Goal: Task Accomplishment & Management: Complete application form

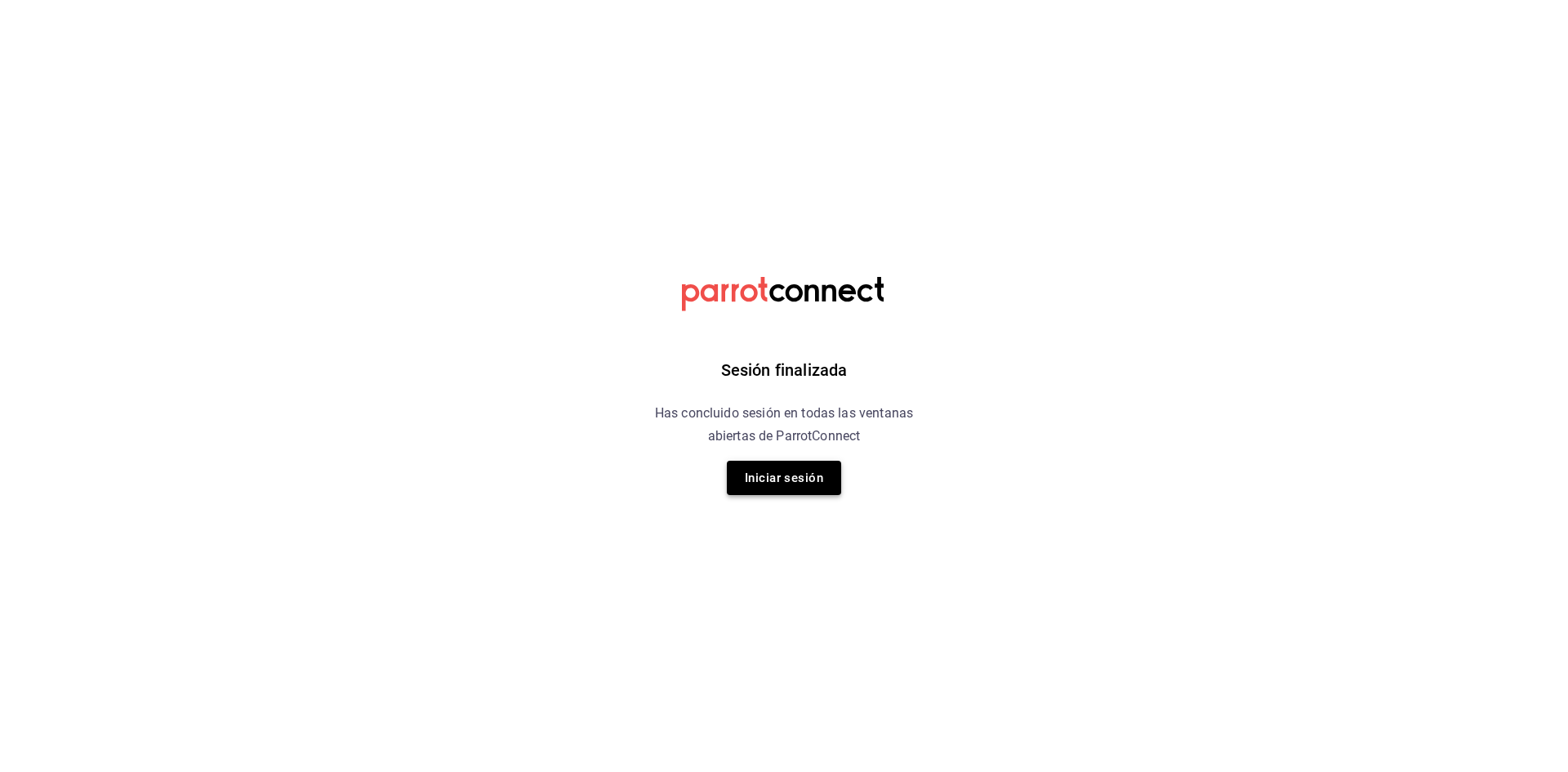
click at [770, 477] on button "Iniciar sesión" at bounding box center [784, 478] width 114 height 35
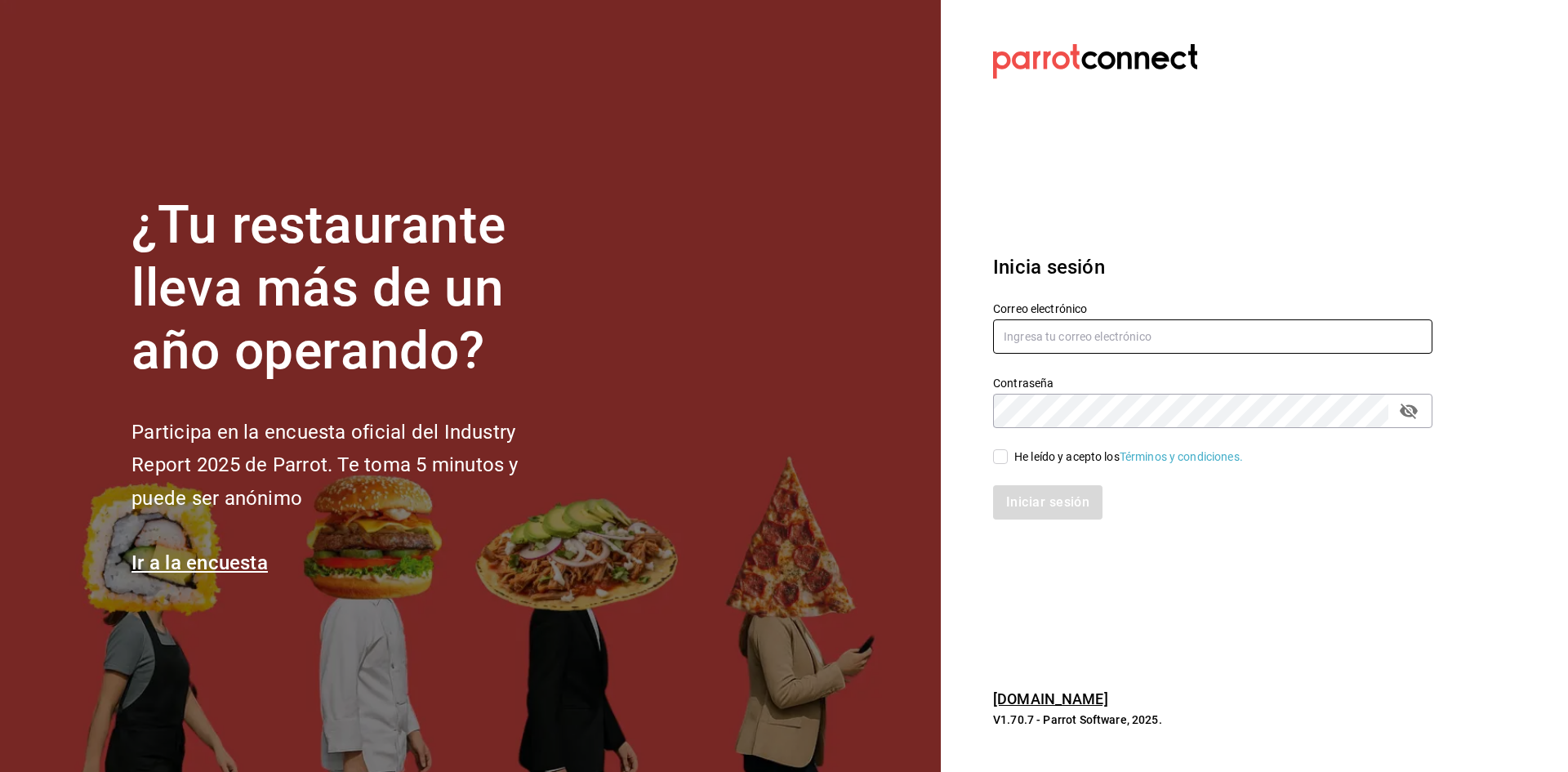
type input "admon.panmalomx@outlook.com"
click at [1002, 463] on input "He leído y acepto los Términos y condiciones." at bounding box center [1000, 456] width 15 height 15
checkbox input "true"
click at [1023, 488] on button "Iniciar sesión" at bounding box center [1049, 502] width 111 height 35
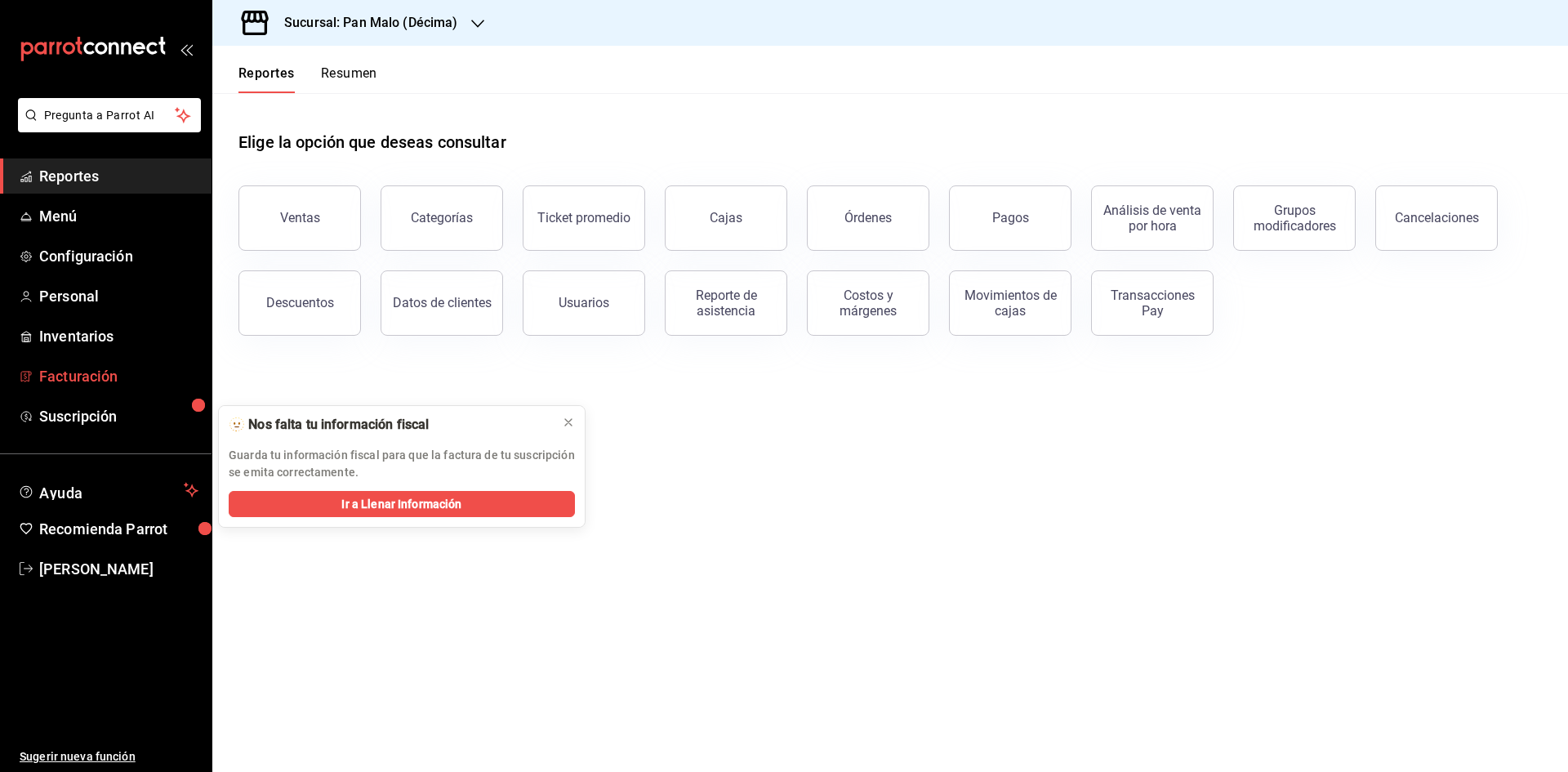
click at [66, 367] on span "Facturación" at bounding box center [118, 376] width 159 height 22
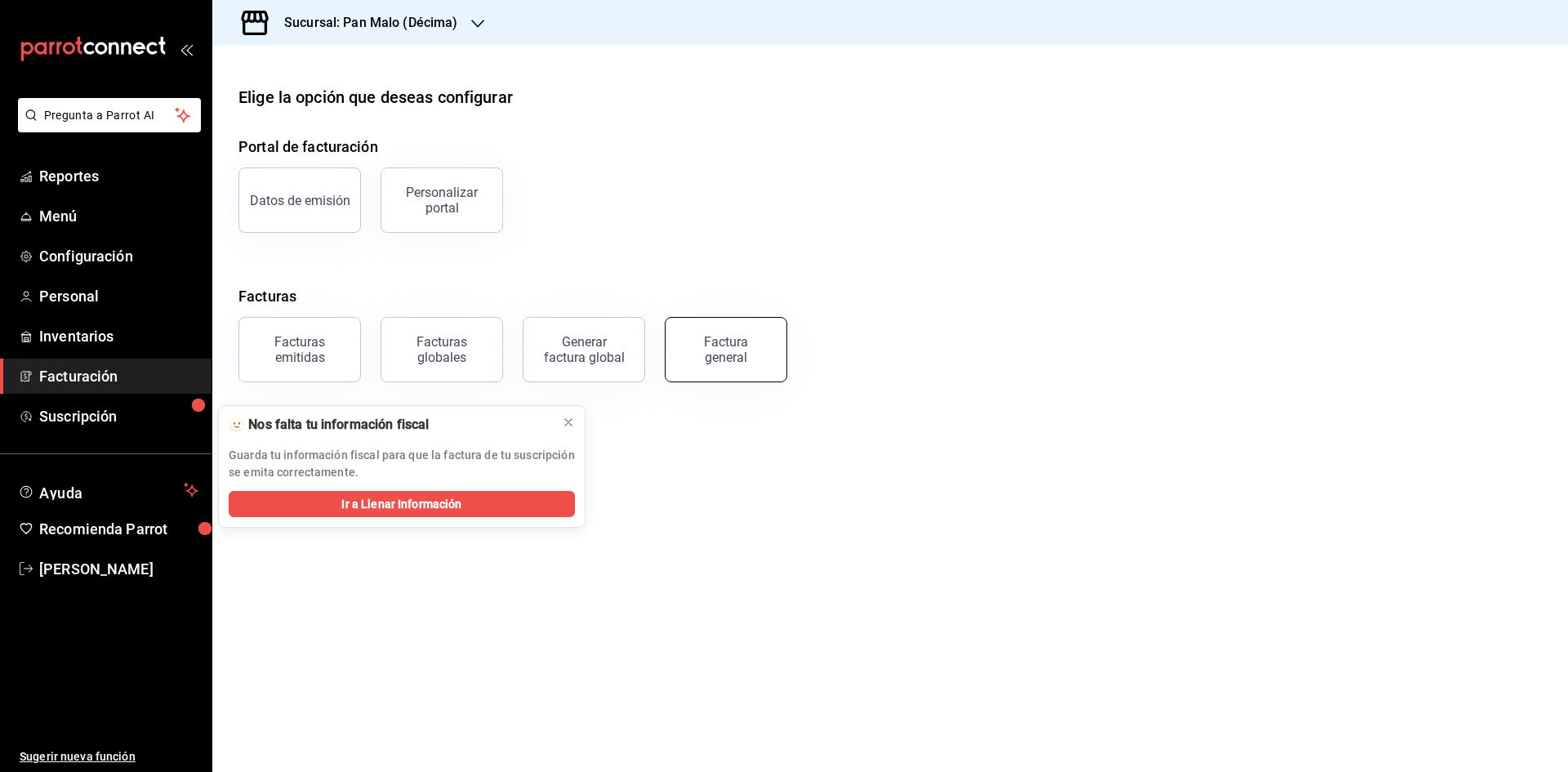
click at [685, 370] on button "Factura general" at bounding box center [726, 350] width 123 height 66
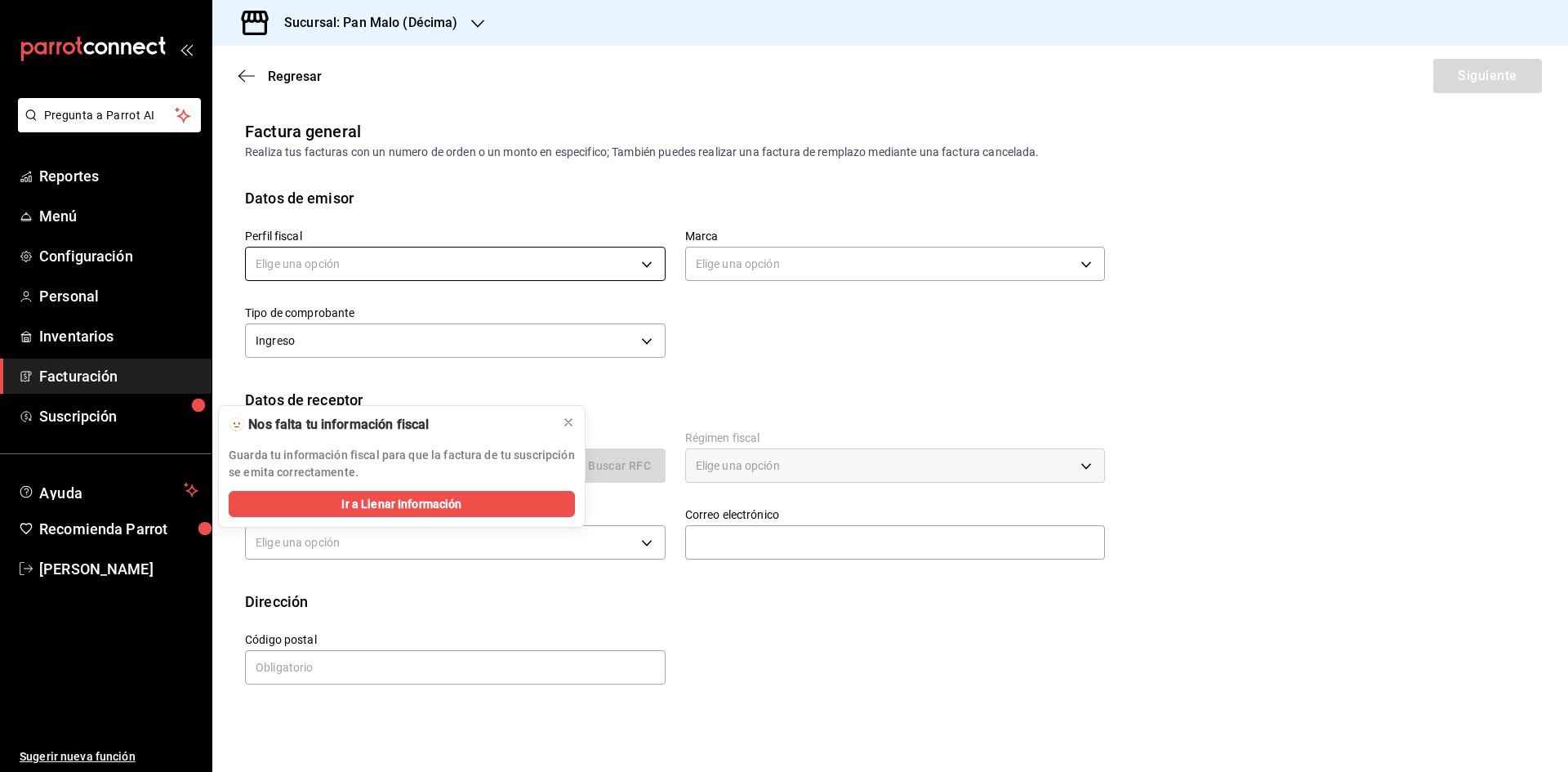
click at [535, 273] on body "Pregunta a Parrot AI Reportes Menú Configuración Personal Inventarios Facturaci…" at bounding box center [784, 386] width 1568 height 772
click at [527, 342] on li "[PERSON_NAME]" at bounding box center [455, 347] width 419 height 30
type input "132d3a0e-908c-432c-aa06-ffac4c7708d7"
type input "466bce2b-5cc3-4329-804f-08308640c70a"
click at [757, 339] on div "Perfil fiscal [PERSON_NAME] MALO 132d3a0e-908c-432c-aa06-ffac4c7708d7 Marca Pan…" at bounding box center [665, 286] width 879 height 154
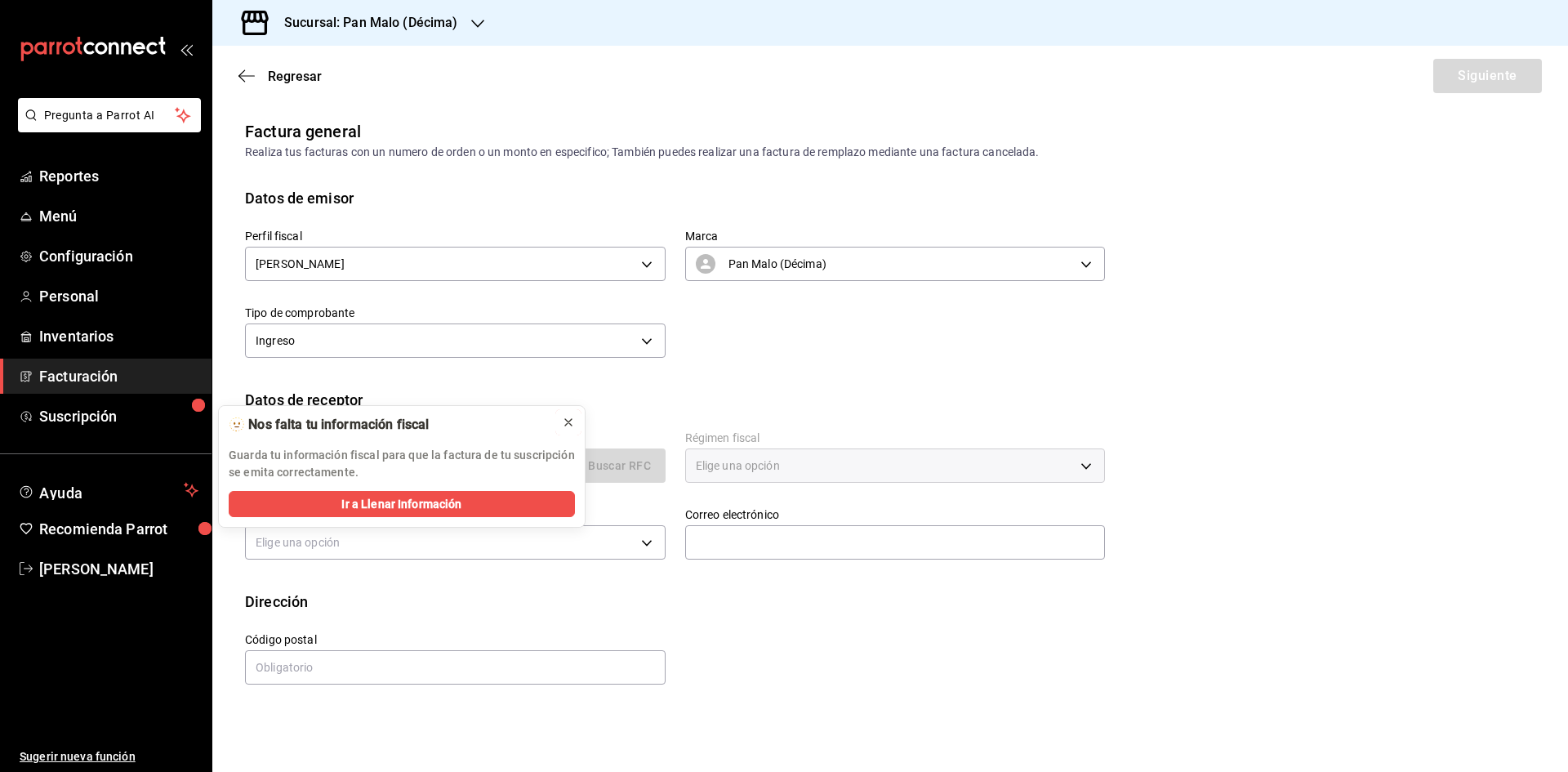
click at [567, 421] on icon at bounding box center [569, 423] width 7 height 7
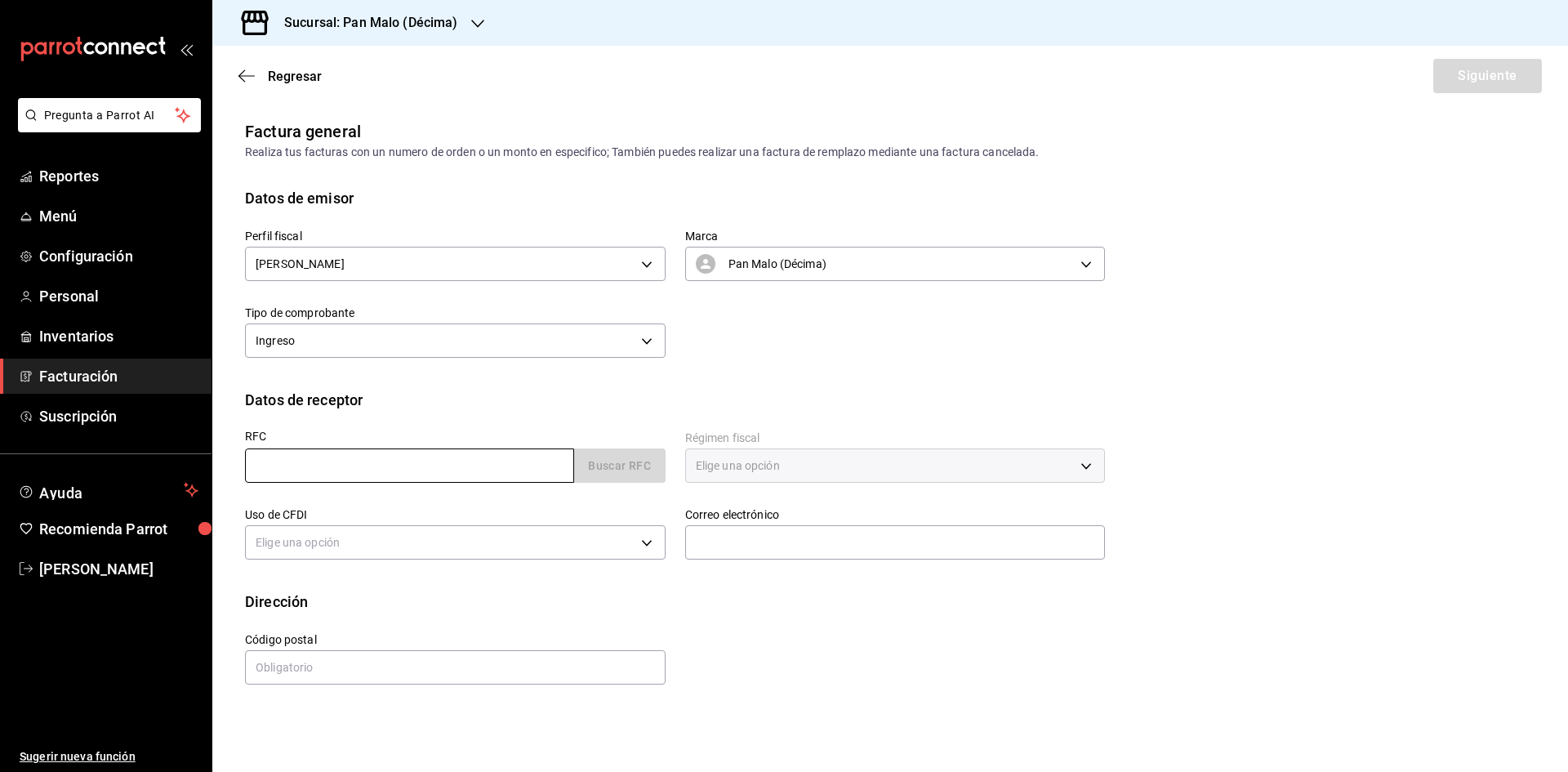
click at [449, 460] on input "text" at bounding box center [409, 466] width 329 height 35
paste input "EOGA810306FU3"
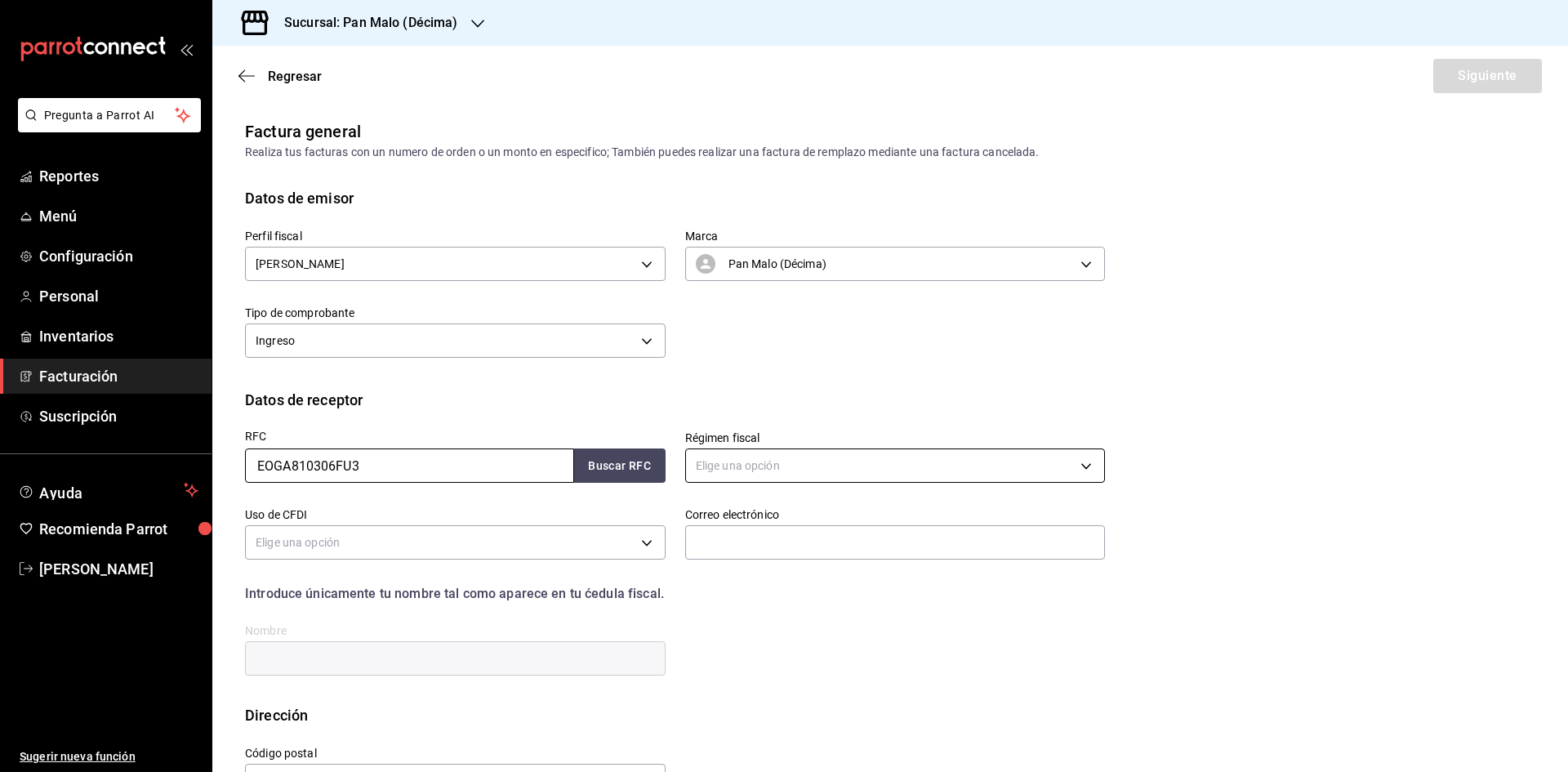
type input "EOGA810306FU3"
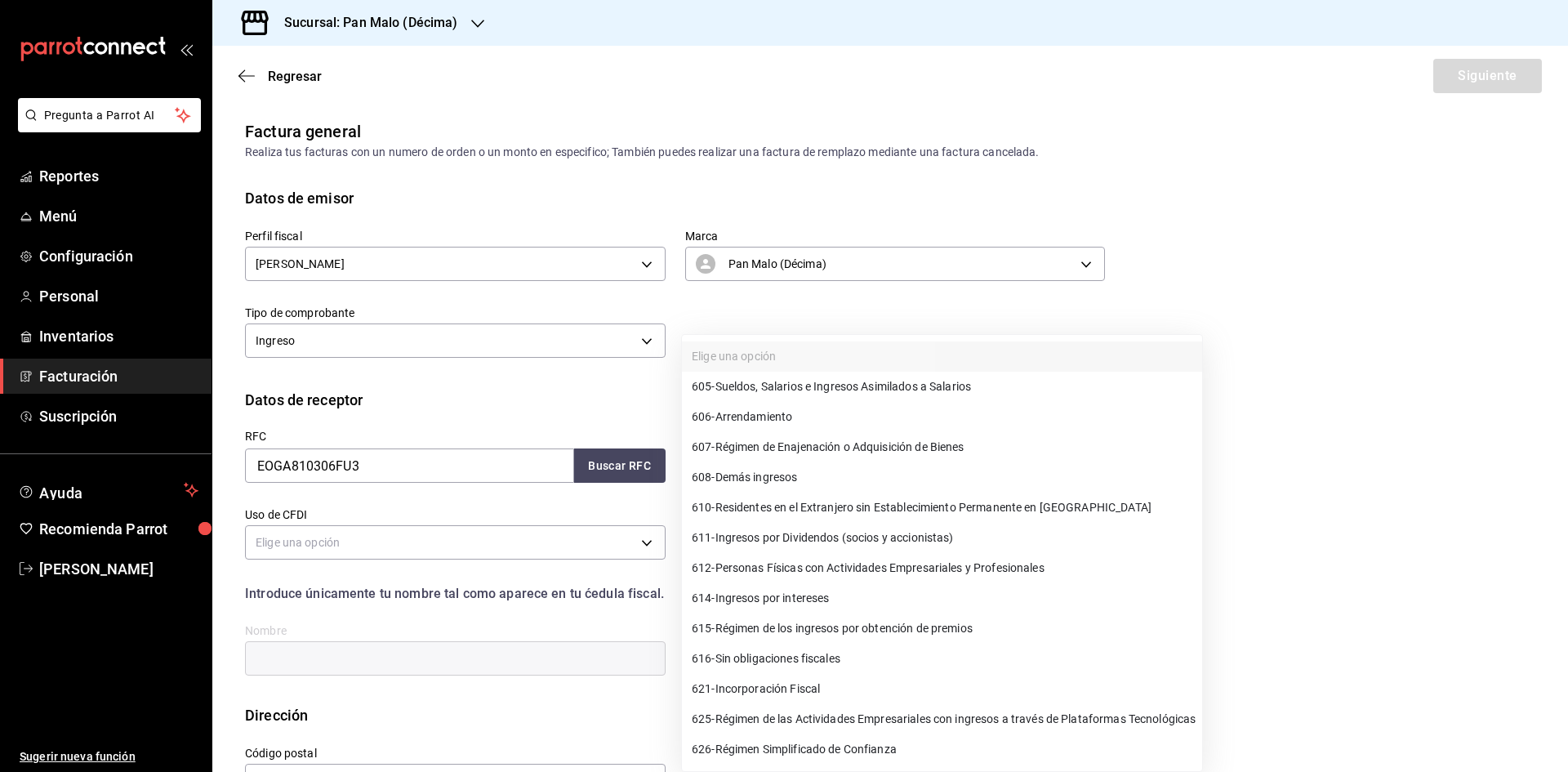
click at [767, 475] on body "Pregunta a Parrot AI Reportes Menú Configuración Personal Inventarios Facturaci…" at bounding box center [784, 386] width 1568 height 772
click at [890, 574] on span "612 - Personas Físicas con Actividades Empresariales y Profesionales" at bounding box center [868, 568] width 353 height 17
type input "612"
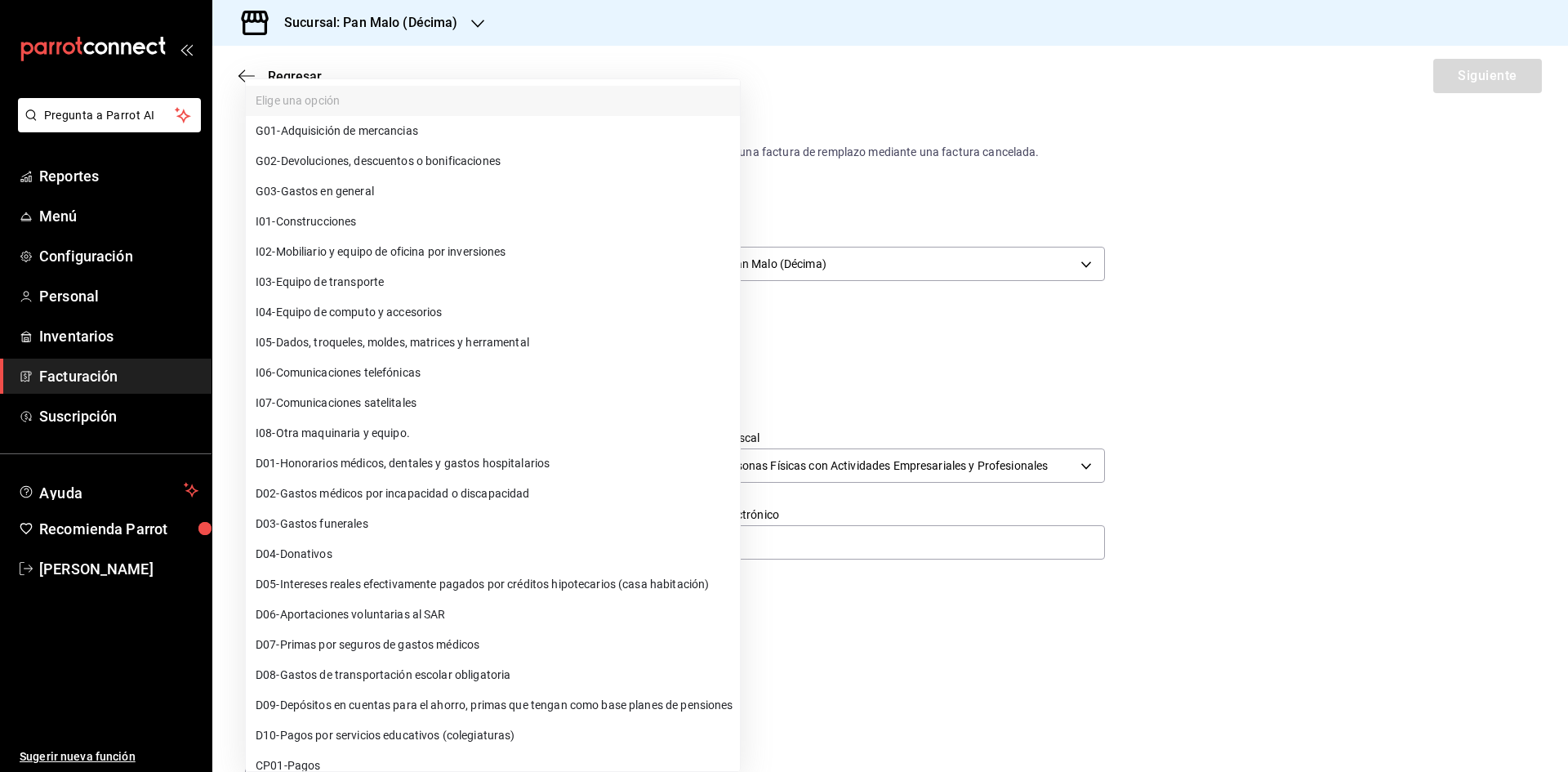
click at [642, 541] on body "Pregunta a Parrot AI Reportes Menú Configuración Personal Inventarios Facturaci…" at bounding box center [784, 386] width 1568 height 772
click at [467, 139] on li "G01 - Adquisición de mercancias" at bounding box center [493, 131] width 494 height 30
type input "G01"
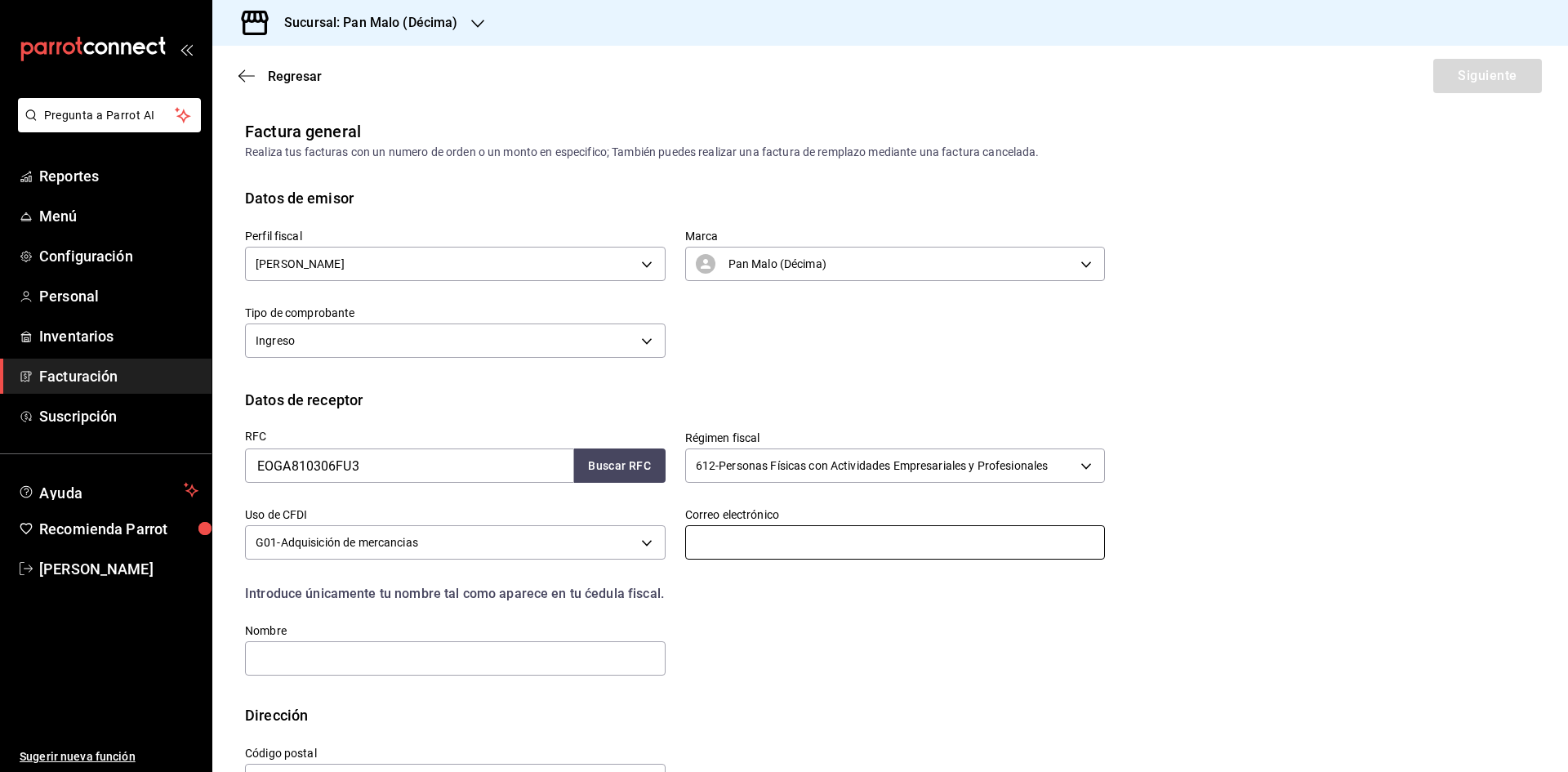
click at [997, 542] on input "text" at bounding box center [896, 542] width 421 height 35
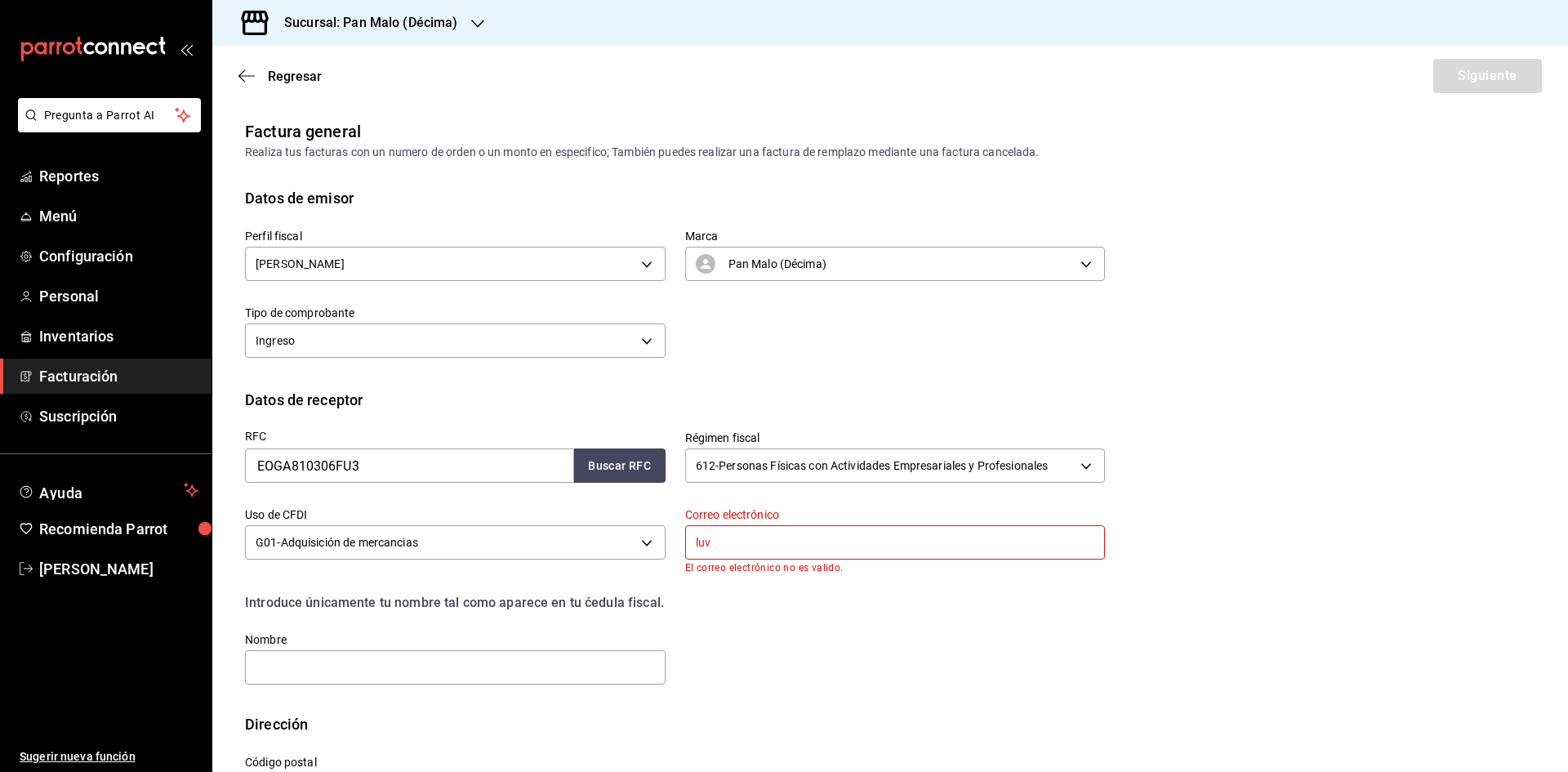
type input "[DOMAIN_NAME][EMAIL_ADDRESS][DOMAIN_NAME]"
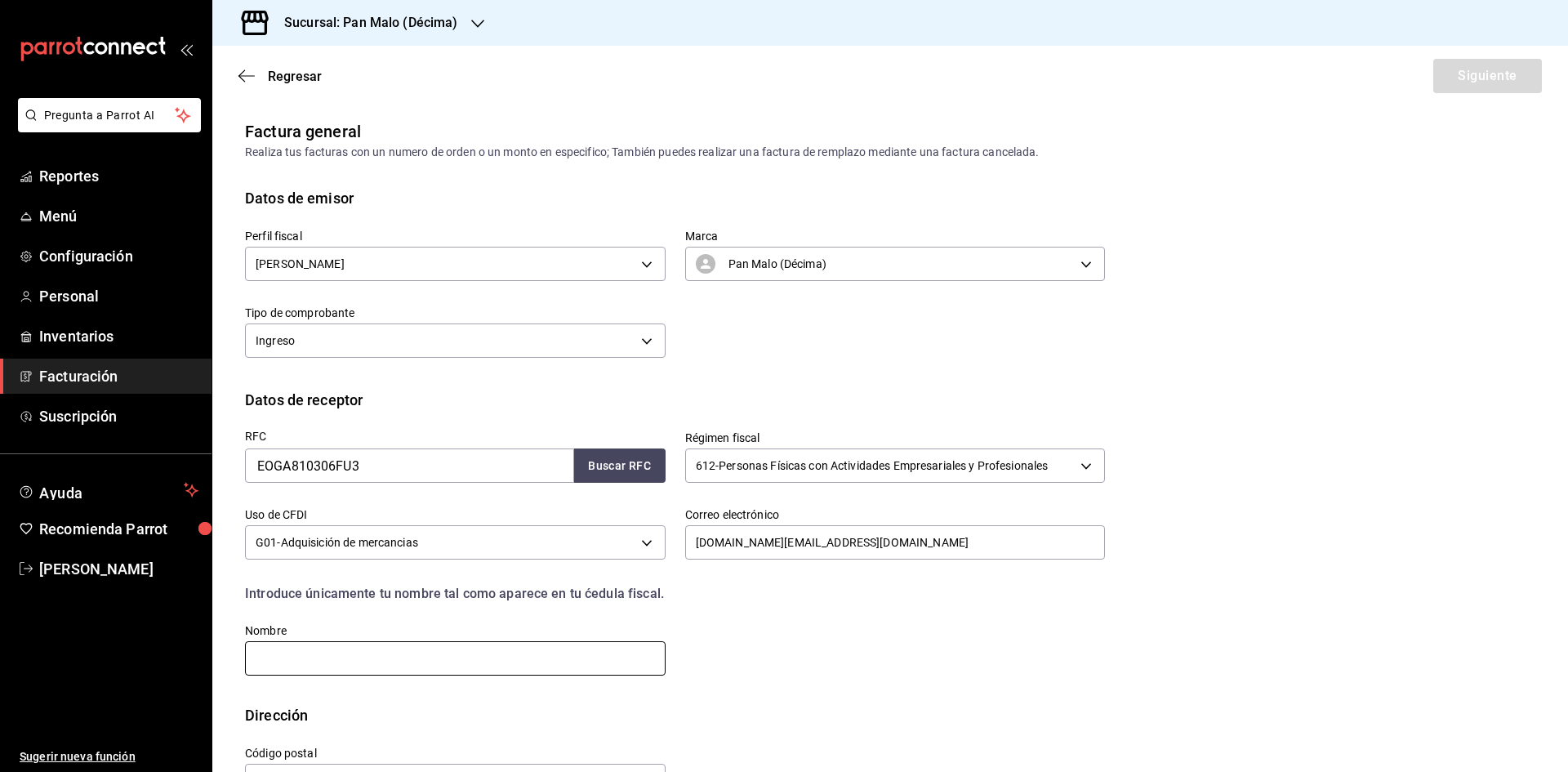
click at [529, 665] on input "text" at bounding box center [455, 659] width 421 height 35
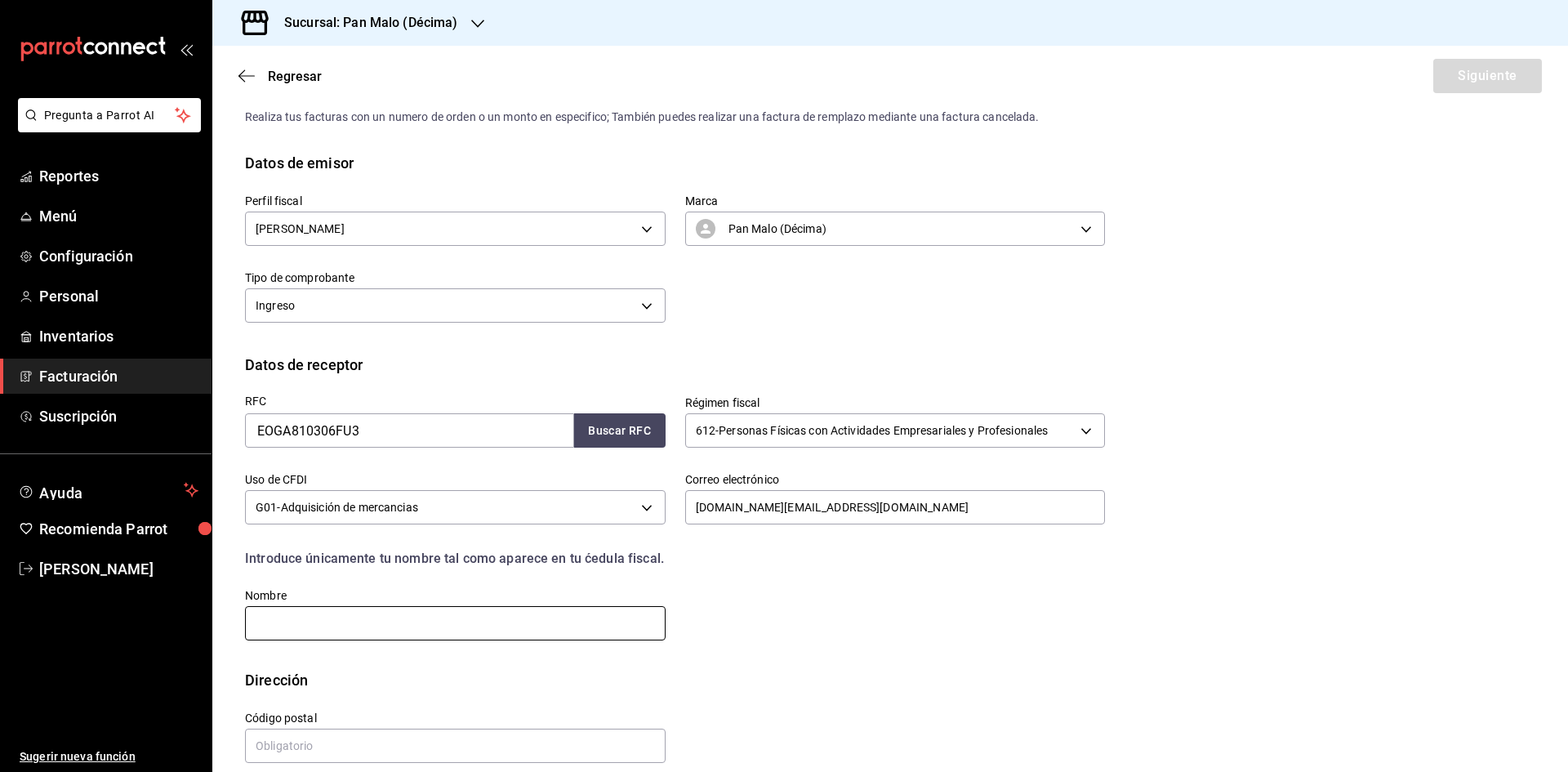
scroll to position [54, 0]
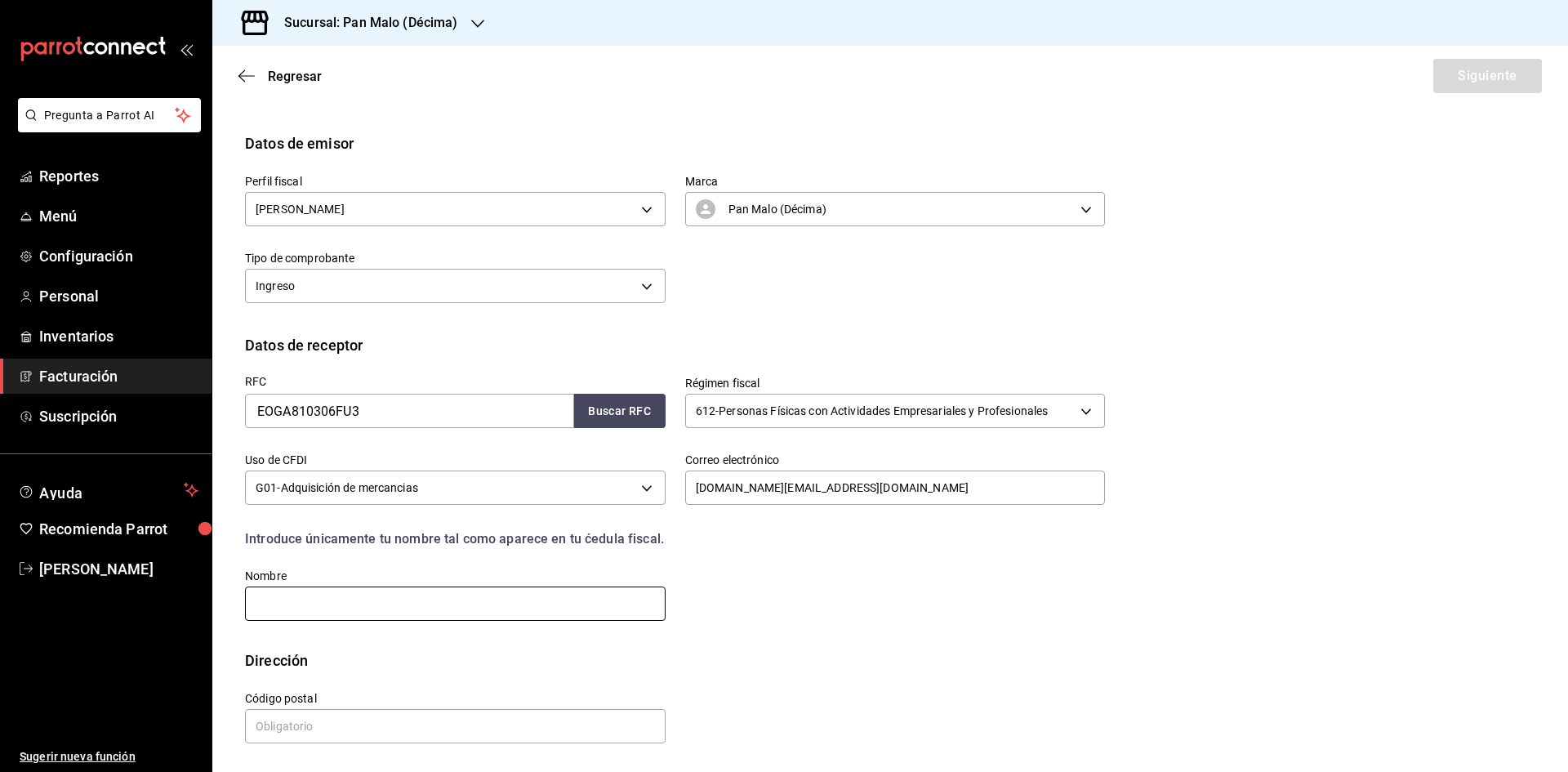
click at [564, 598] on input "text" at bounding box center [455, 603] width 421 height 35
paste input "[PERSON_NAME]"
type input "[PERSON_NAME]"
click at [494, 719] on input "text" at bounding box center [455, 726] width 421 height 35
paste input "30700"
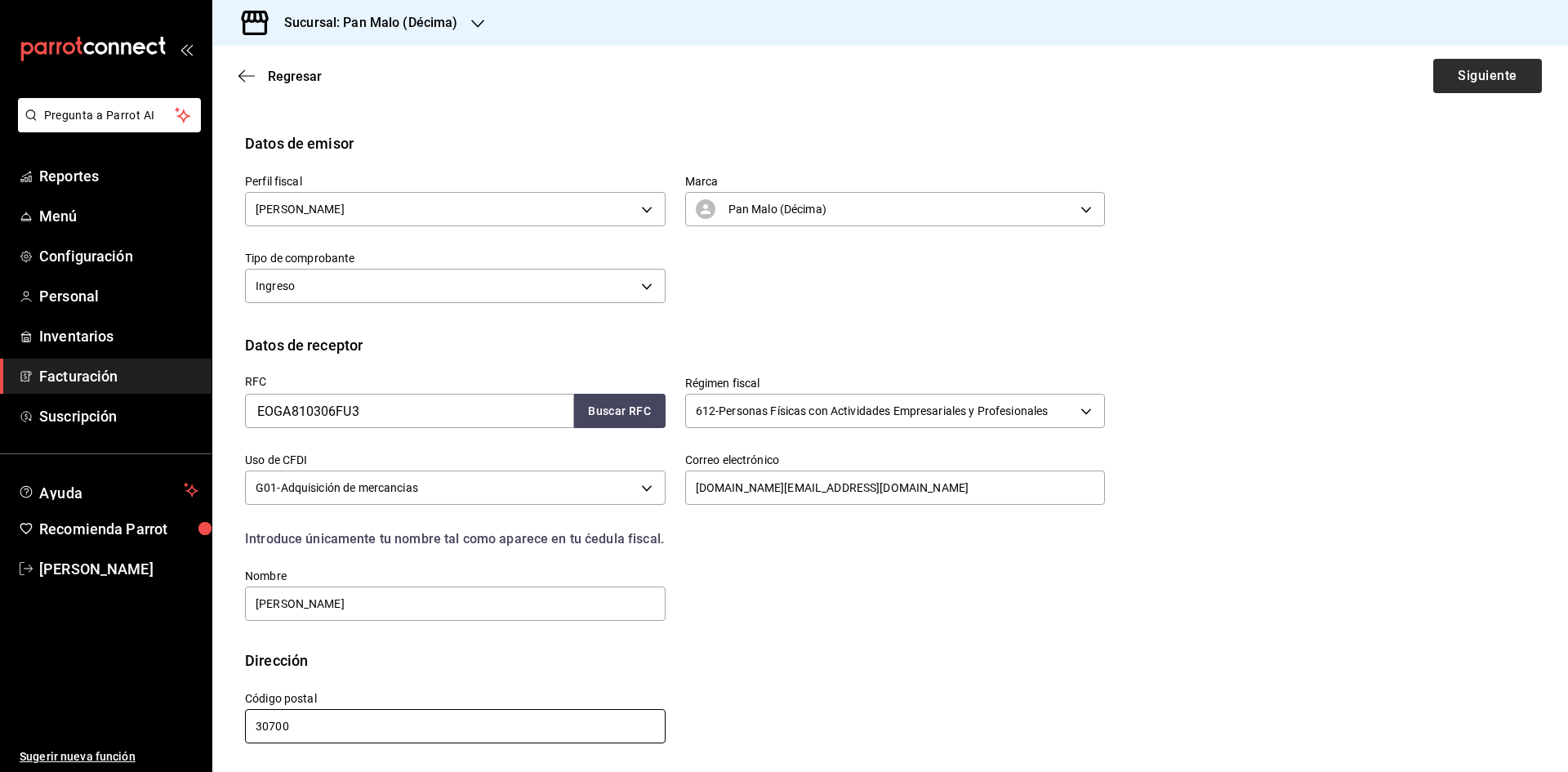
type input "30700"
click at [1488, 73] on button "Siguiente" at bounding box center [1488, 76] width 109 height 35
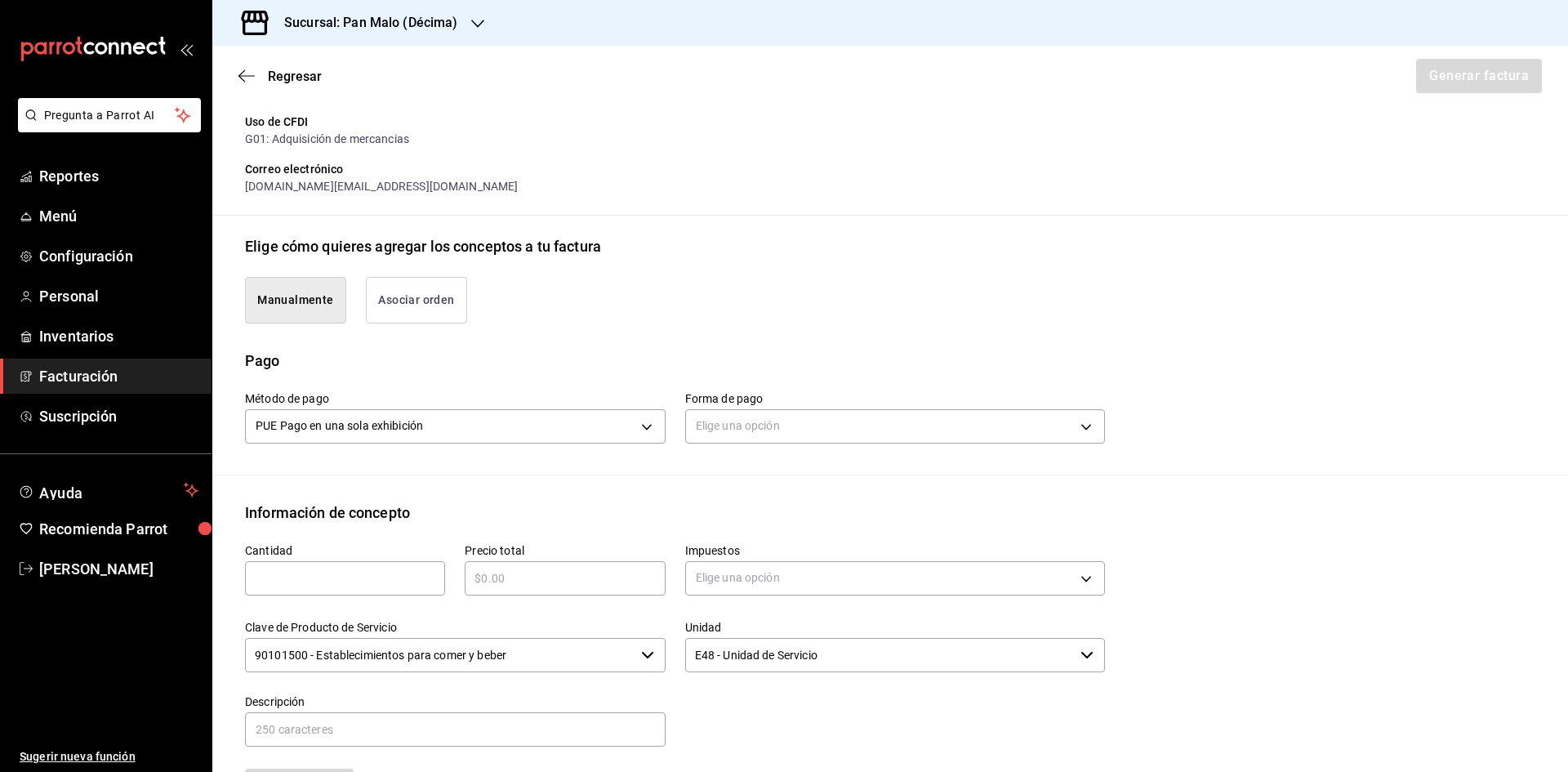
scroll to position [300, 0]
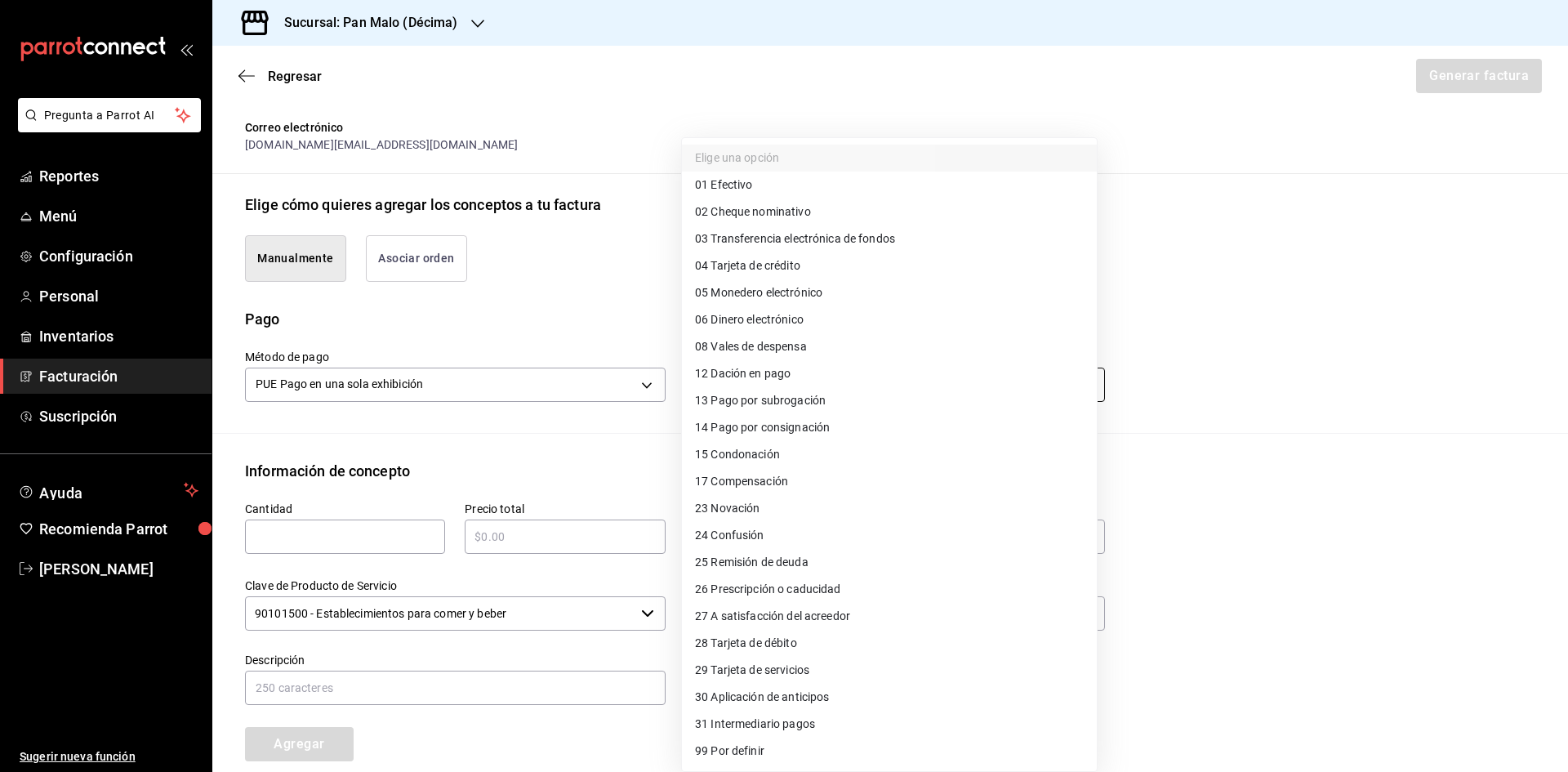
click at [870, 386] on body "Pregunta a Parrot AI Reportes Menú Configuración Personal Inventarios Facturaci…" at bounding box center [784, 386] width 1568 height 772
click at [1208, 565] on div at bounding box center [784, 386] width 1568 height 772
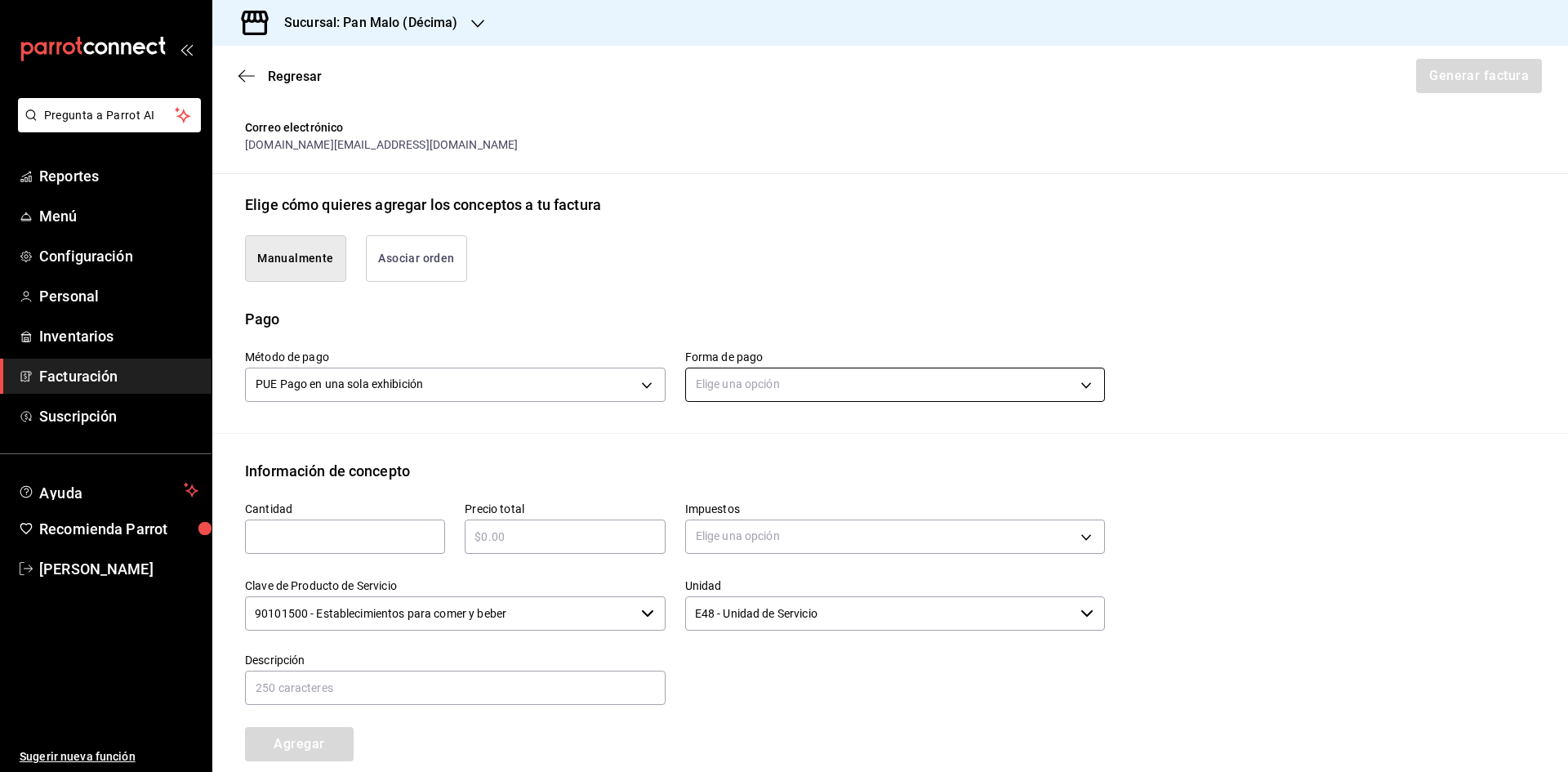
click at [916, 377] on body "Pregunta a Parrot AI Reportes Menú Configuración Personal Inventarios Facturaci…" at bounding box center [784, 386] width 1568 height 772
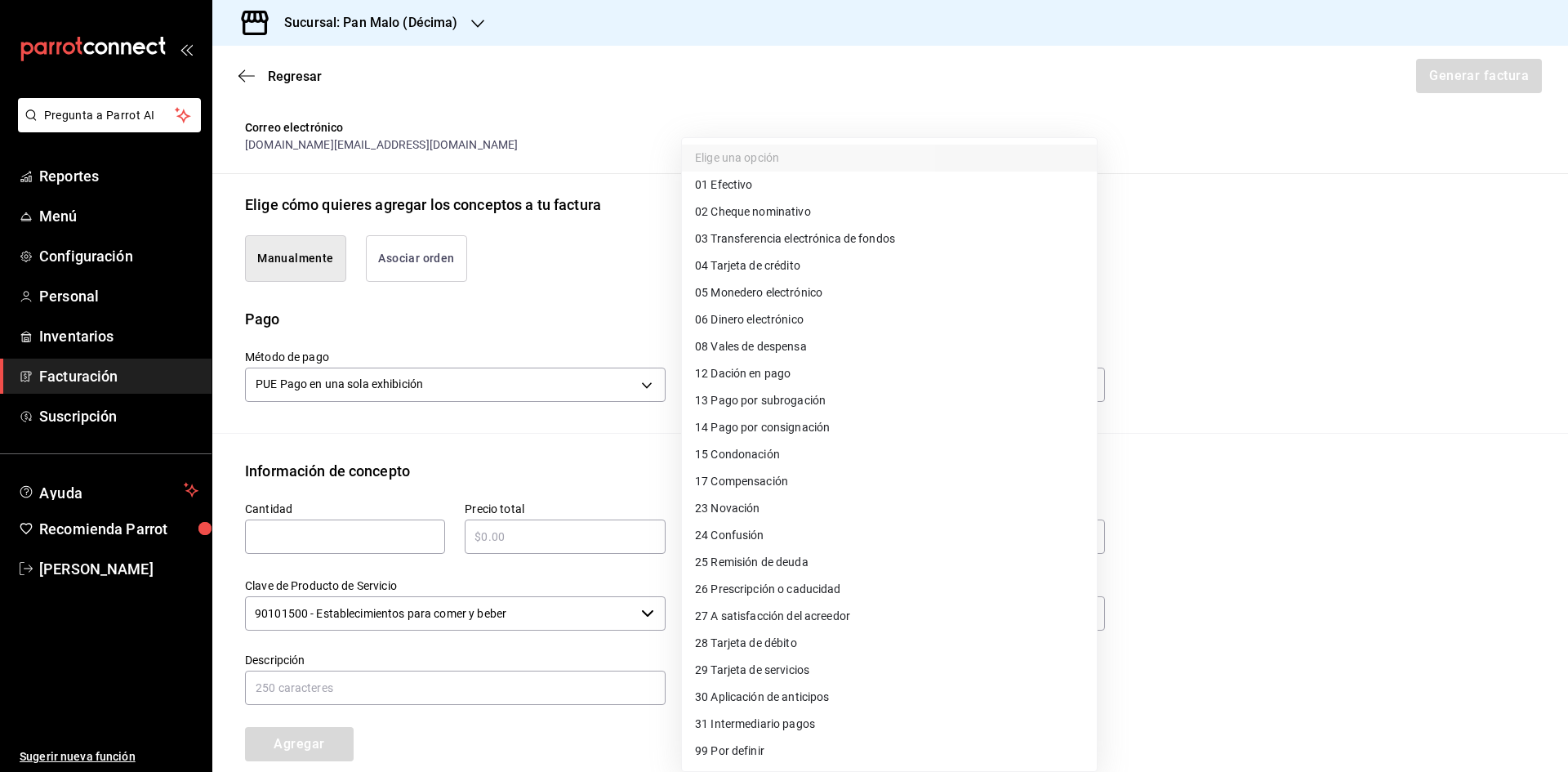
click at [832, 635] on li "28 Tarjeta de débito" at bounding box center [889, 642] width 415 height 27
type input "28"
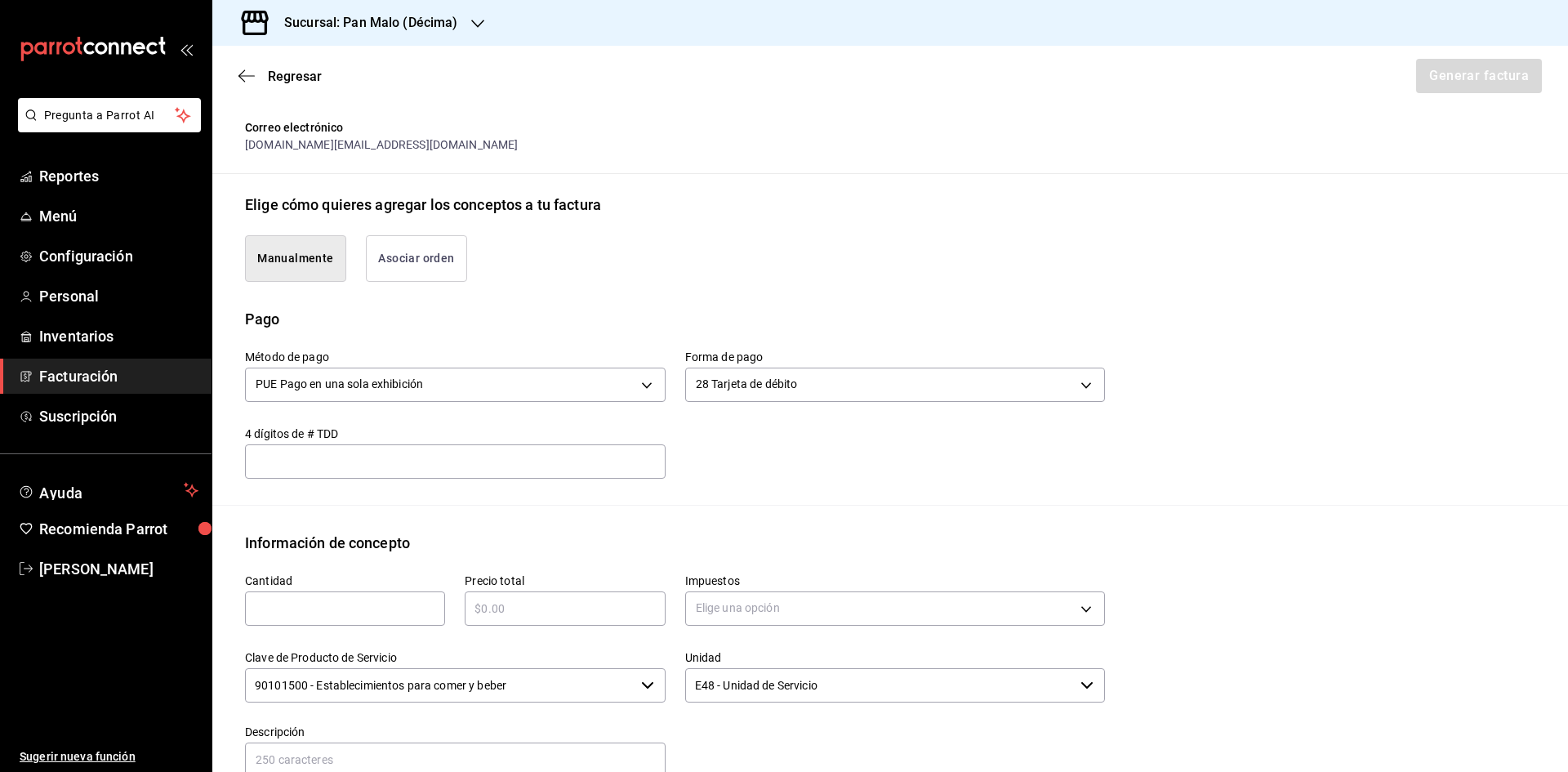
click at [377, 252] on button "Asociar orden" at bounding box center [416, 258] width 101 height 47
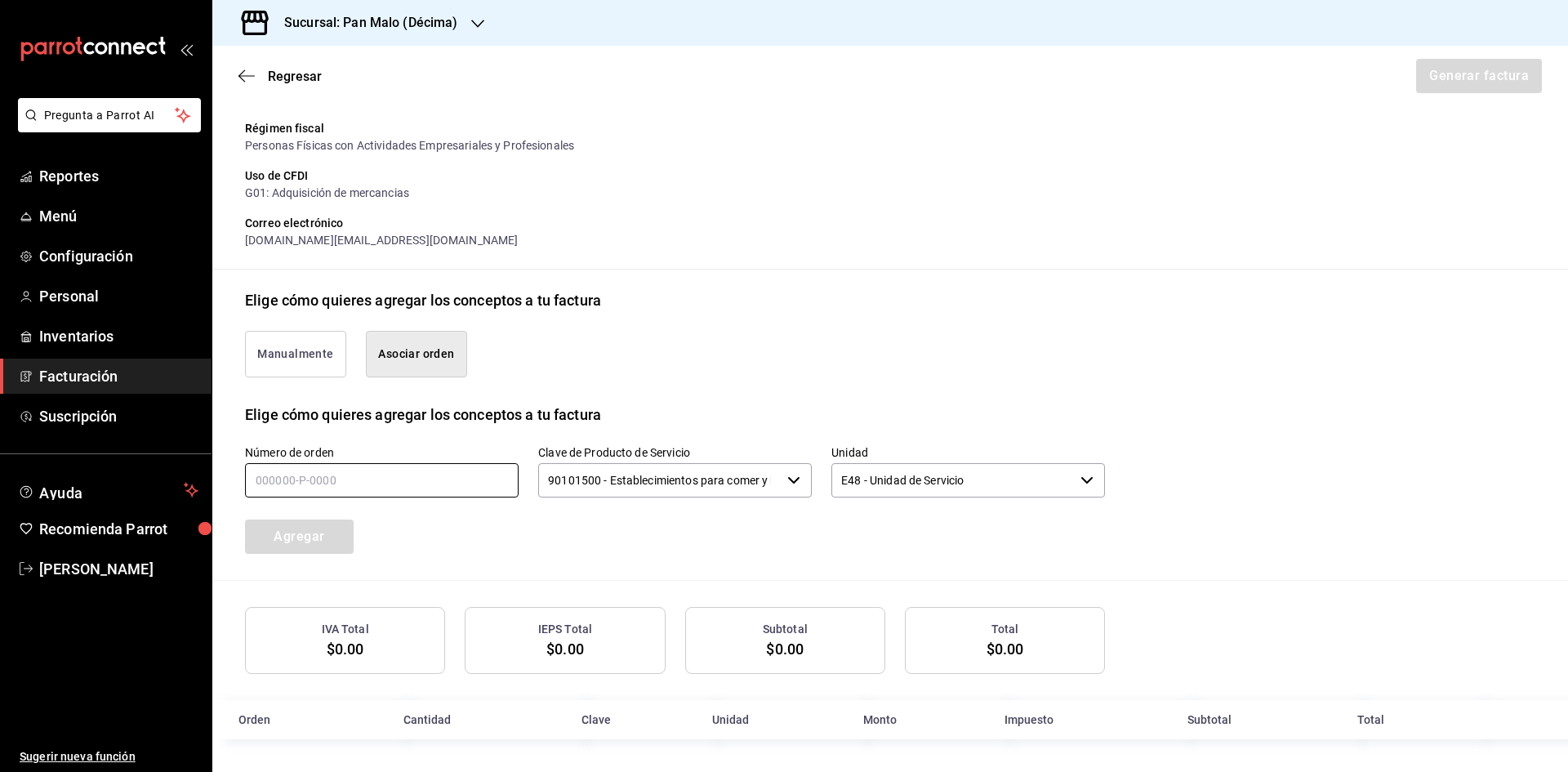
click at [462, 475] on input "text" at bounding box center [381, 481] width 273 height 35
type input "190925-p-00__"
click at [463, 10] on div "Sucursal: Pan Malo (Décima)" at bounding box center [358, 22] width 265 height 46
click at [322, 95] on div "Pan Malo (Laureles)" at bounding box center [335, 107] width 245 height 37
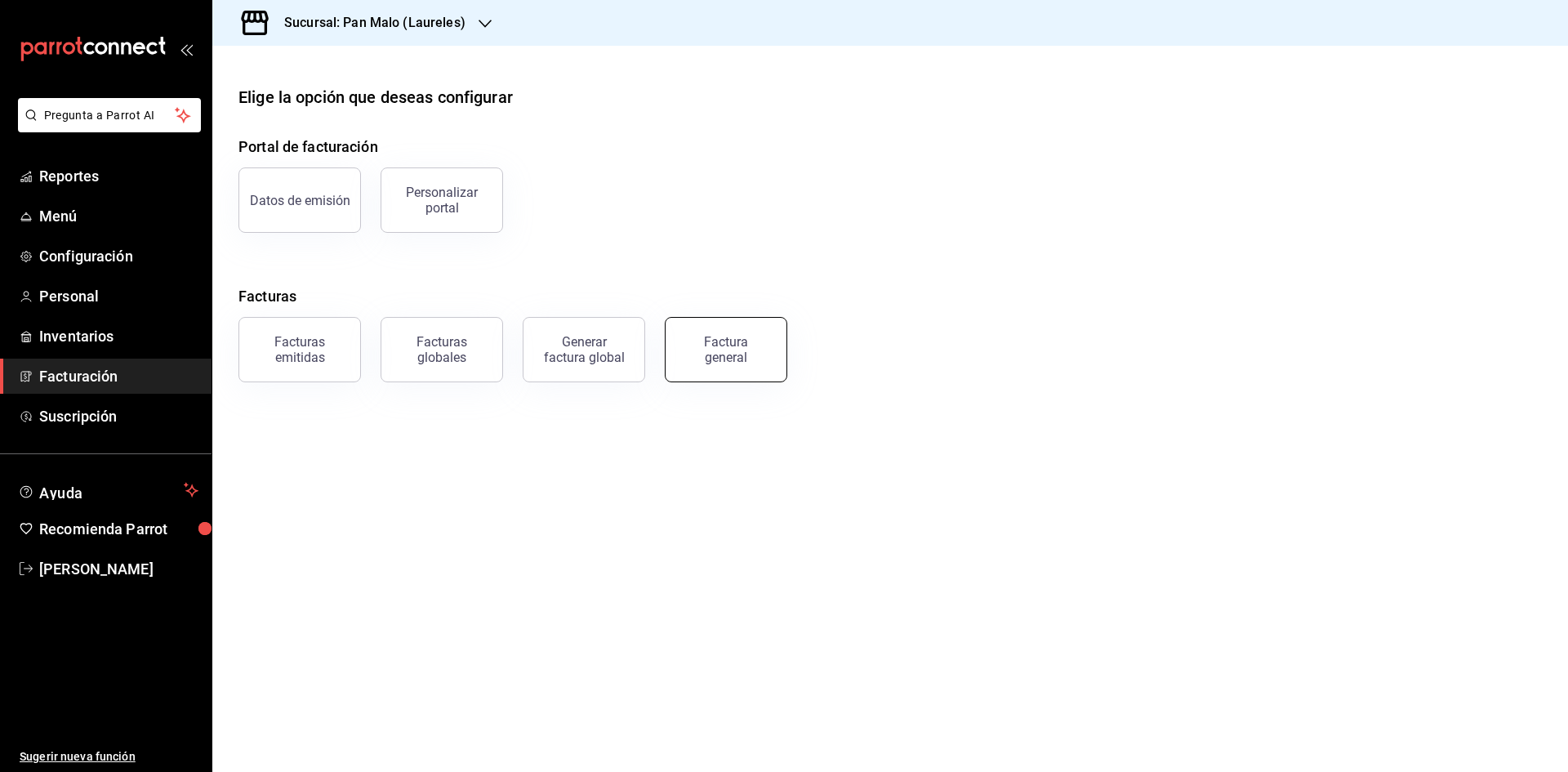
click at [705, 340] on div "Factura general" at bounding box center [726, 349] width 81 height 31
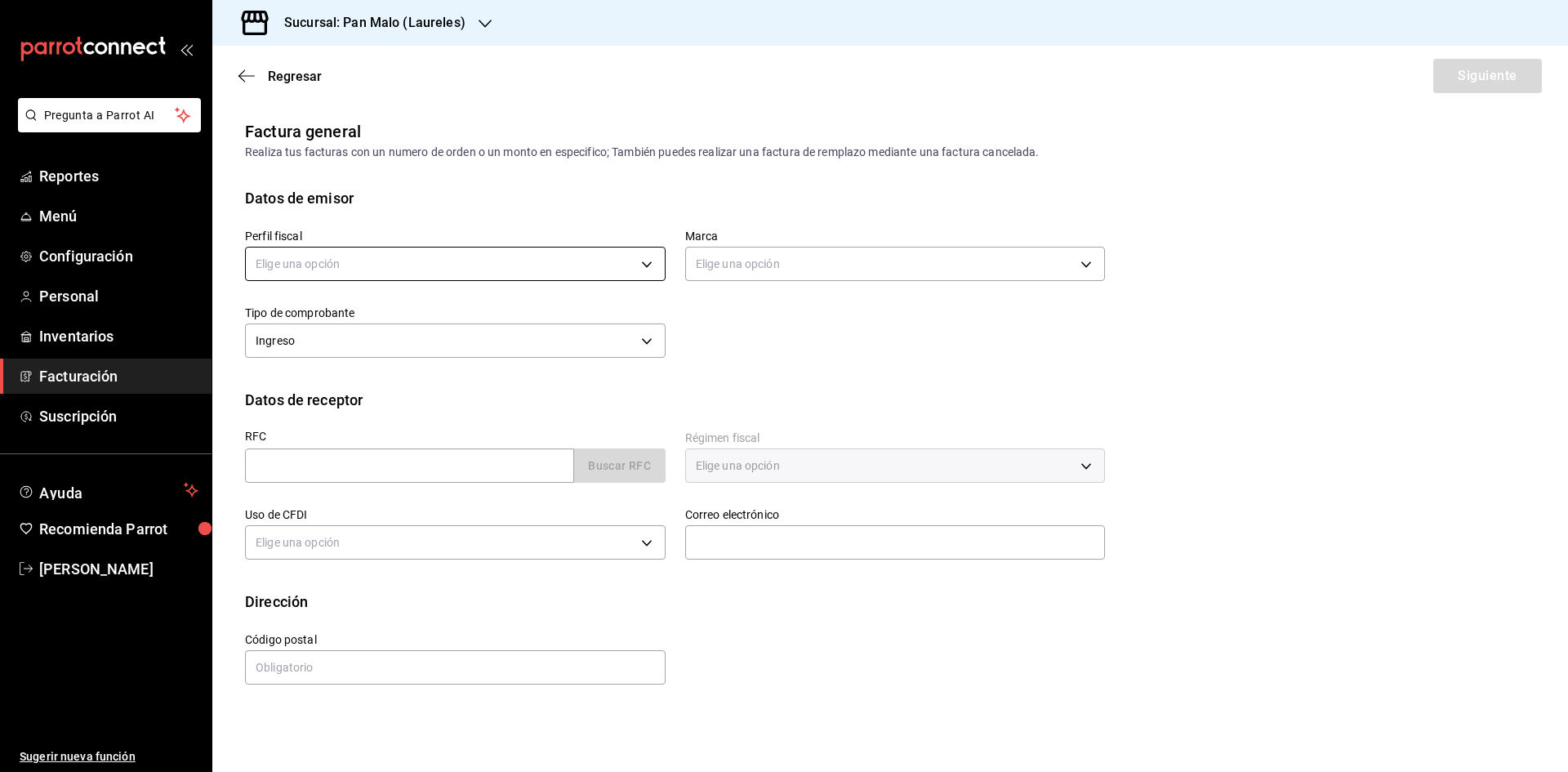
click at [635, 270] on body "Pregunta a Parrot AI Reportes Menú Configuración Personal Inventarios Facturaci…" at bounding box center [784, 386] width 1568 height 772
click at [488, 332] on li "[PERSON_NAME]" at bounding box center [455, 347] width 419 height 30
type input "44414c7d-57f7-4487-90ab-5ad9d07ed7d4"
type input "f06aabe6-618c-447d-9268-685567b964da"
click at [481, 465] on input "text" at bounding box center [409, 466] width 329 height 35
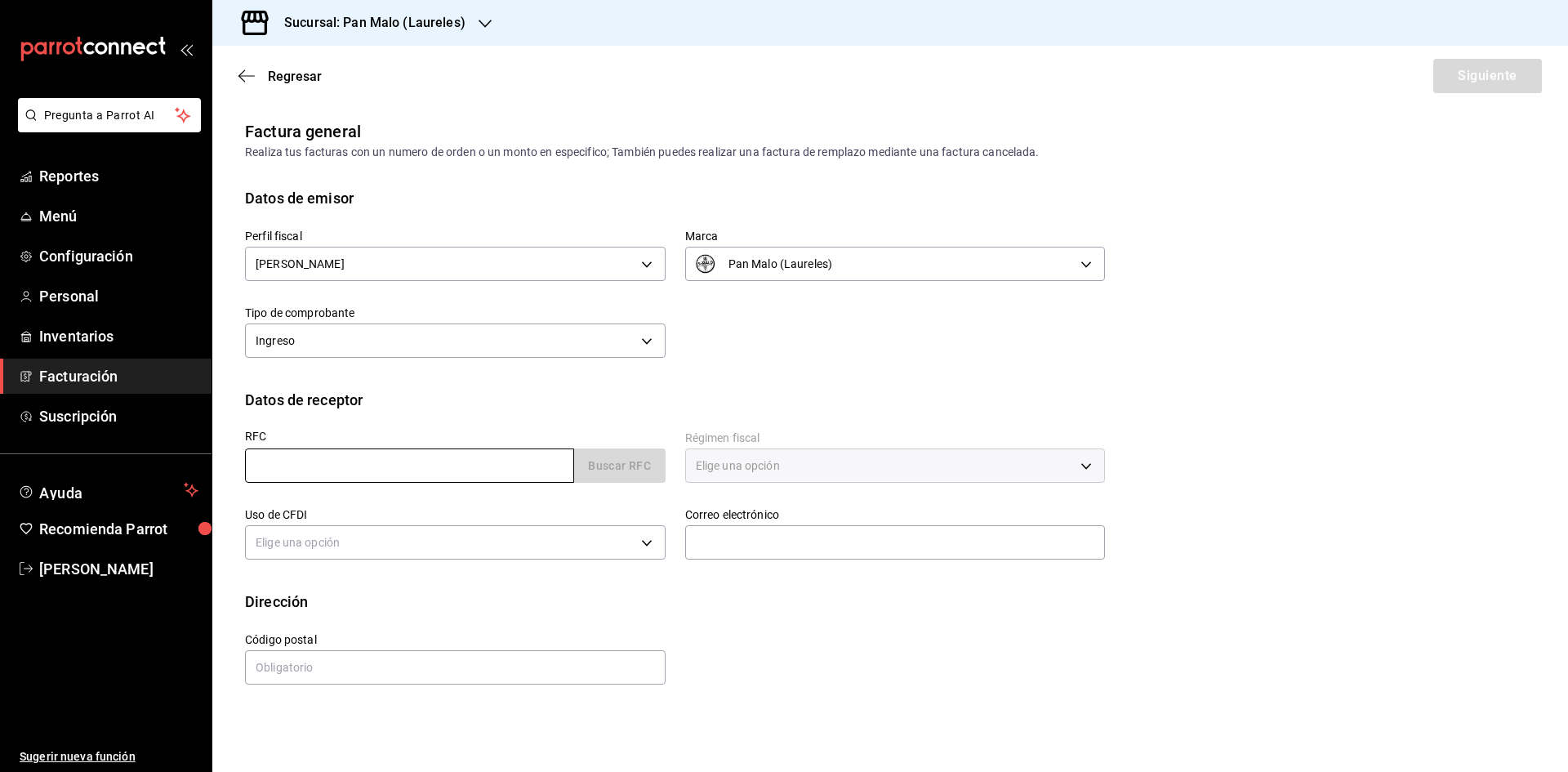
click at [498, 455] on input "text" at bounding box center [409, 466] width 329 height 35
paste input "EOGA810306FU3"
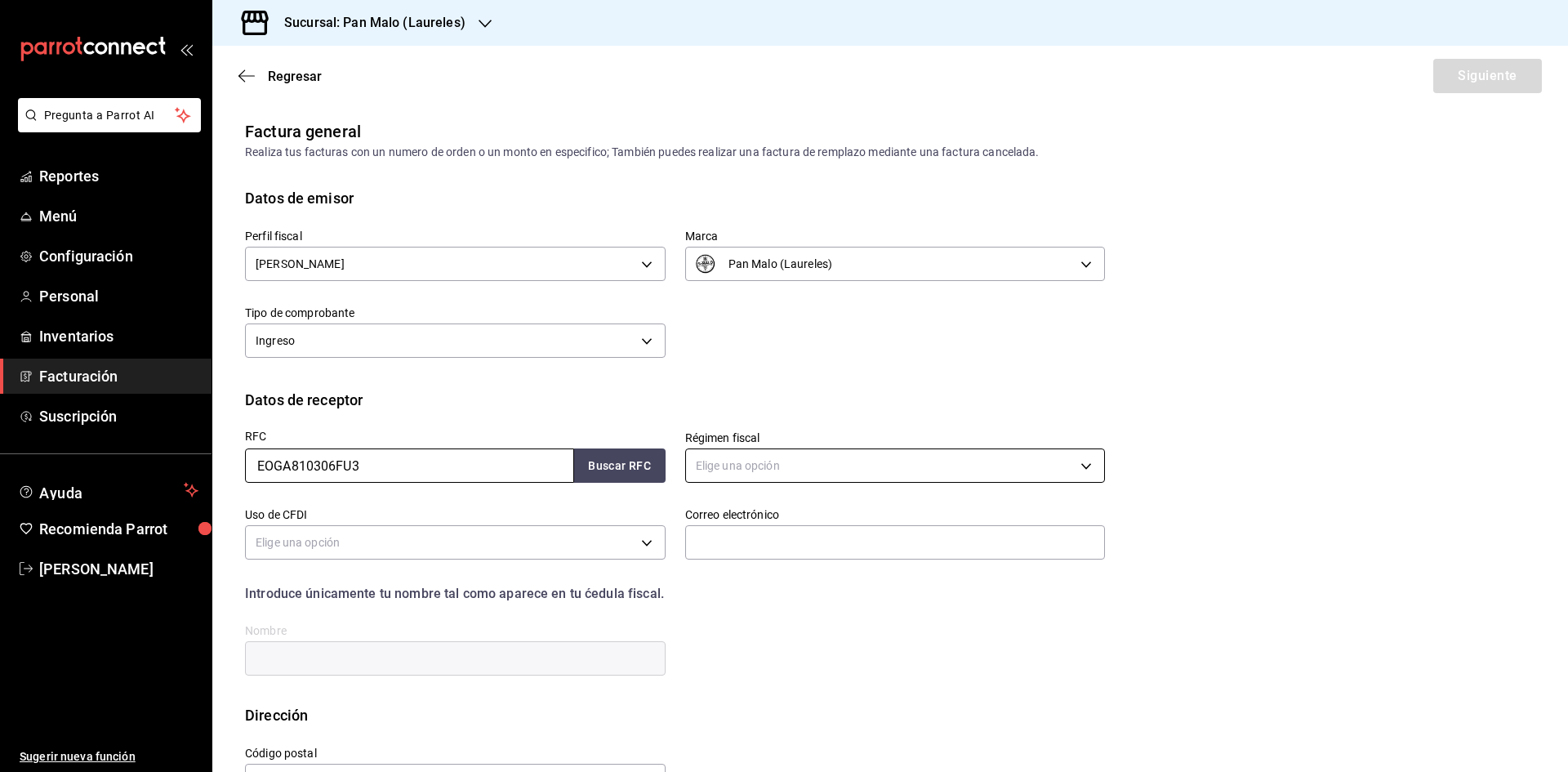
type input "EOGA810306FU3"
click at [1073, 476] on body "Pregunta a Parrot AI Reportes Menú Configuración Personal Inventarios Facturaci…" at bounding box center [784, 386] width 1568 height 772
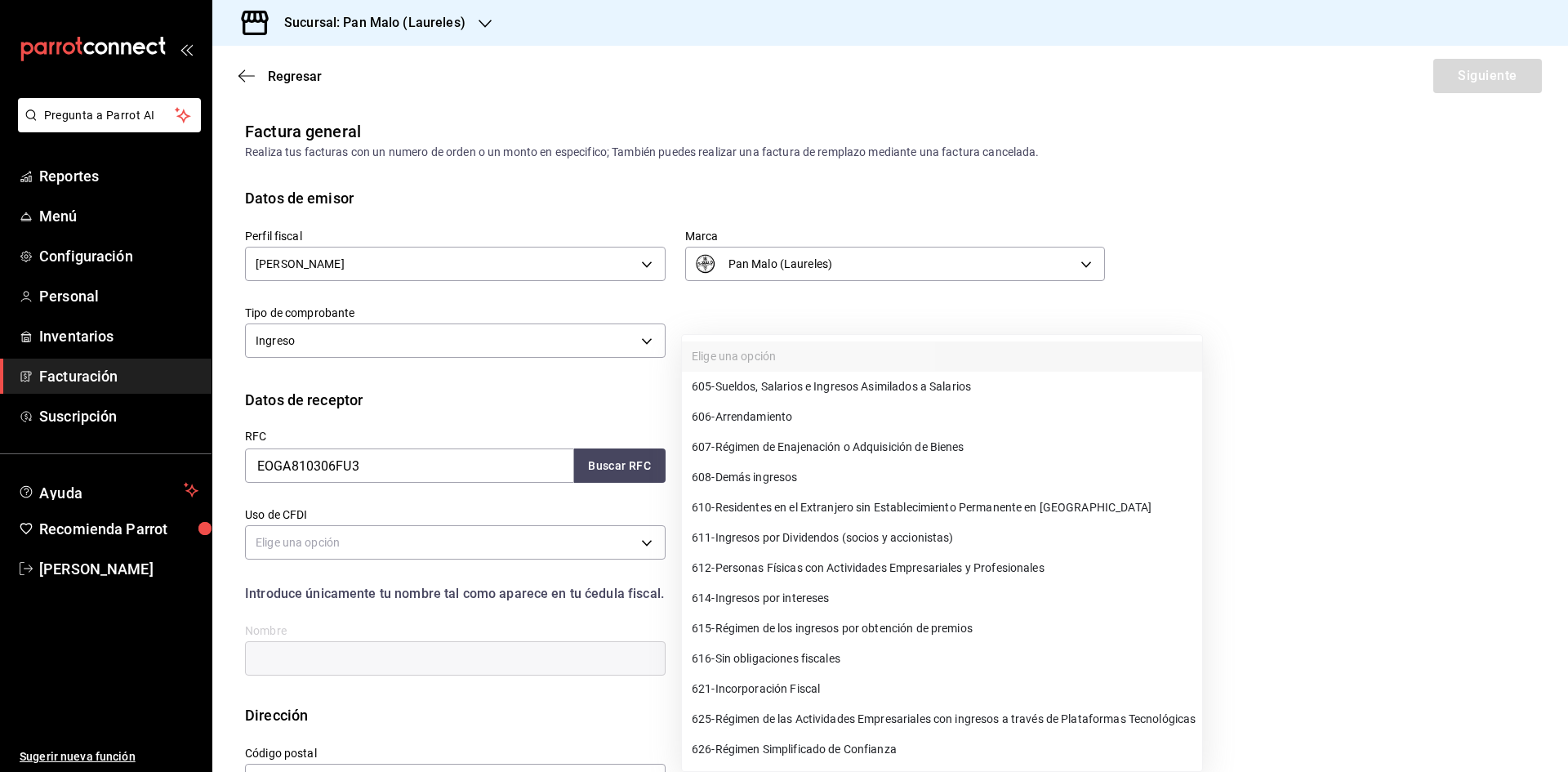
click at [1044, 569] on span "612 - Personas Físicas con Actividades Empresariales y Profesionales" at bounding box center [868, 568] width 353 height 17
type input "612"
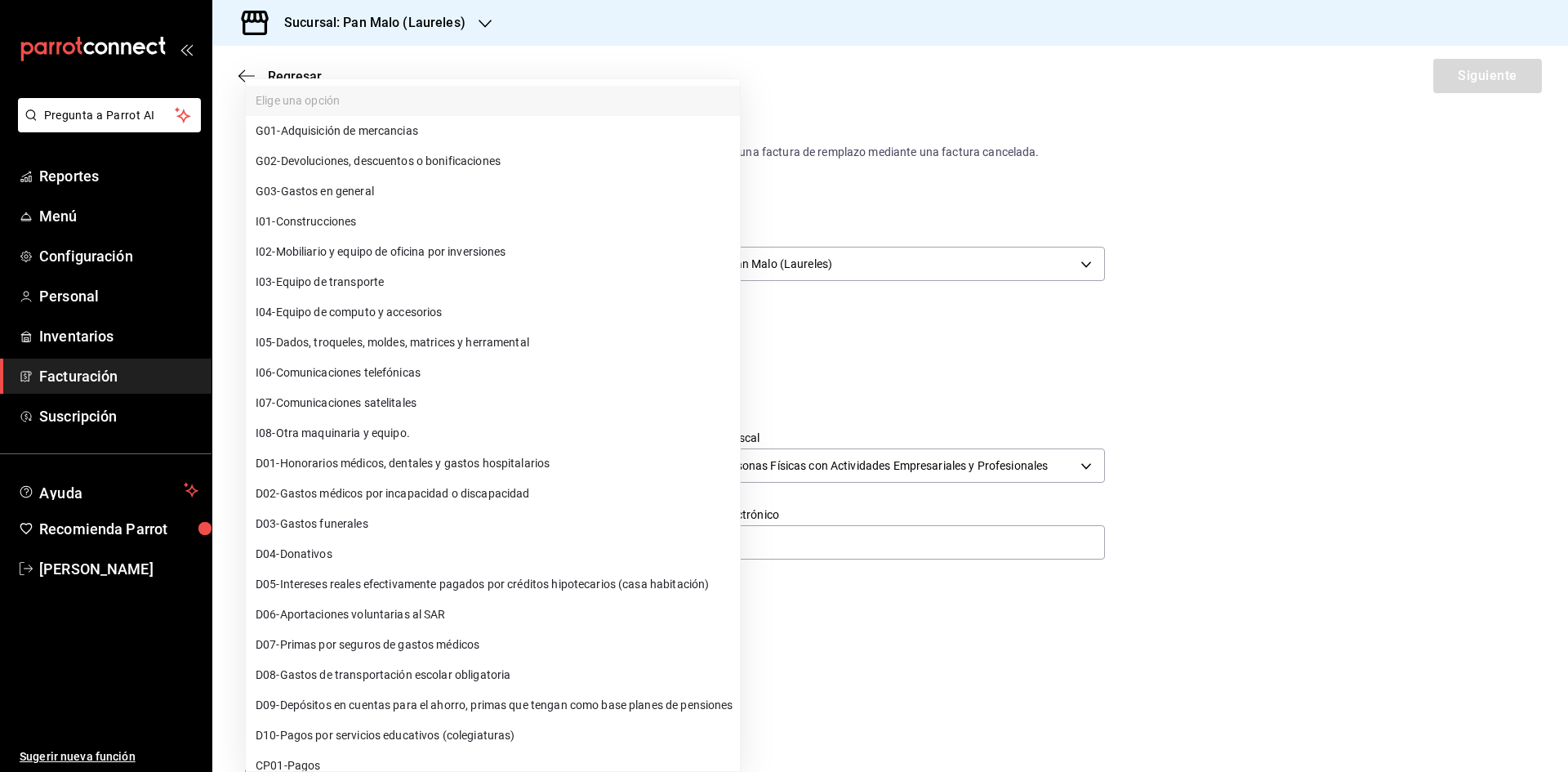
click at [647, 542] on body "Pregunta a Parrot AI Reportes Menú Configuración Personal Inventarios Facturaci…" at bounding box center [784, 386] width 1568 height 772
click at [486, 135] on li "G01 - Adquisición de mercancias" at bounding box center [493, 131] width 494 height 30
type input "G01"
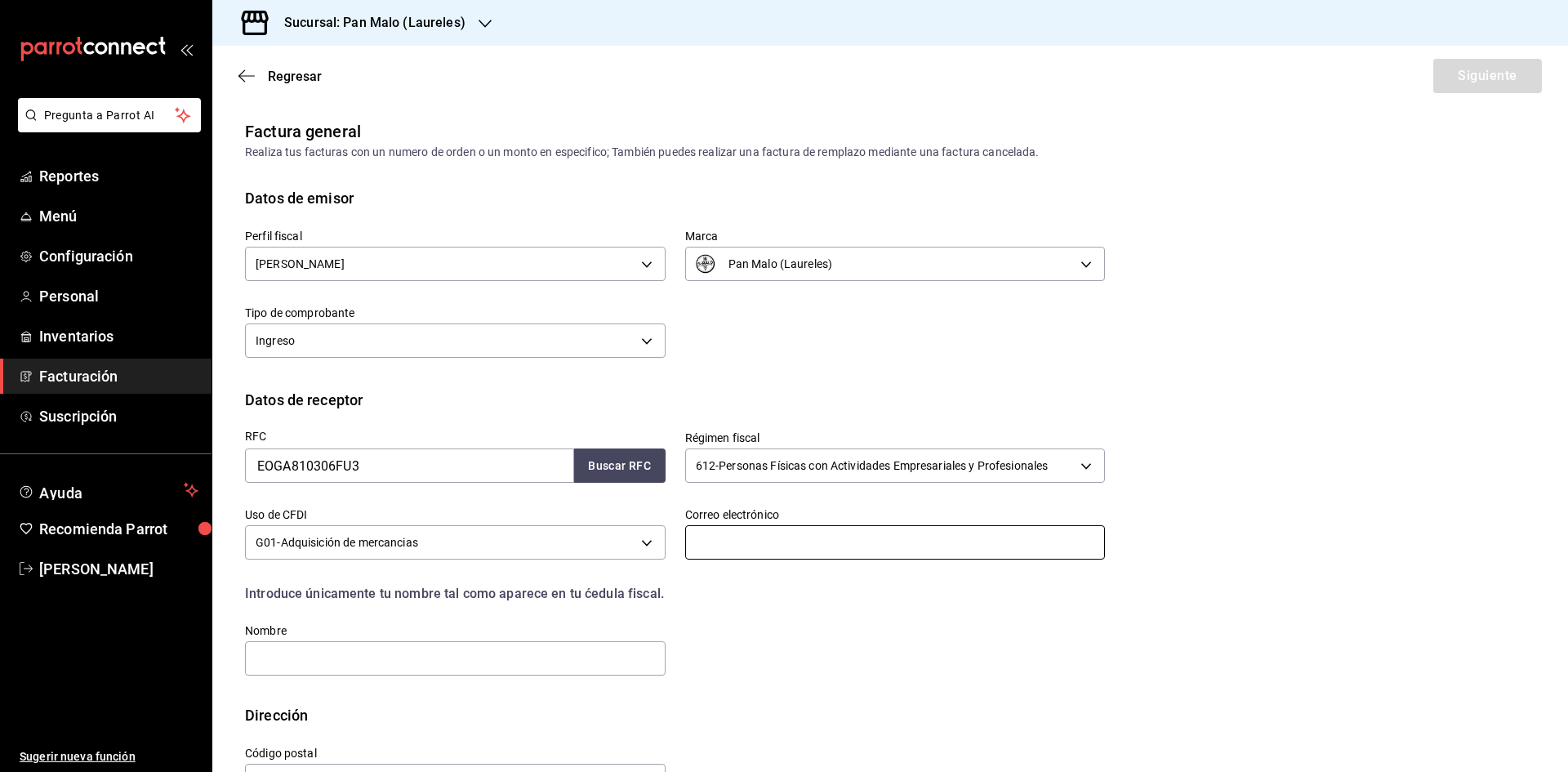
click at [958, 538] on input "text" at bounding box center [896, 542] width 421 height 35
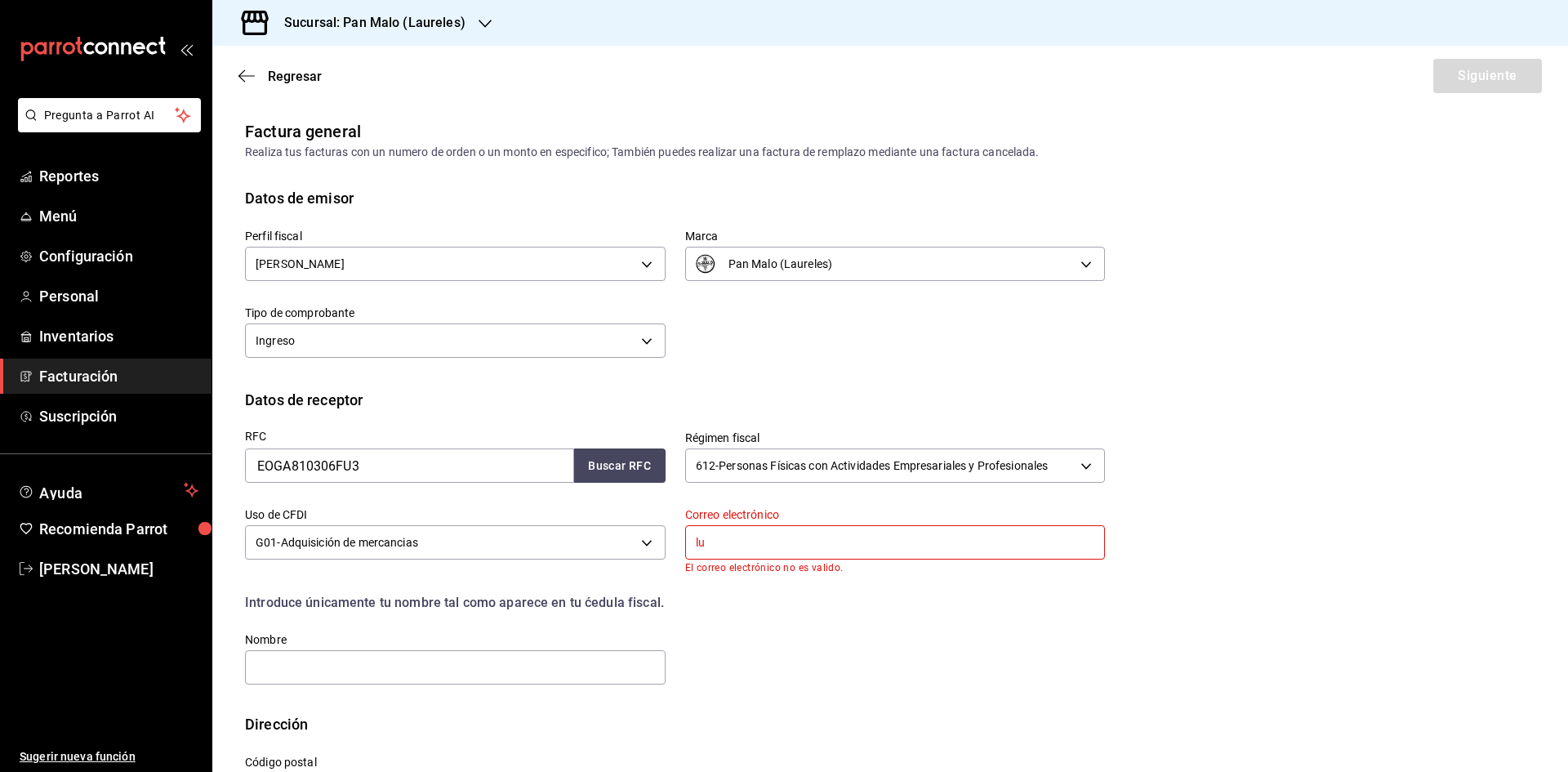
type input "[DOMAIN_NAME][EMAIL_ADDRESS][DOMAIN_NAME]"
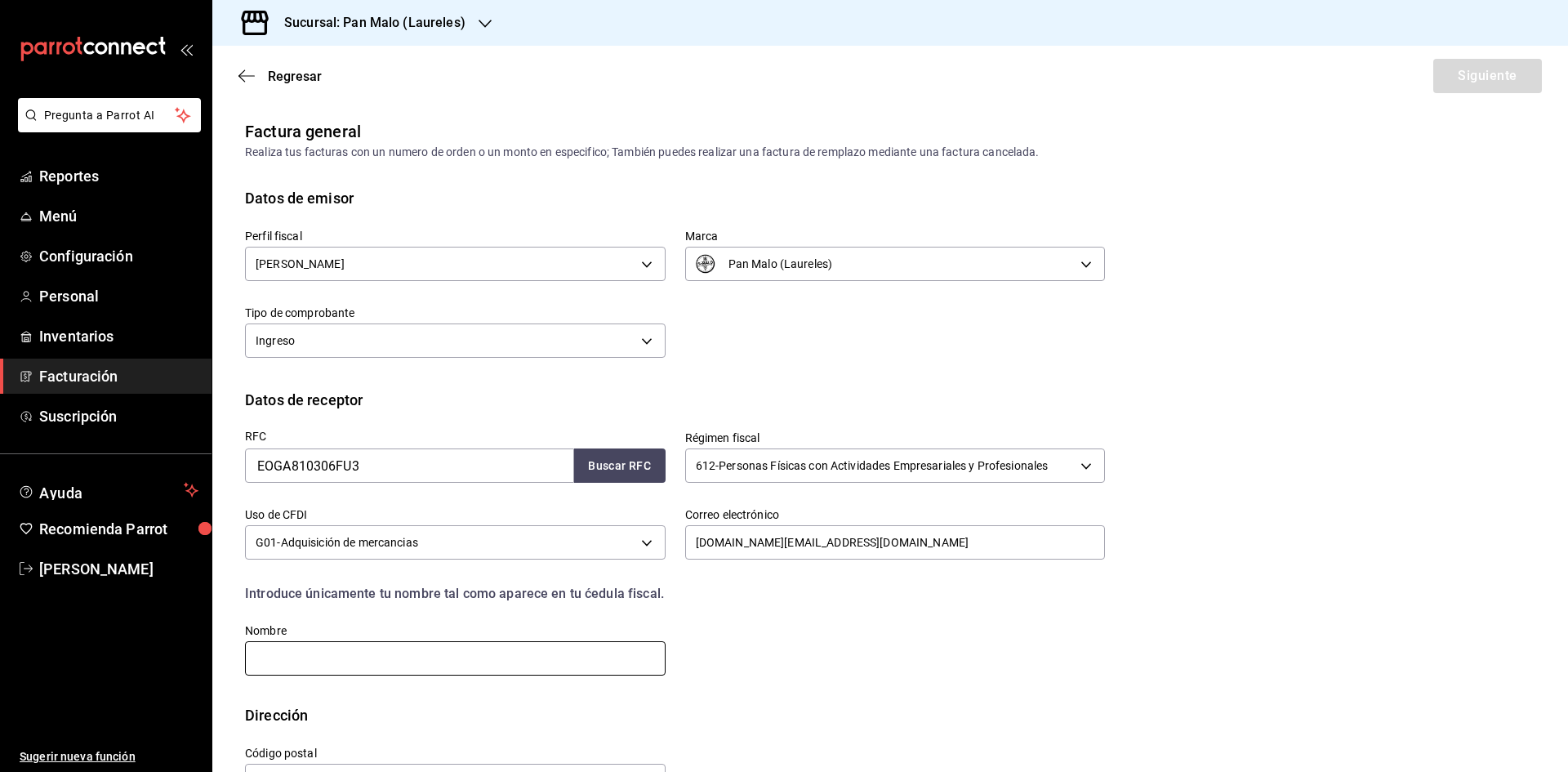
click at [558, 650] on input "text" at bounding box center [455, 659] width 421 height 35
paste input "[PERSON_NAME]"
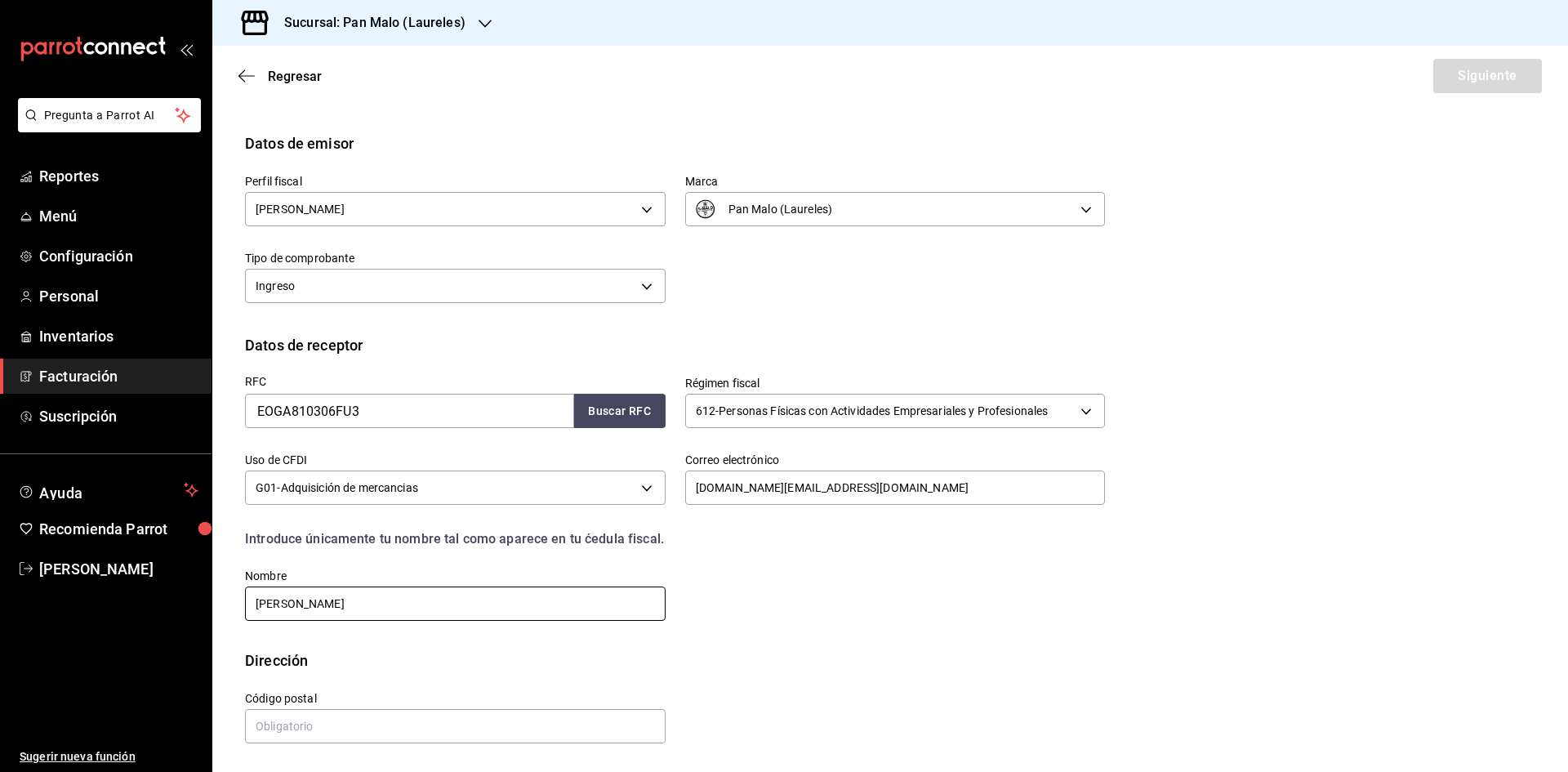
type input "[PERSON_NAME]"
click at [514, 736] on input "text" at bounding box center [455, 726] width 421 height 35
paste input "30700"
type input "30700"
click at [1489, 67] on button "Siguiente" at bounding box center [1488, 76] width 109 height 35
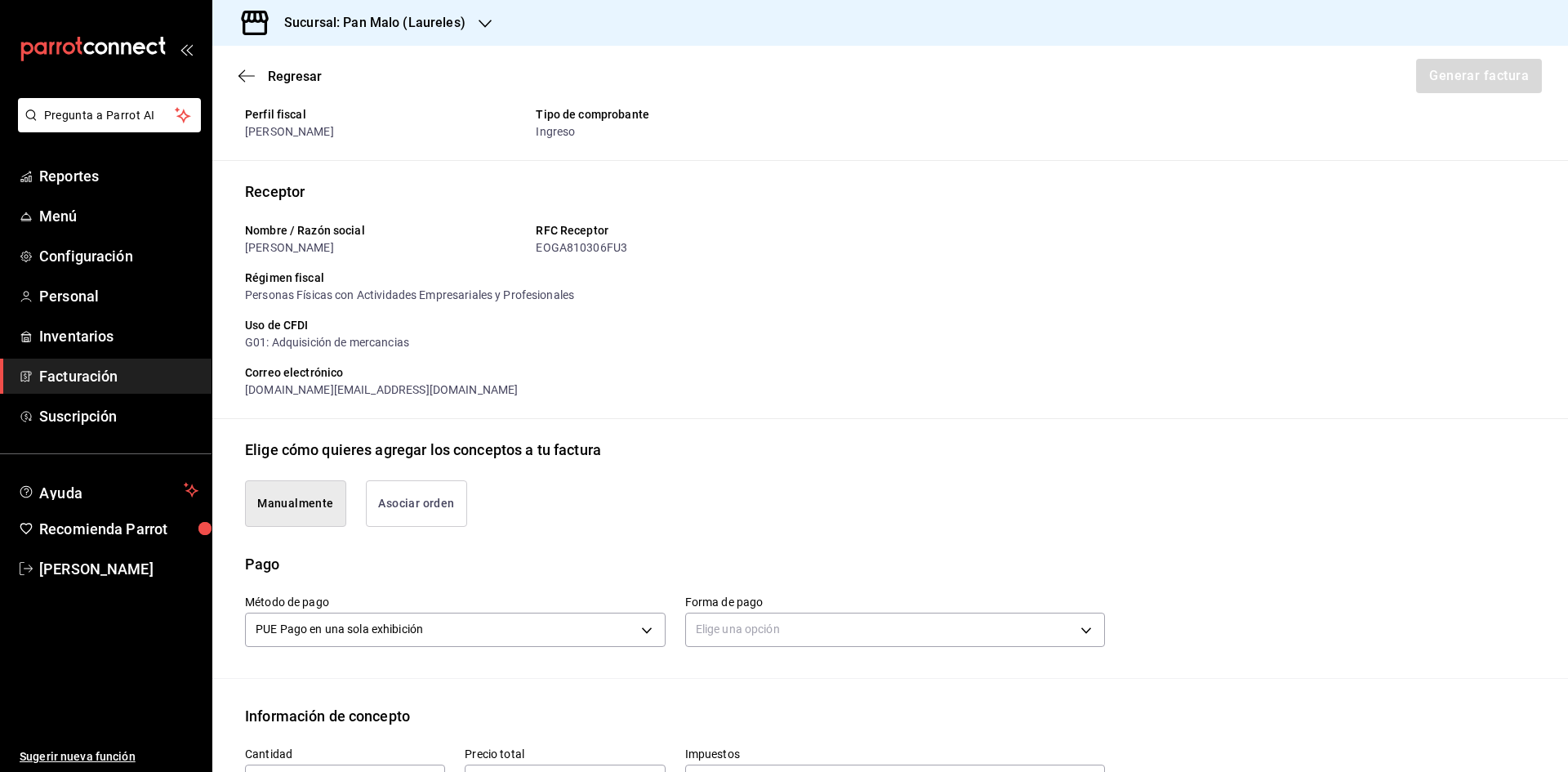
click at [425, 500] on button "Asociar orden" at bounding box center [416, 503] width 101 height 47
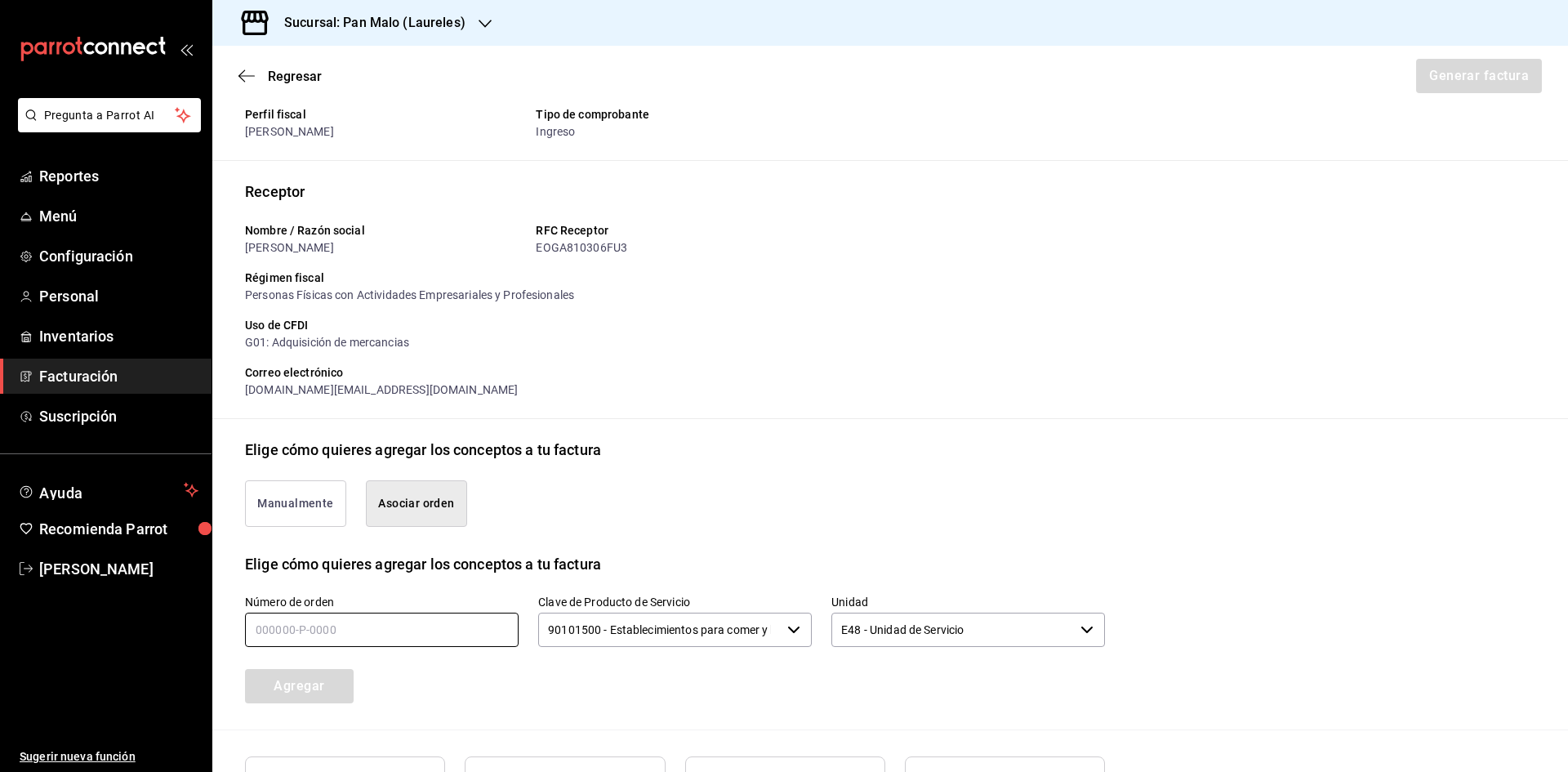
drag, startPoint x: 362, startPoint y: 637, endPoint x: 363, endPoint y: 628, distance: 9.1
click at [362, 637] on input "text" at bounding box center [381, 630] width 273 height 35
type input "190925-p-0019"
click at [310, 705] on div "Número de orden 190925-p-0019 Clave de Producto de Servicio 90101500 - Establec…" at bounding box center [889, 652] width 1291 height 155
click at [328, 689] on button "Agregar" at bounding box center [299, 686] width 109 height 35
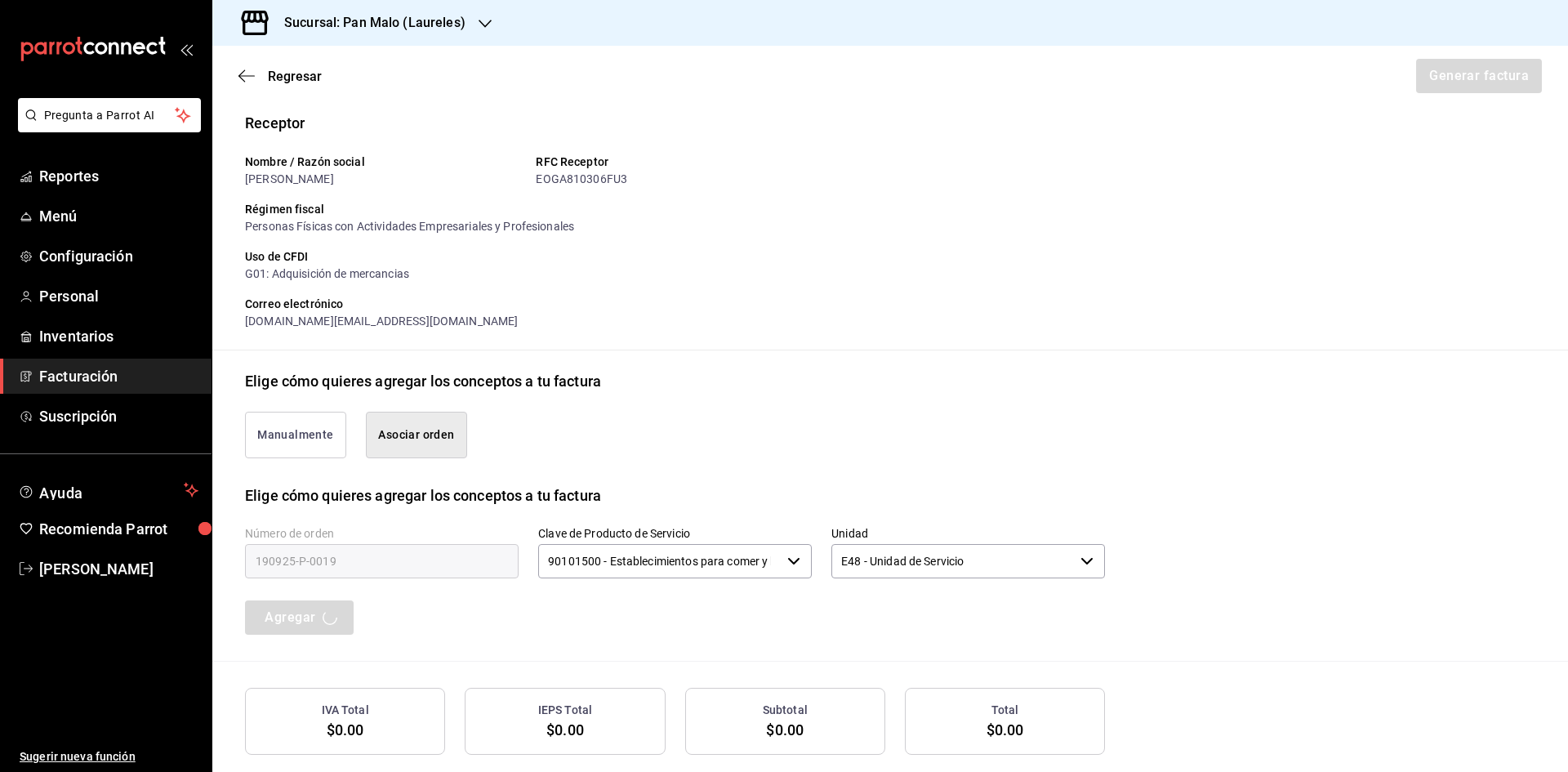
scroll to position [205, 0]
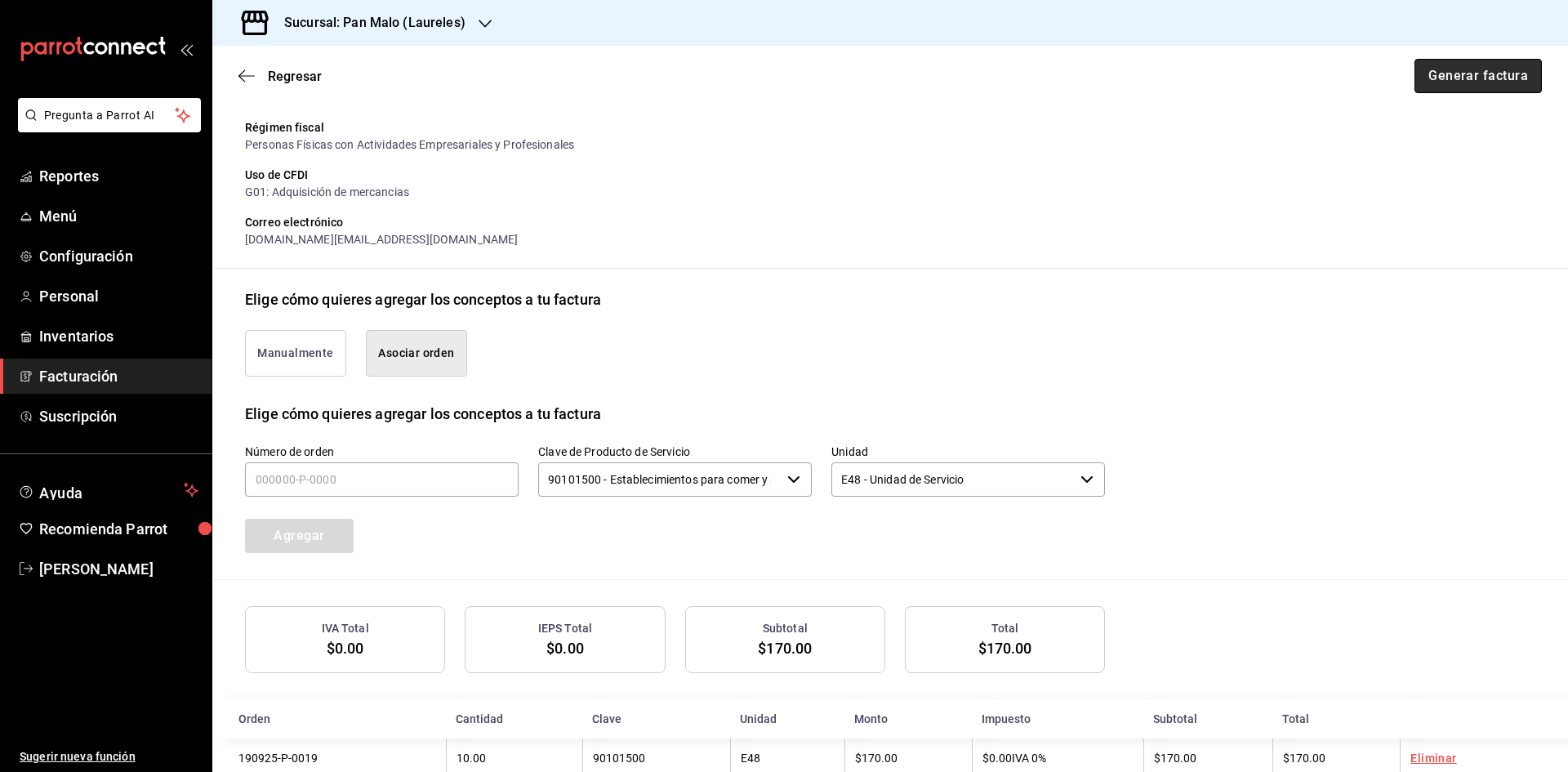
click at [1440, 60] on button "Generar factura" at bounding box center [1477, 76] width 127 height 35
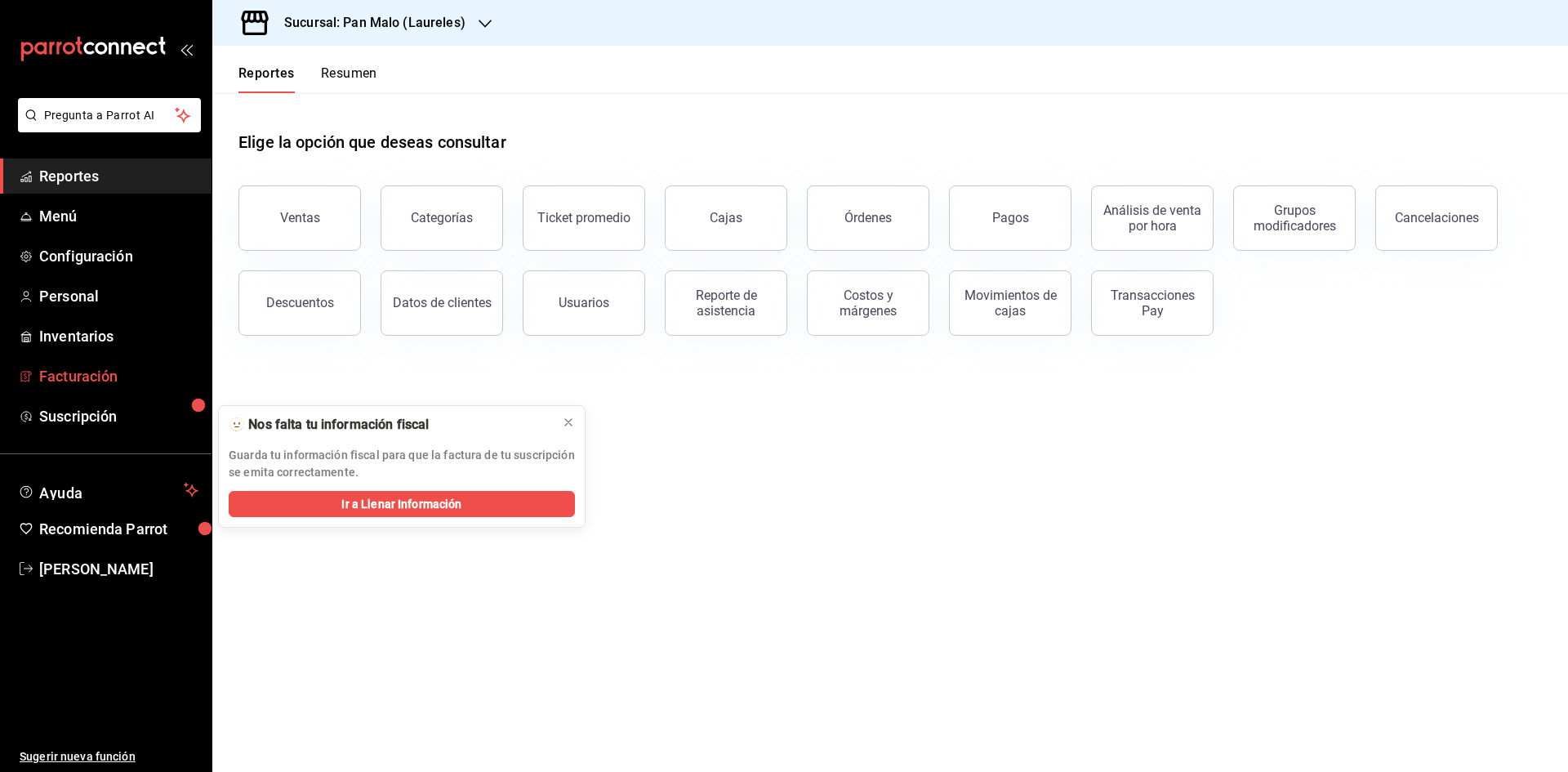
click at [108, 368] on span "Facturación" at bounding box center [118, 376] width 159 height 22
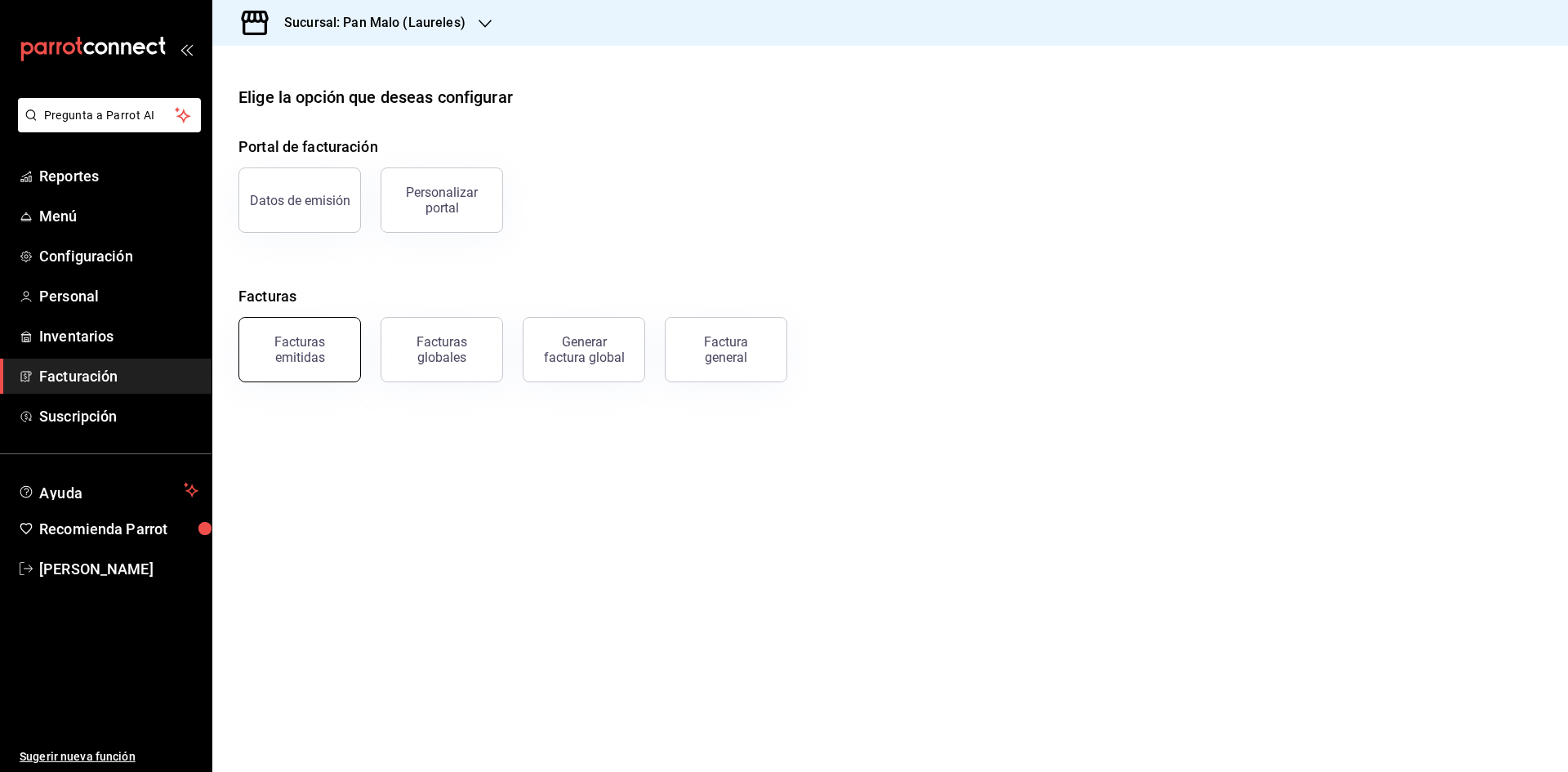
click at [322, 364] on button "Facturas emitidas" at bounding box center [300, 350] width 123 height 66
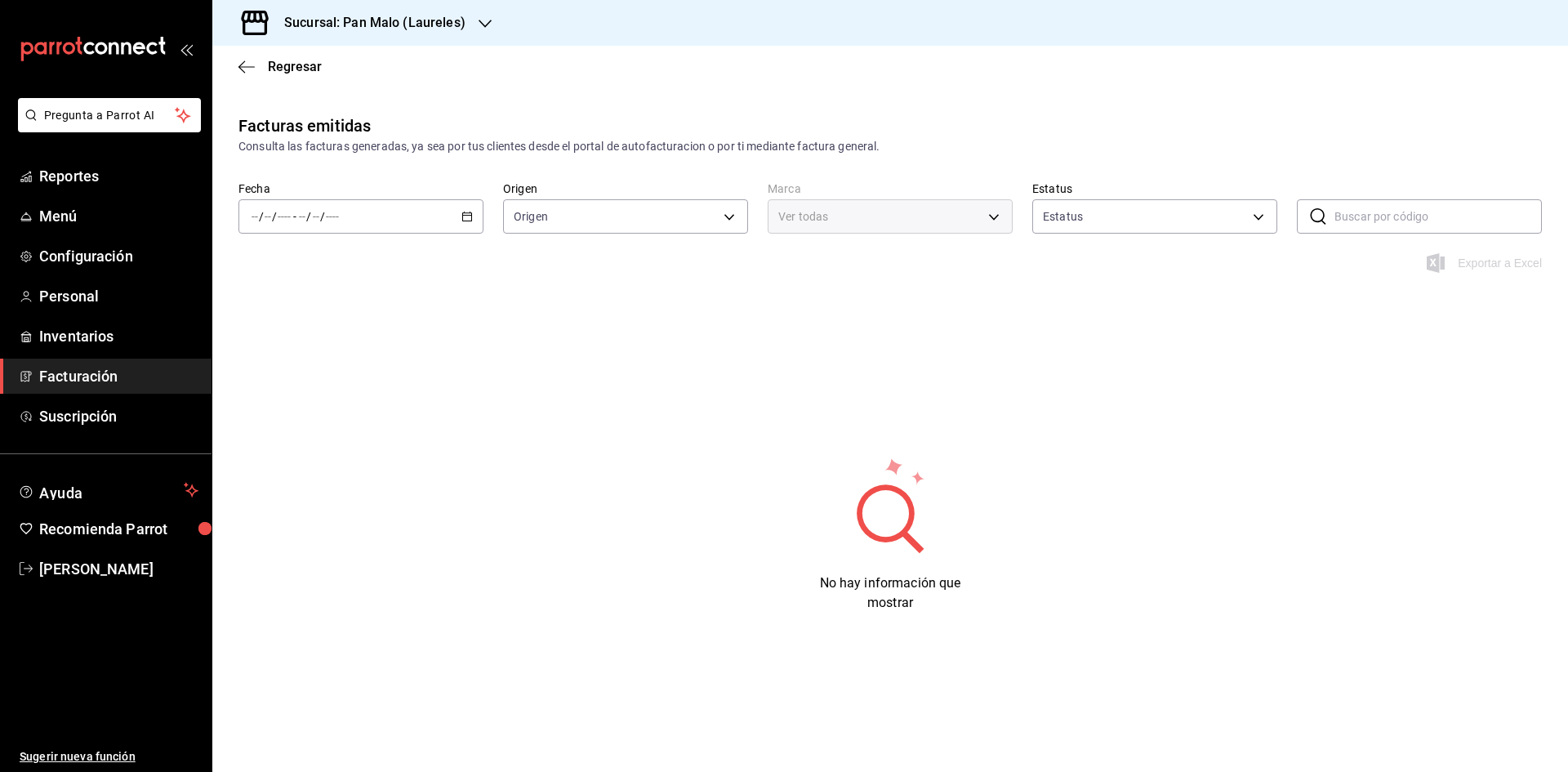
type input "ORDER_INVOICE,GENERAL_INVOICE"
type input "ACTIVE,PENDING_CANCELLATION,CANCELLED,PRE_CANCELLED"
type input "f06aabe6-618c-447d-9268-685567b964da"
click at [466, 220] on icon "button" at bounding box center [467, 216] width 11 height 11
click at [322, 445] on span "Rango de fechas" at bounding box center [316, 450] width 126 height 17
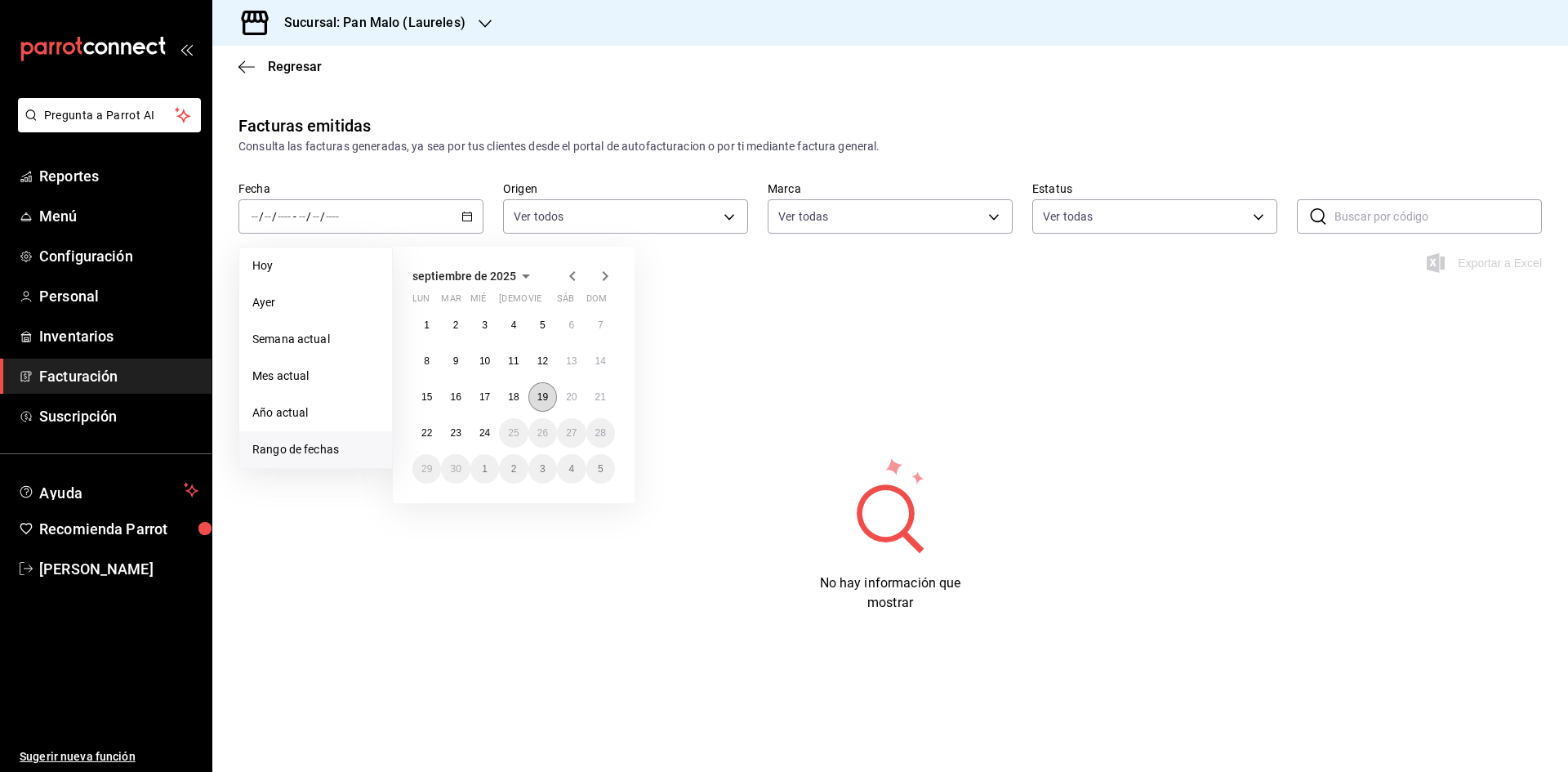
click at [544, 392] on abbr "19" at bounding box center [543, 397] width 10 height 11
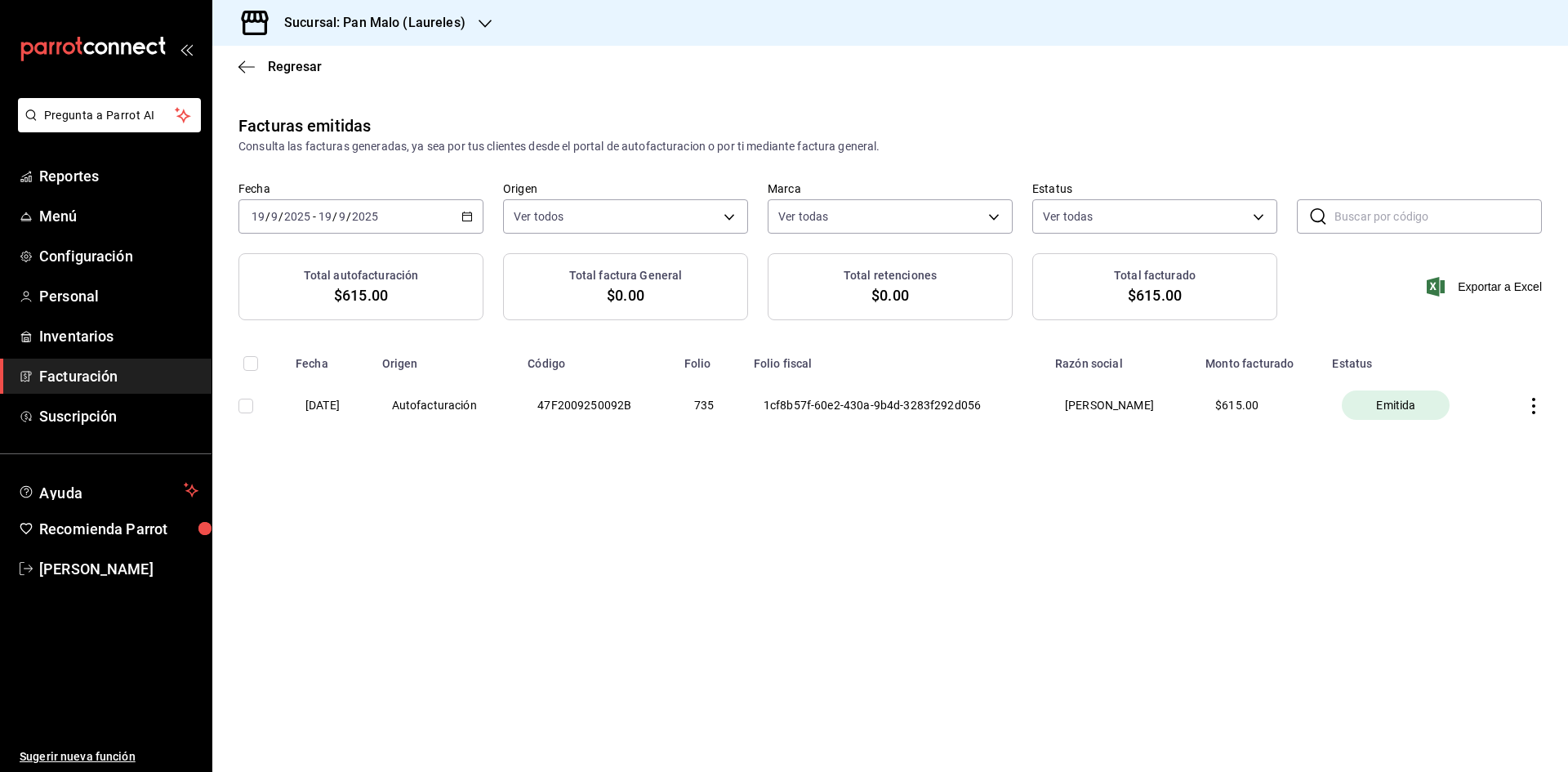
click at [1527, 403] on icon "button" at bounding box center [1533, 405] width 16 height 16
click at [1478, 438] on li "Cancelar factura" at bounding box center [1469, 446] width 143 height 39
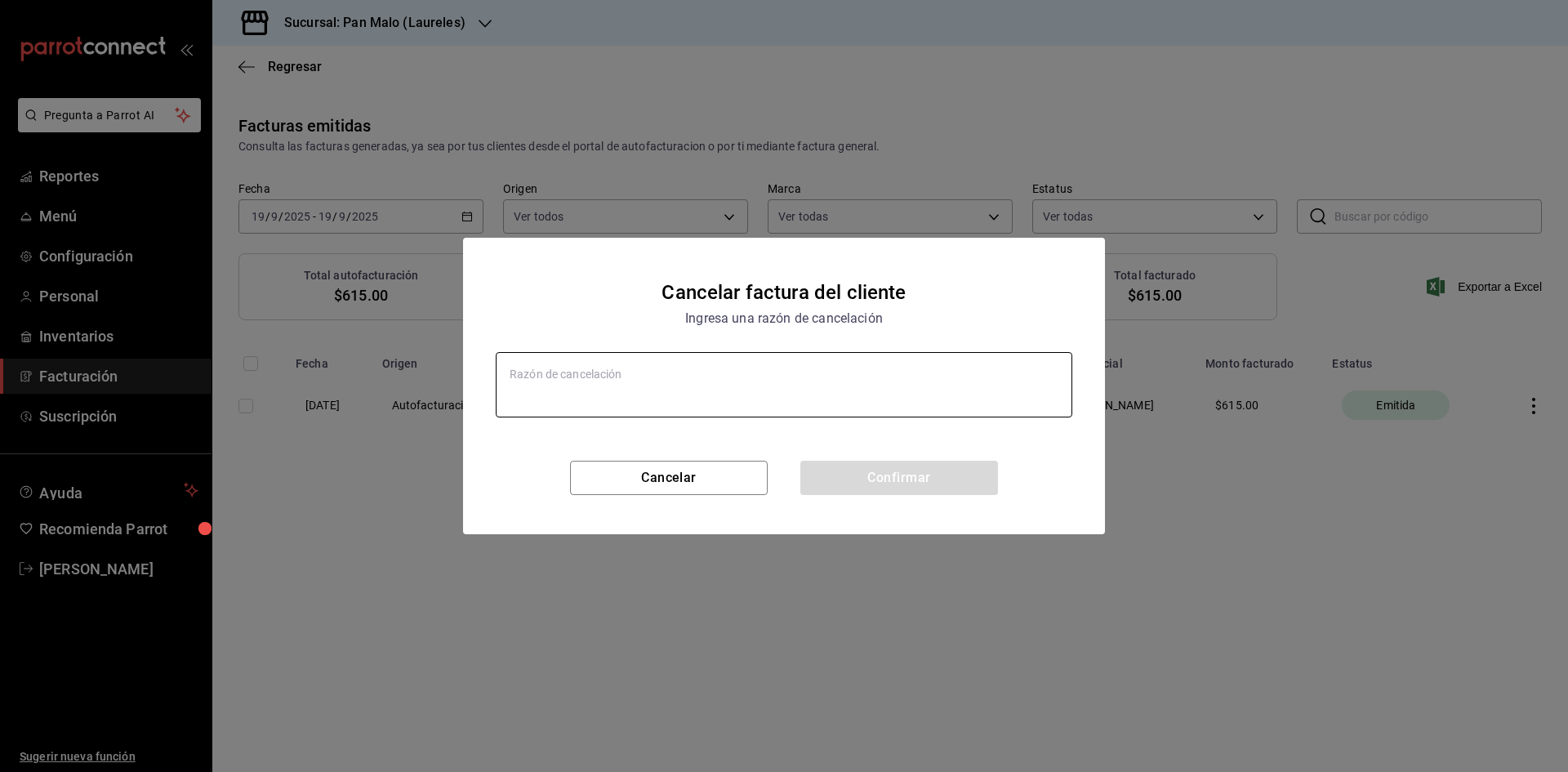
click at [668, 382] on textarea at bounding box center [783, 385] width 577 height 66
type textarea "x"
type textarea "c"
type textarea "x"
type textarea "cl"
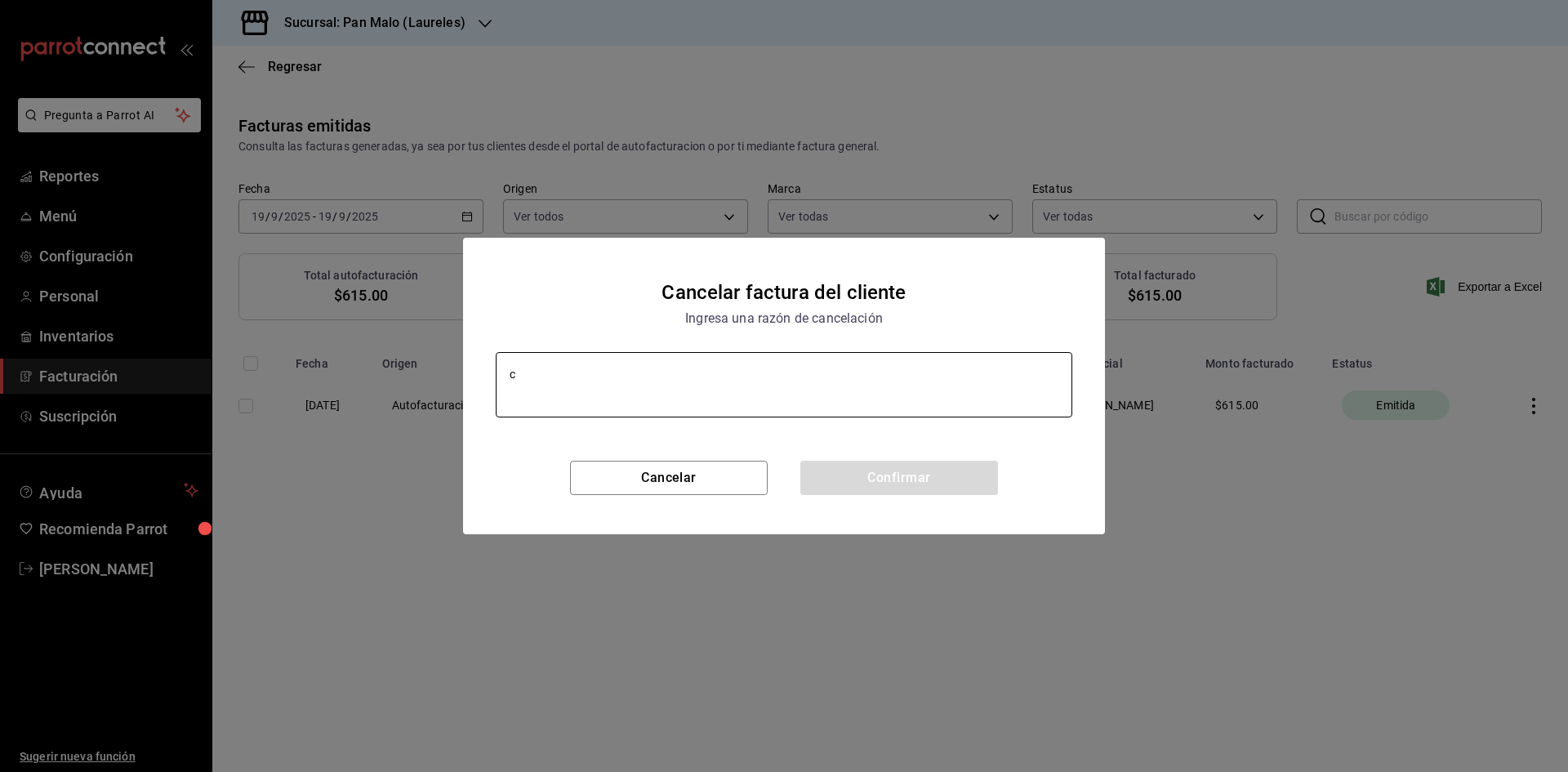
type textarea "x"
type textarea "cli"
type textarea "x"
type textarea "clie"
type textarea "x"
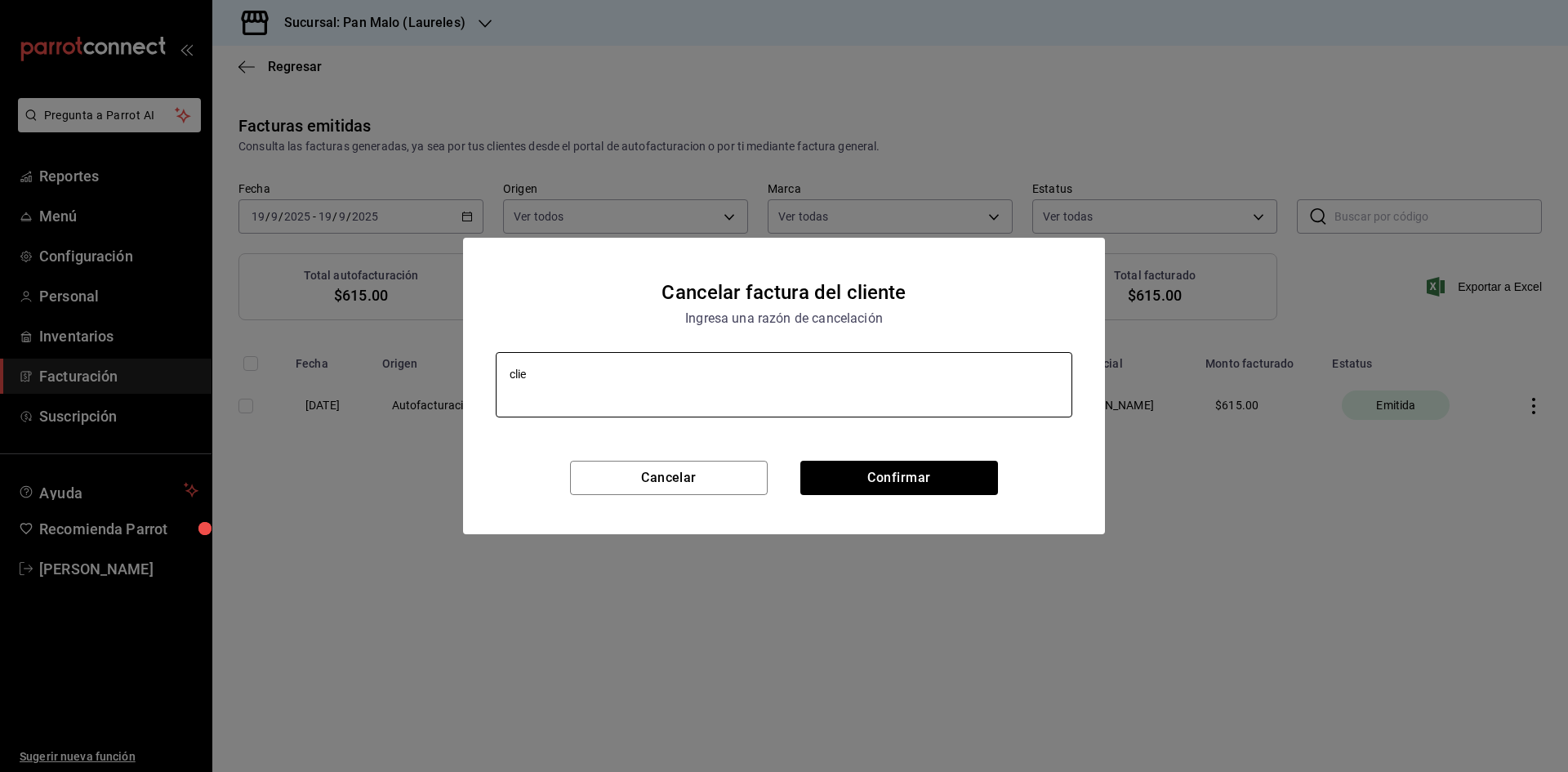
type textarea "clien"
type textarea "x"
type textarea "client"
type textarea "x"
type textarea "cliente"
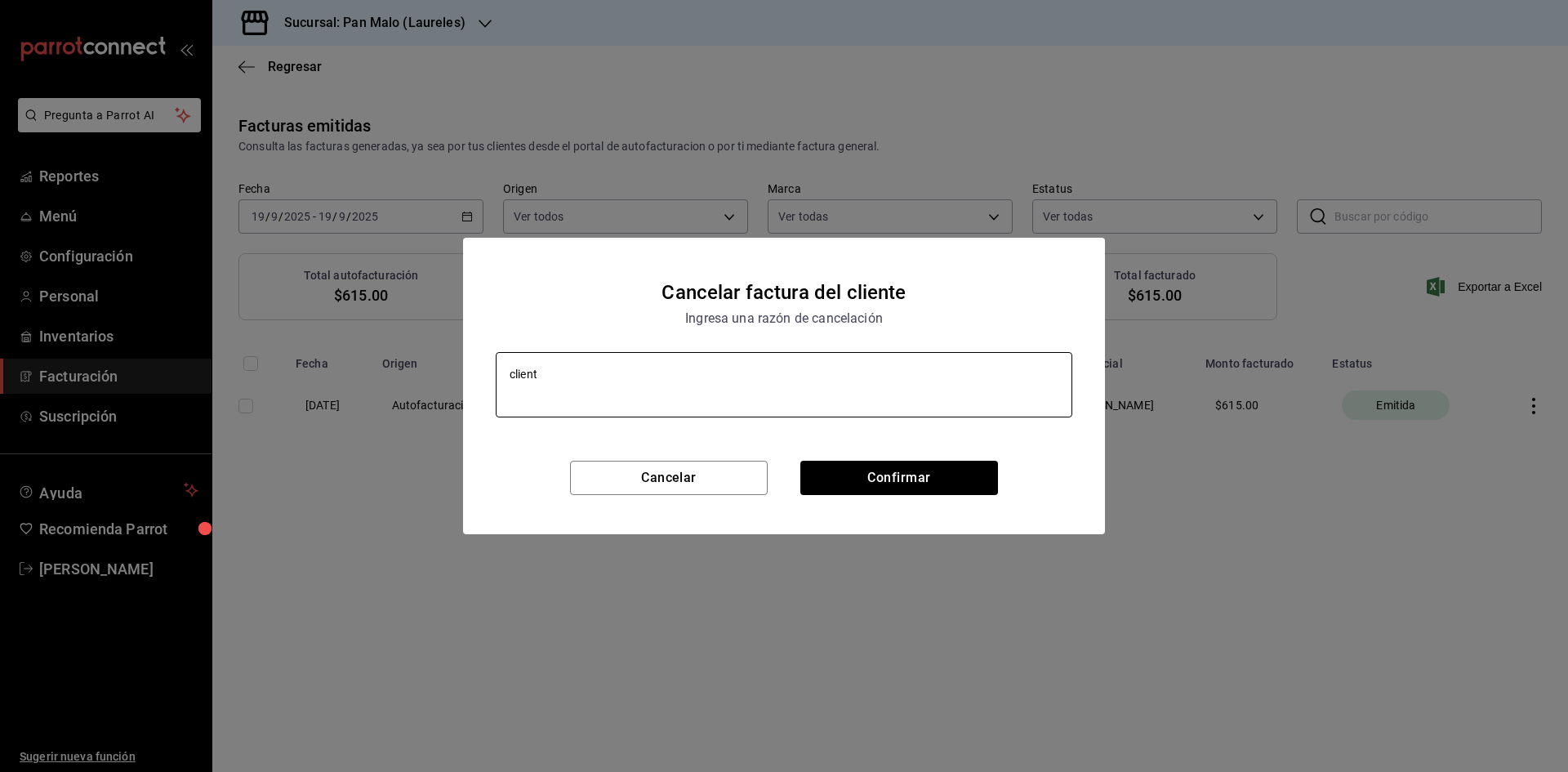
type textarea "x"
type textarea "cliente"
type textarea "x"
type textarea "cliente s"
type textarea "x"
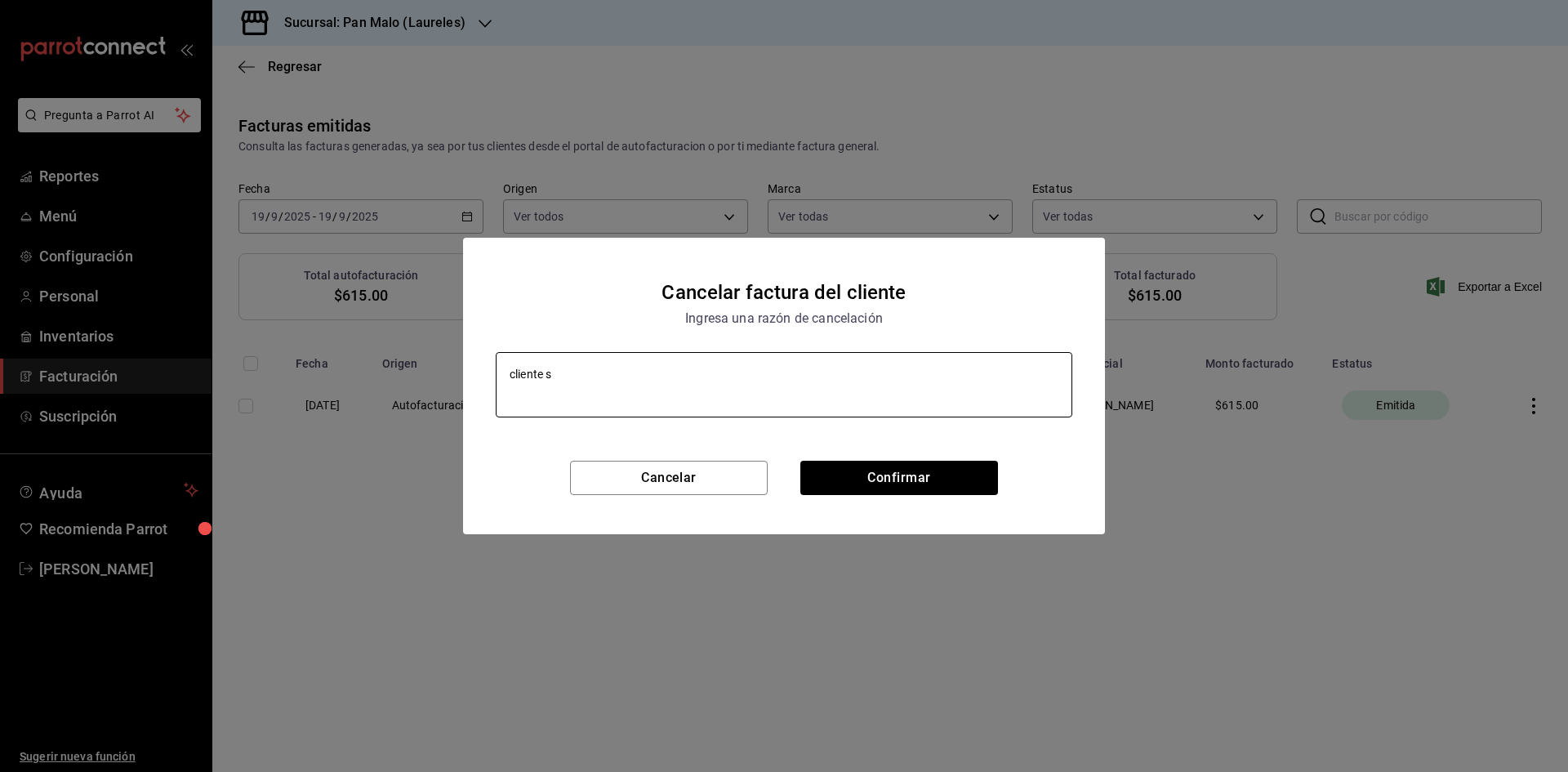
type textarea "cliente se"
type textarea "x"
type textarea "cliente se"
type textarea "x"
type textarea "cliente se q"
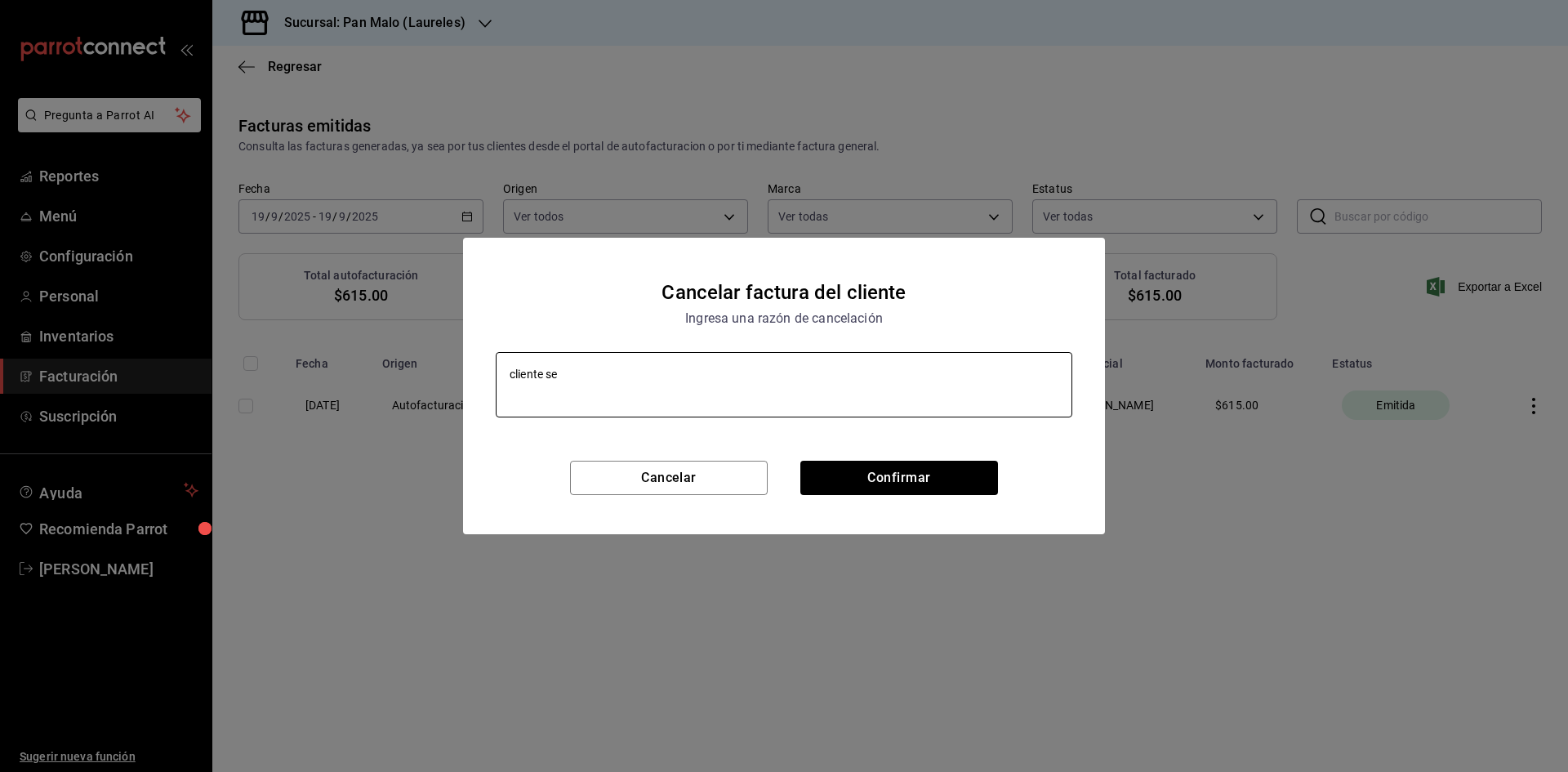
type textarea "x"
type textarea "cliente se qu"
type textarea "x"
type textarea "cliente se qui"
type textarea "x"
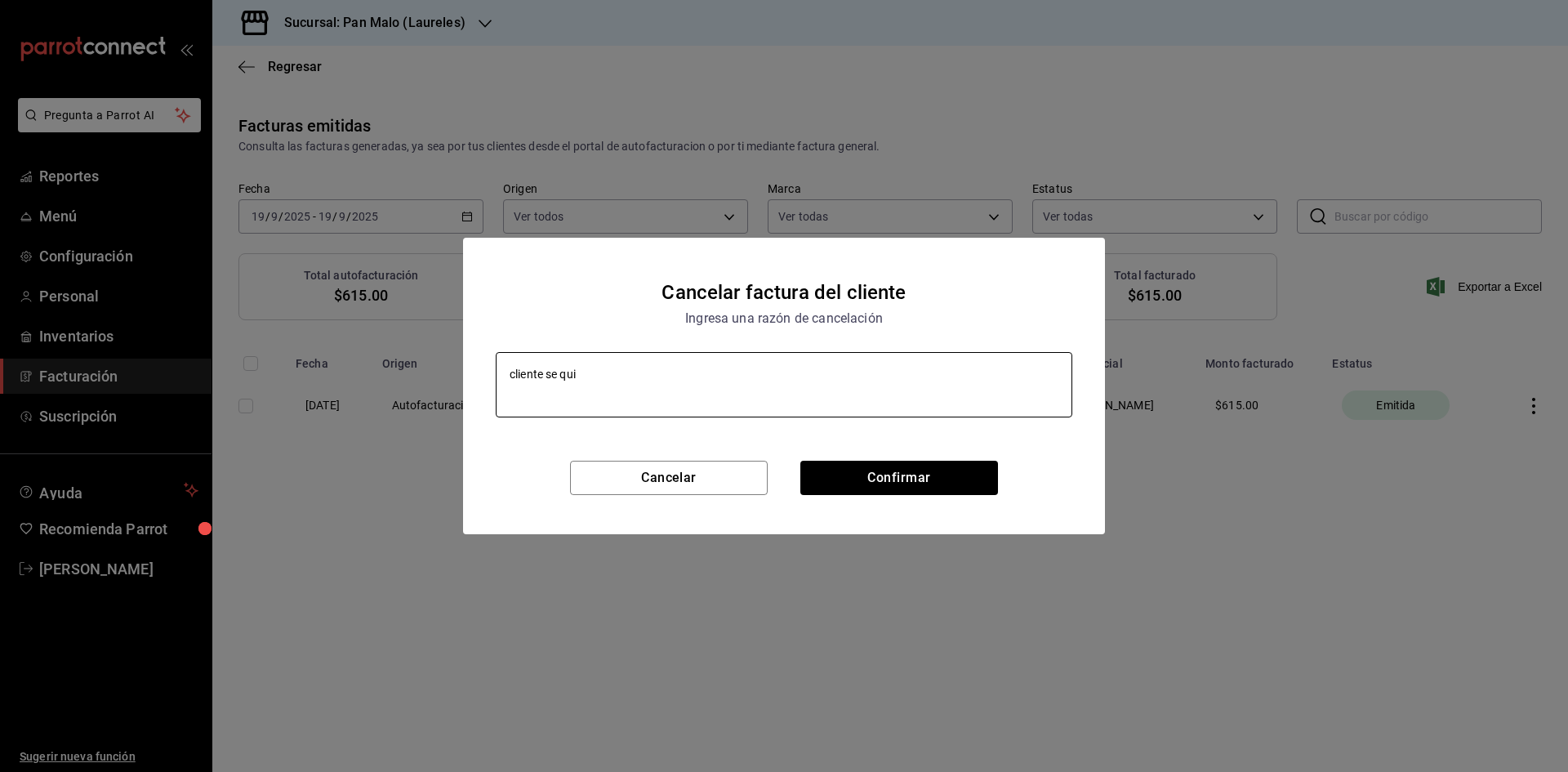
type textarea "cliente se quiv"
type textarea "x"
type textarea "cliente se quivo"
type textarea "x"
type textarea "cliente se quivoc"
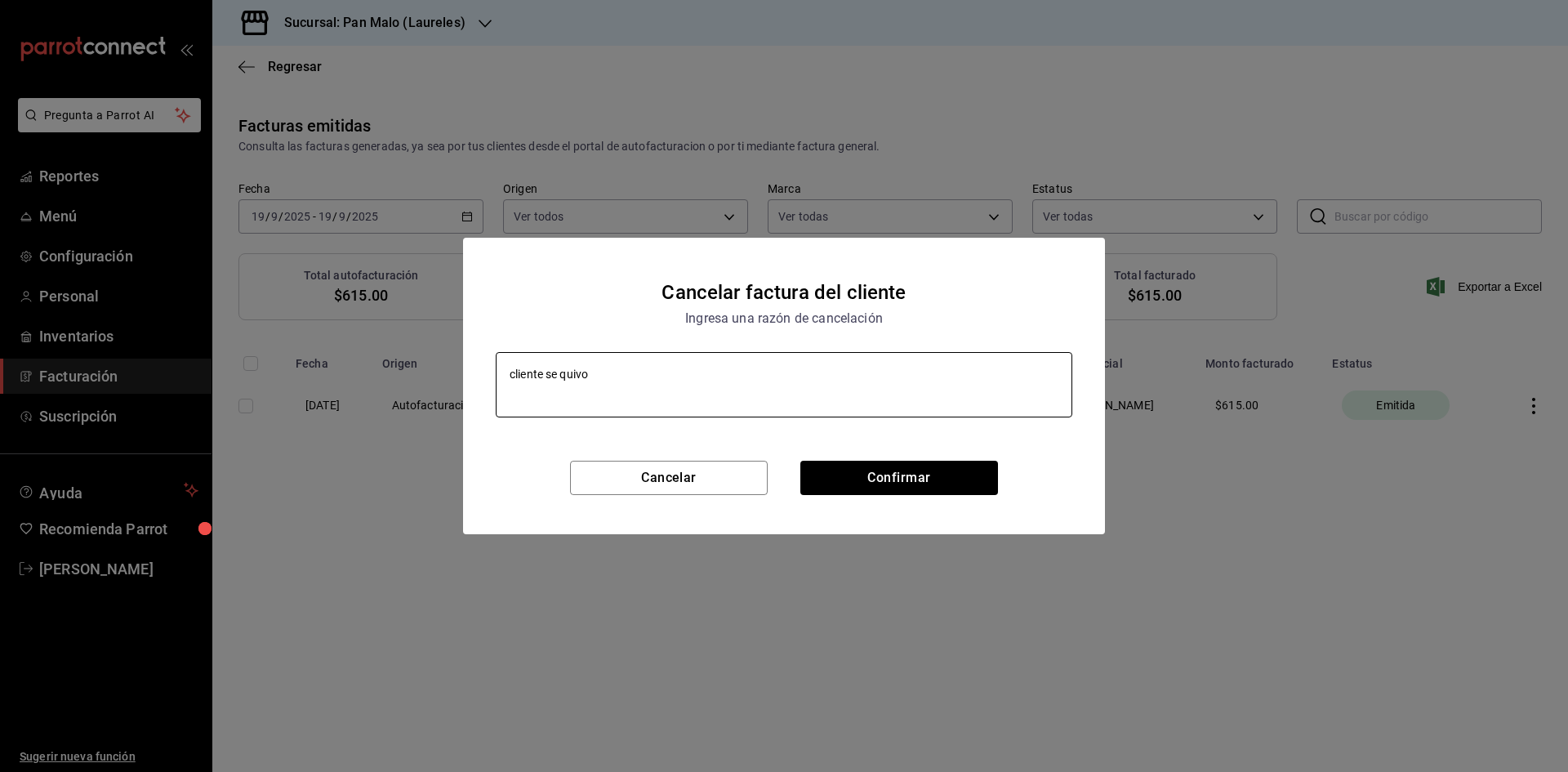
type textarea "x"
type textarea "cliente se quivoco"
type textarea "x"
type textarea "cliente se quivoco"
type textarea "x"
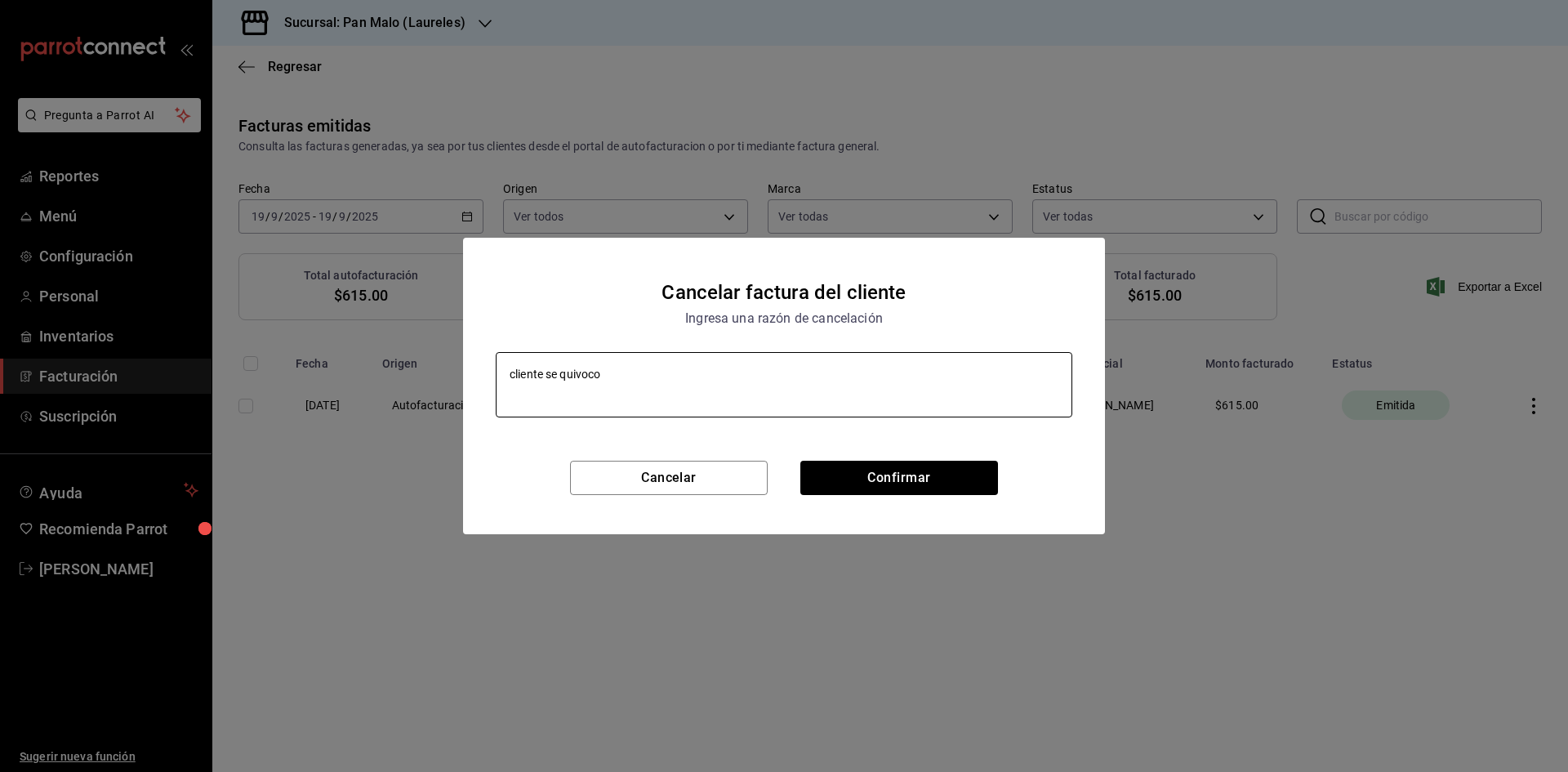
type textarea "cliente se quivoco a"
type textarea "x"
type textarea "cliente se quivoco al"
type textarea "x"
type textarea "cliente se quivoco al"
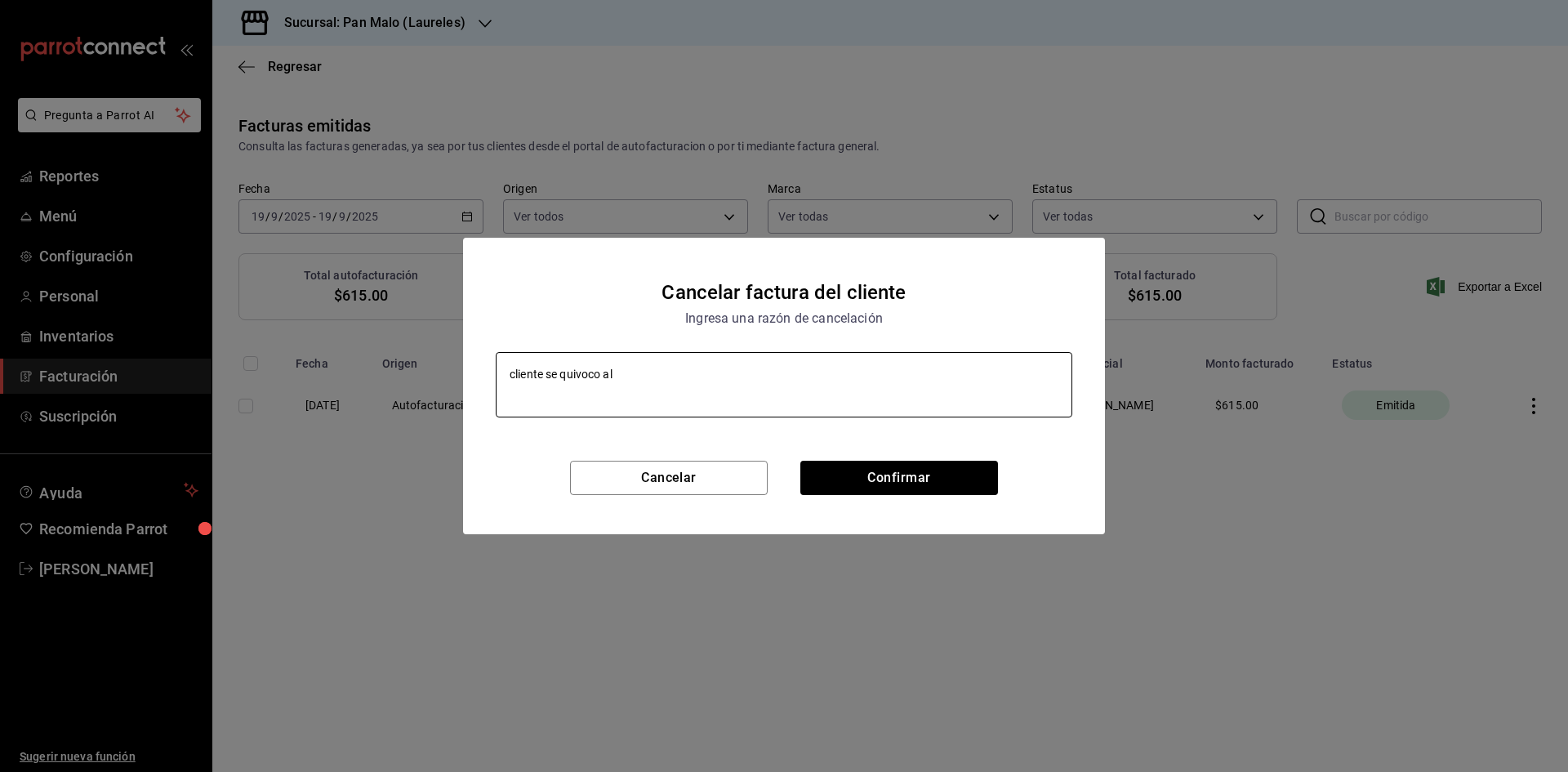
type textarea "x"
type textarea "cliente se quivoco al"
type textarea "x"
type textarea "cliente se quivoco a"
type textarea "x"
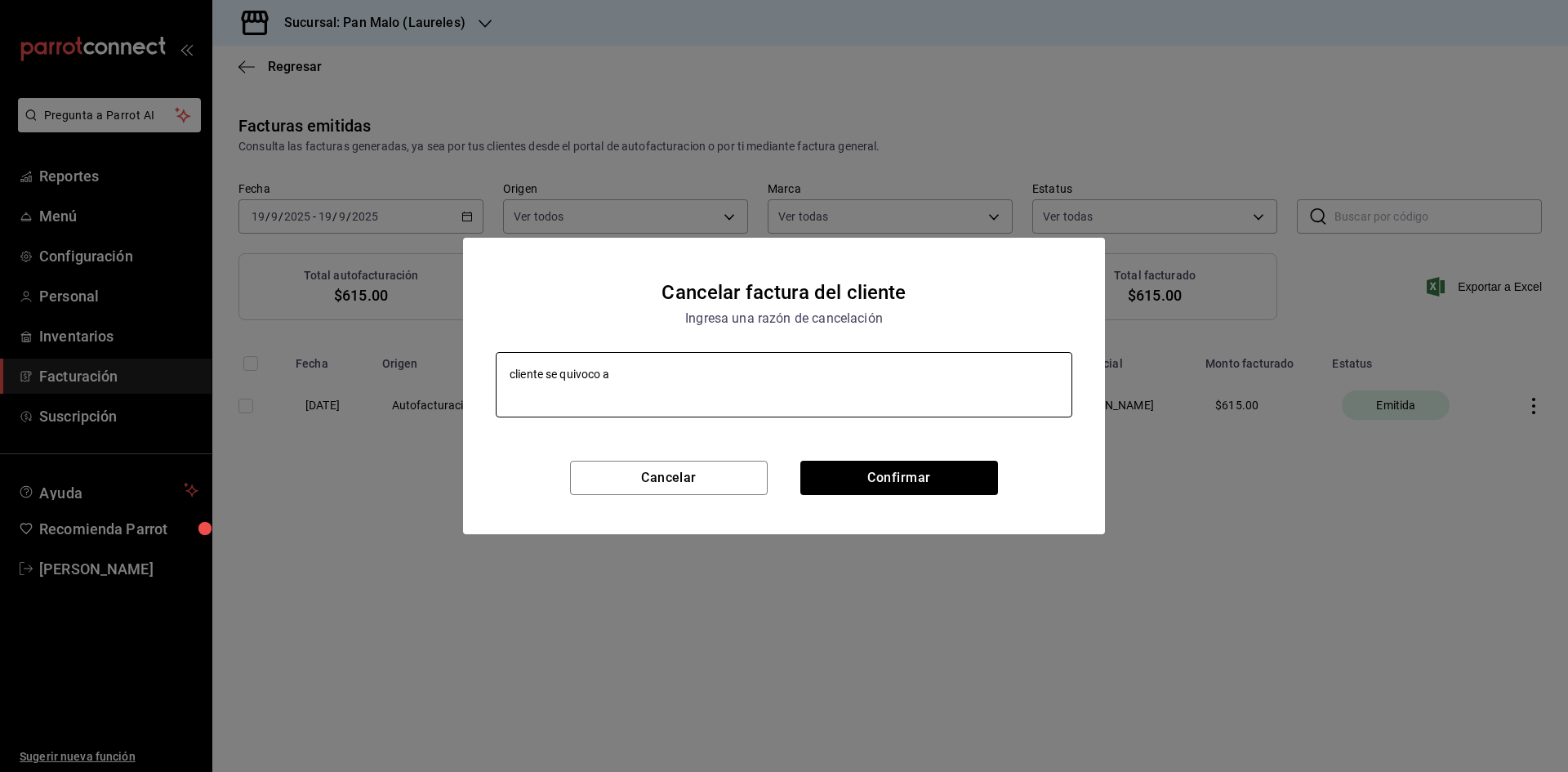
type textarea "cliente se quivoco"
type textarea "x"
type textarea "cliente se quivoco"
type textarea "x"
type textarea "cliente se quivoco"
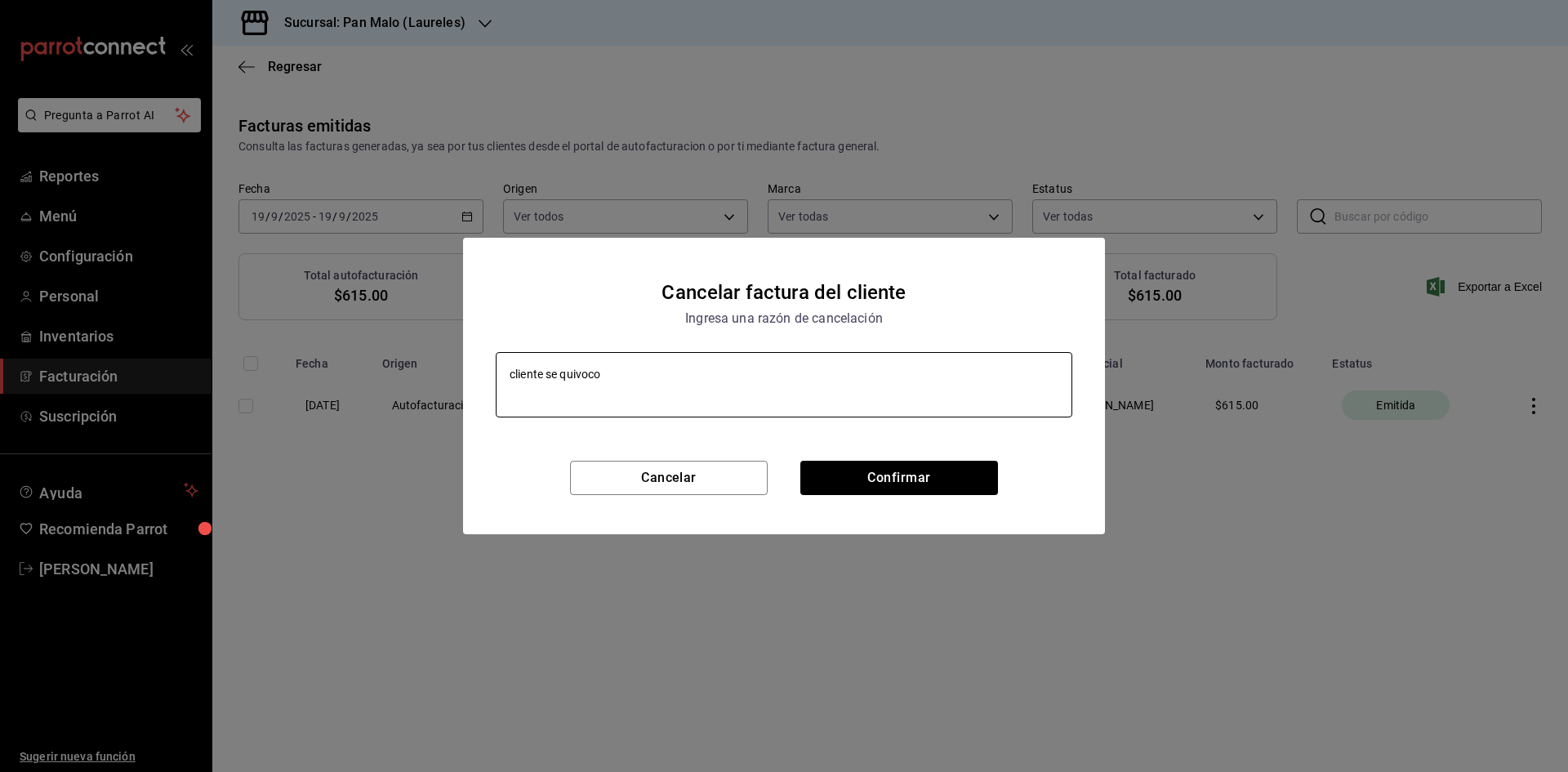
type textarea "x"
type textarea "cliente se quivoco d"
type textarea "x"
type textarea "cliente se quivoco de"
type textarea "x"
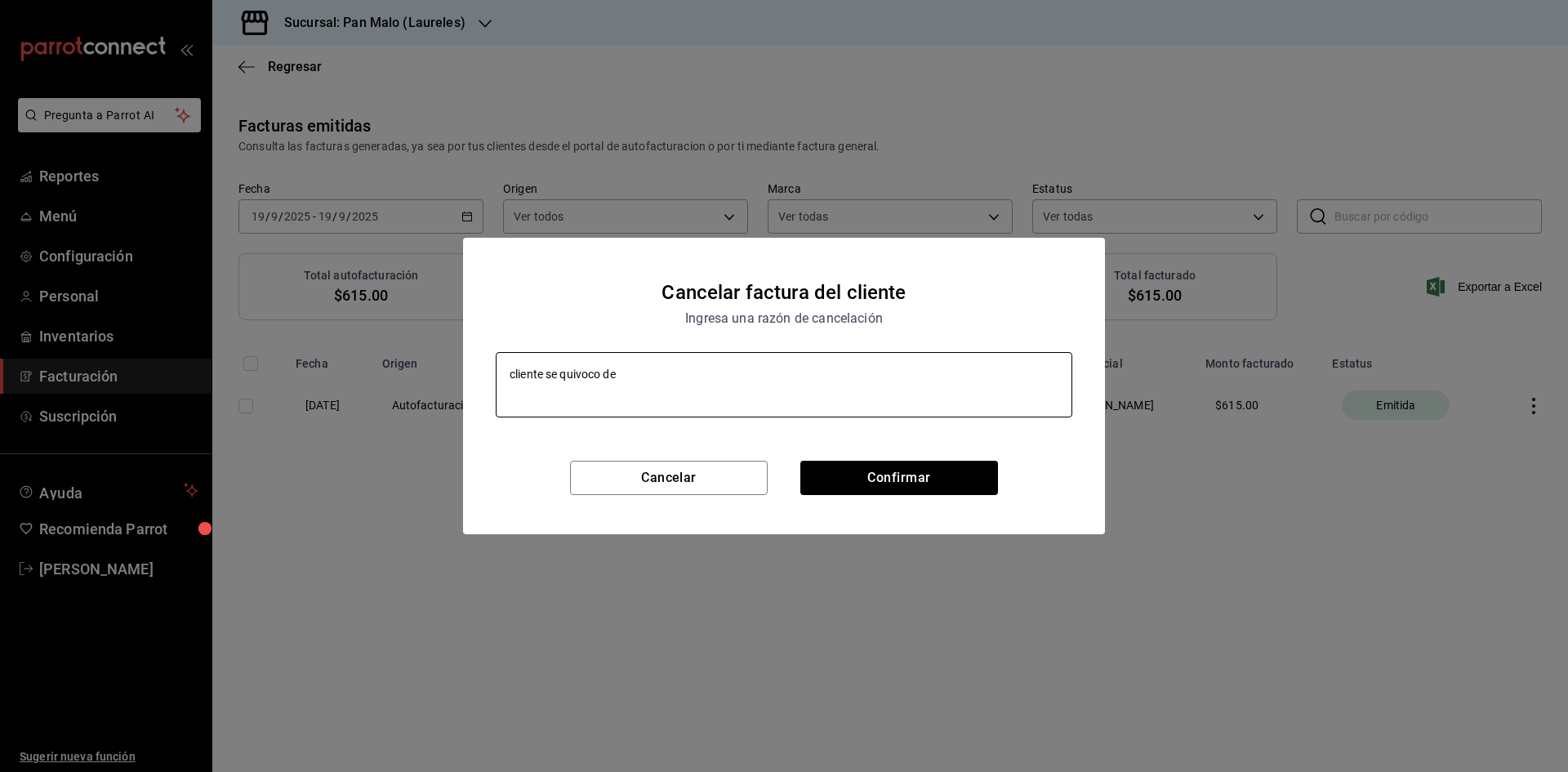
type textarea "cliente se quivoco de"
type textarea "x"
type textarea "cliente se quivoco de r"
type textarea "x"
type textarea "cliente se quivoco de re"
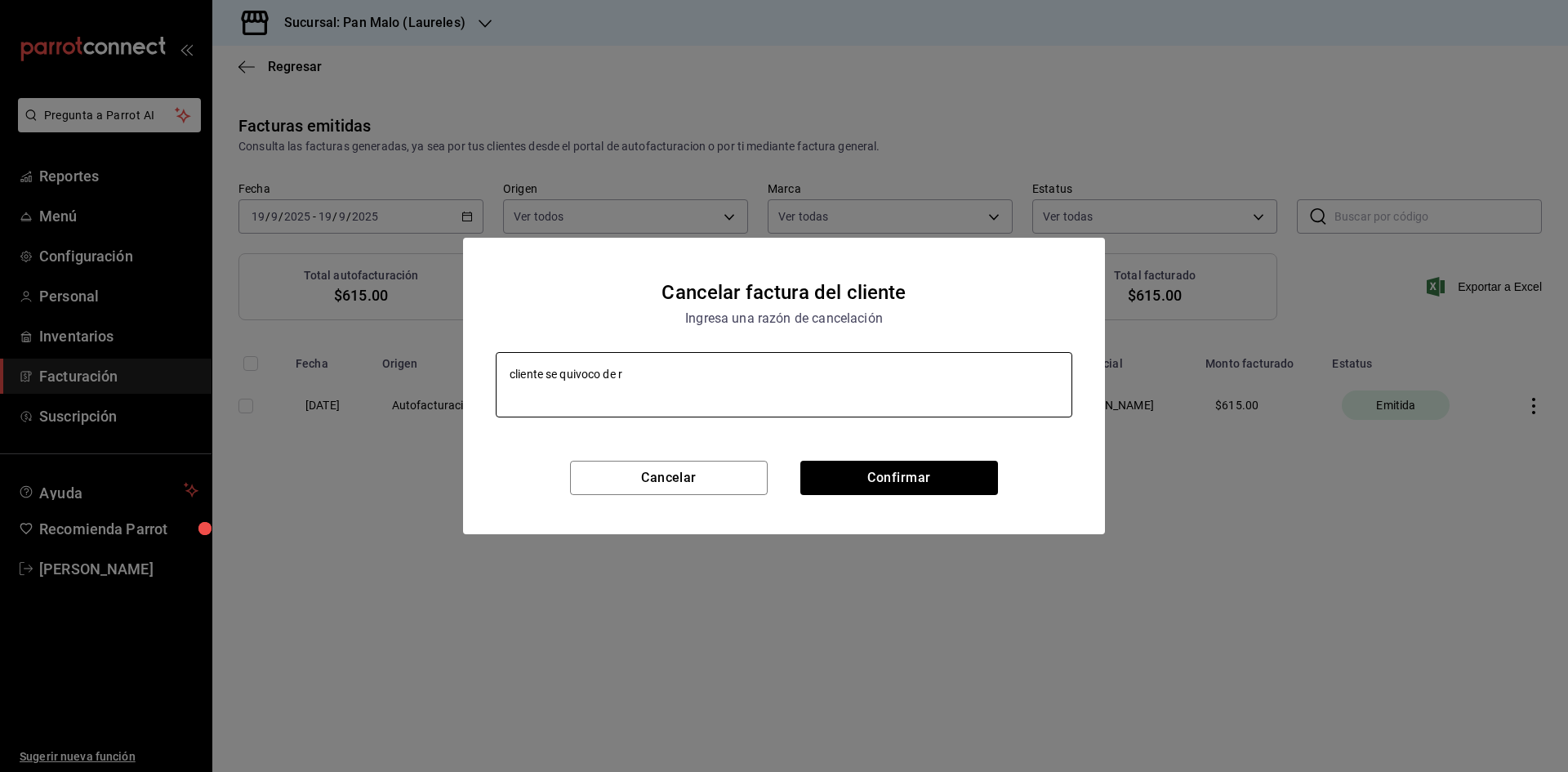
type textarea "x"
type textarea "cliente se quivoco de reg"
type textarea "x"
type textarea "cliente se quivoco de regi"
type textarea "x"
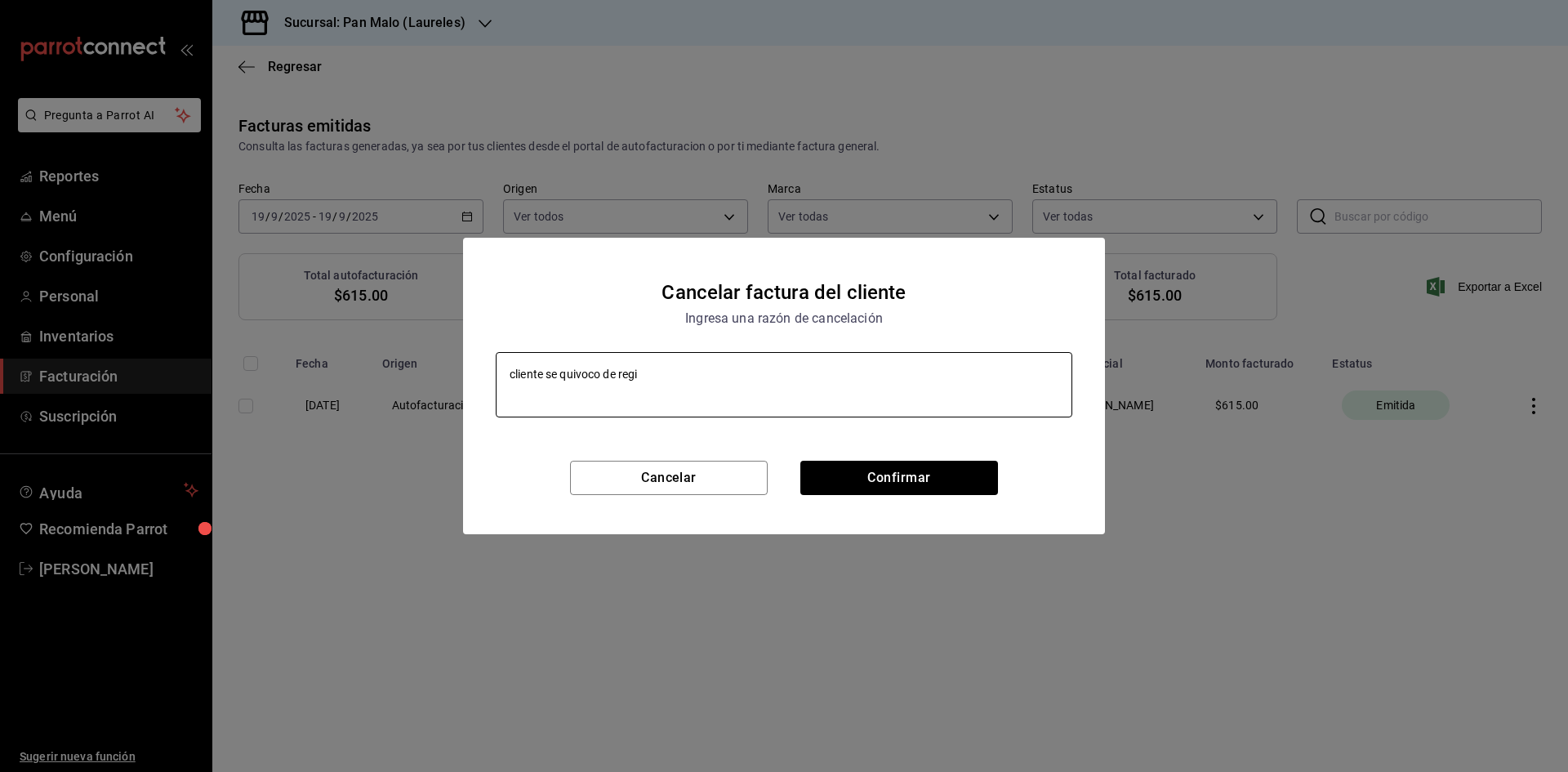
type textarea "cliente se quivoco de regin"
type textarea "x"
type textarea "cliente se quivoco de regi"
type textarea "x"
type textarea "cliente se quivoco de regim"
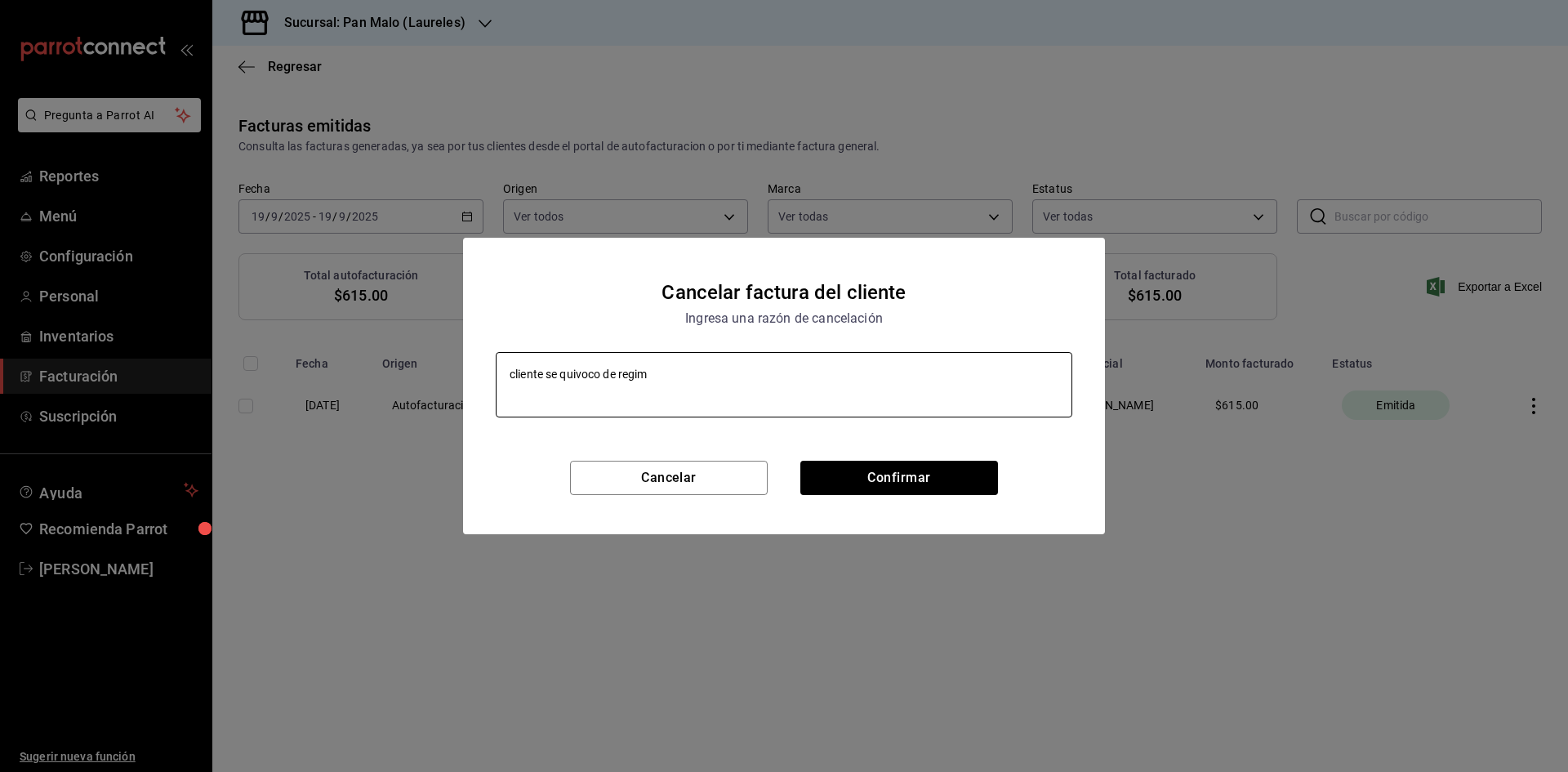
type textarea "x"
type textarea "cliente se quivoco de regime"
type textarea "x"
type textarea "cliente se quivoco de regimen"
type textarea "x"
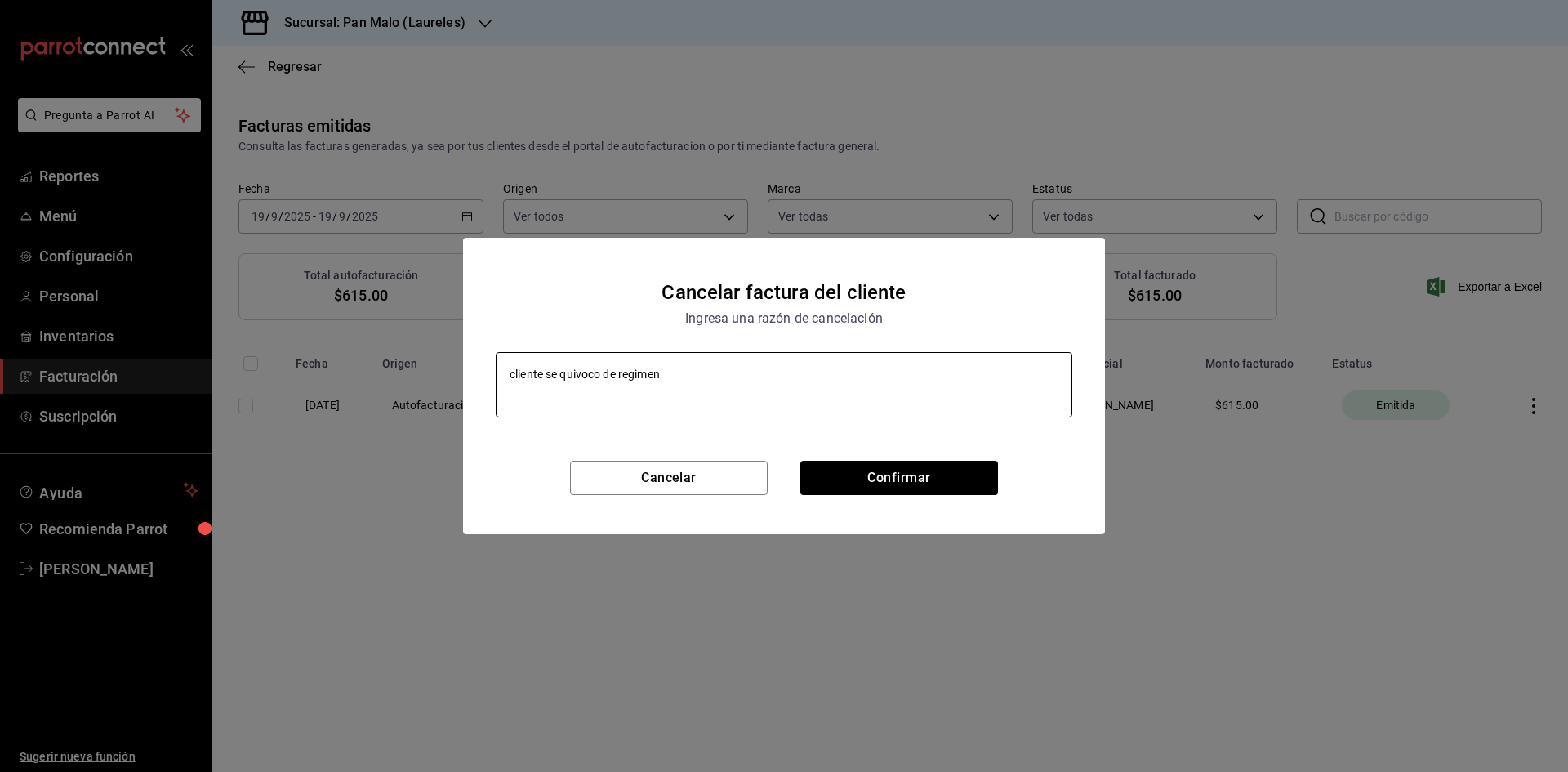
type textarea "cliente se quivoco de regimen"
type textarea "x"
type textarea "cliente se quivoco de regimen a"
type textarea "x"
type textarea "cliente se quivoco de regimen al"
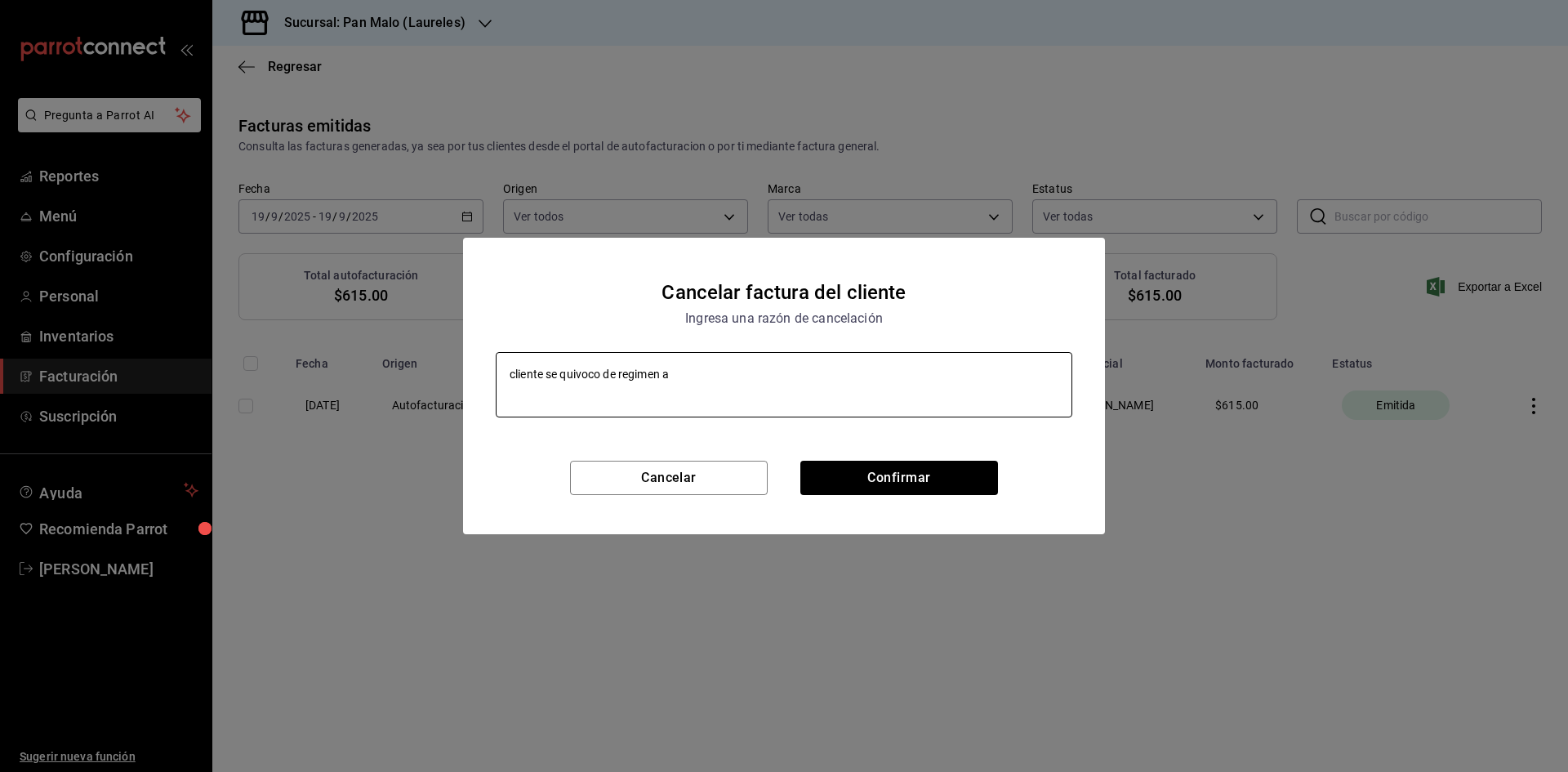
type textarea "x"
type textarea "cliente se quivoco de regimen al"
type textarea "x"
type textarea "cliente se quivoco de regimen al r"
type textarea "x"
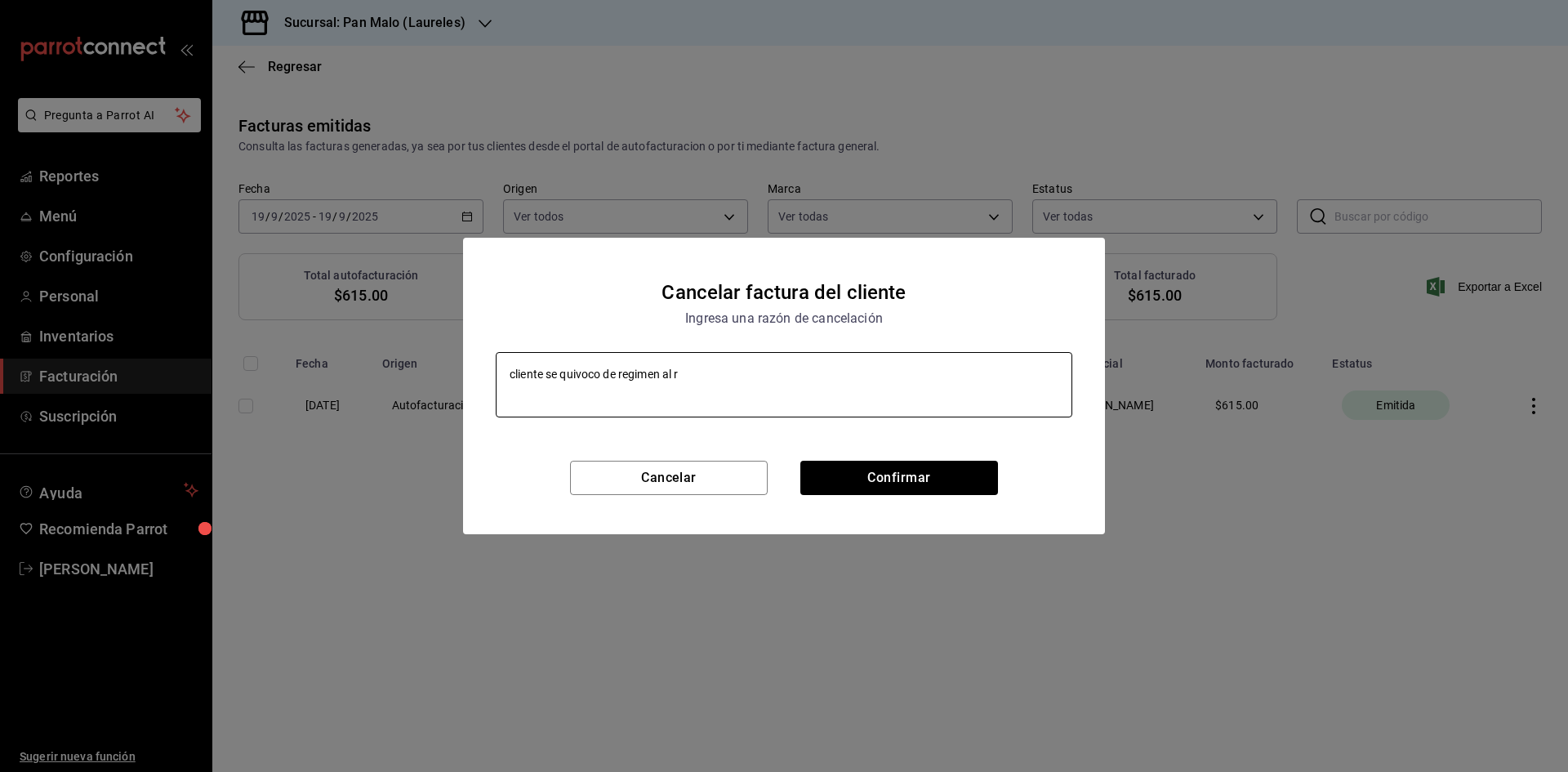
type textarea "cliente se quivoco de regimen al re"
type textarea "x"
type textarea "cliente se quivoco de regimen al rea"
type textarea "x"
type textarea "cliente se quivoco de regimen al real"
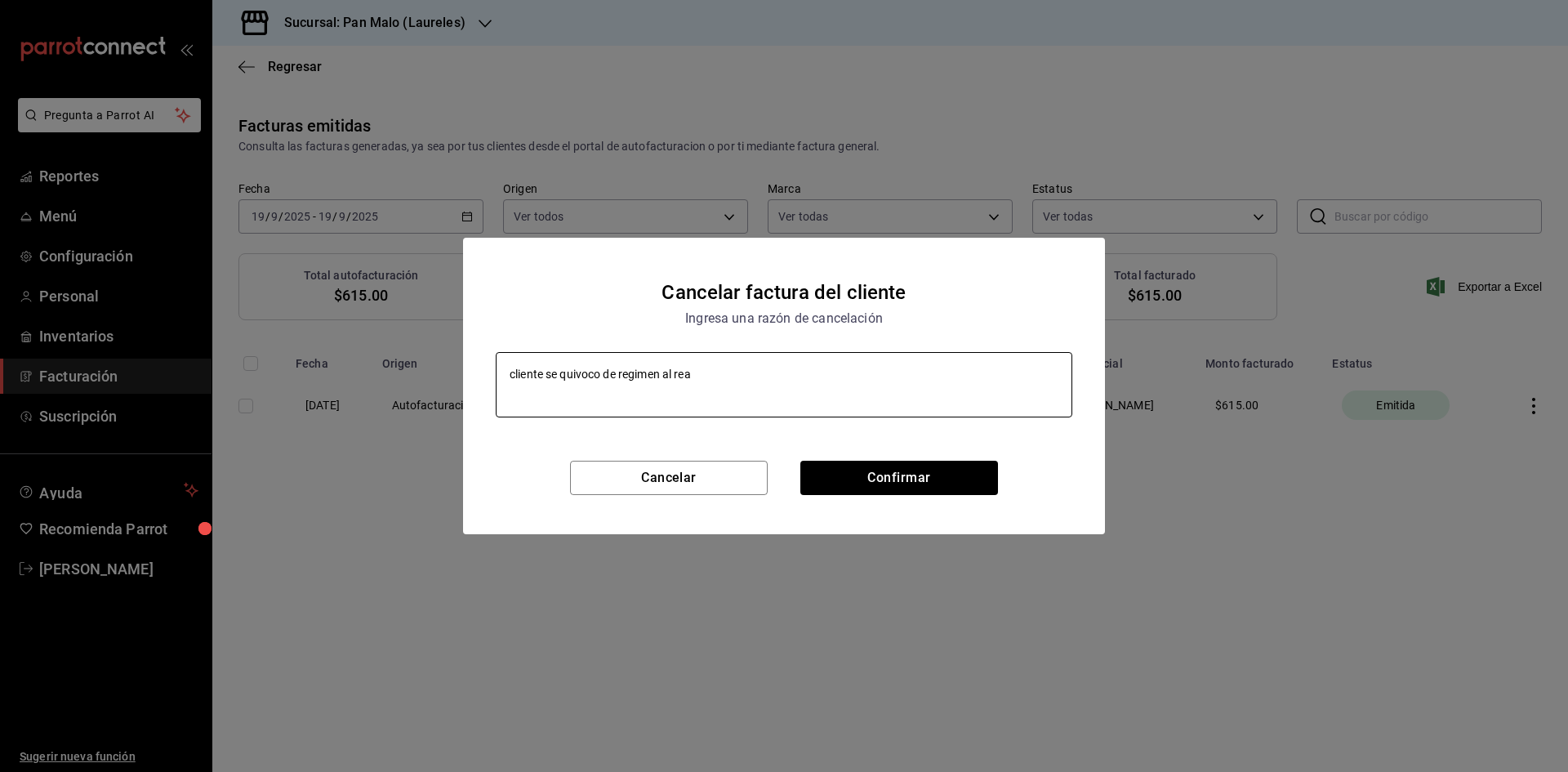
type textarea "x"
type textarea "cliente se quivoco de regimen al reali"
type textarea "x"
type textarea "cliente se quivoco de regimen al realiz"
type textarea "x"
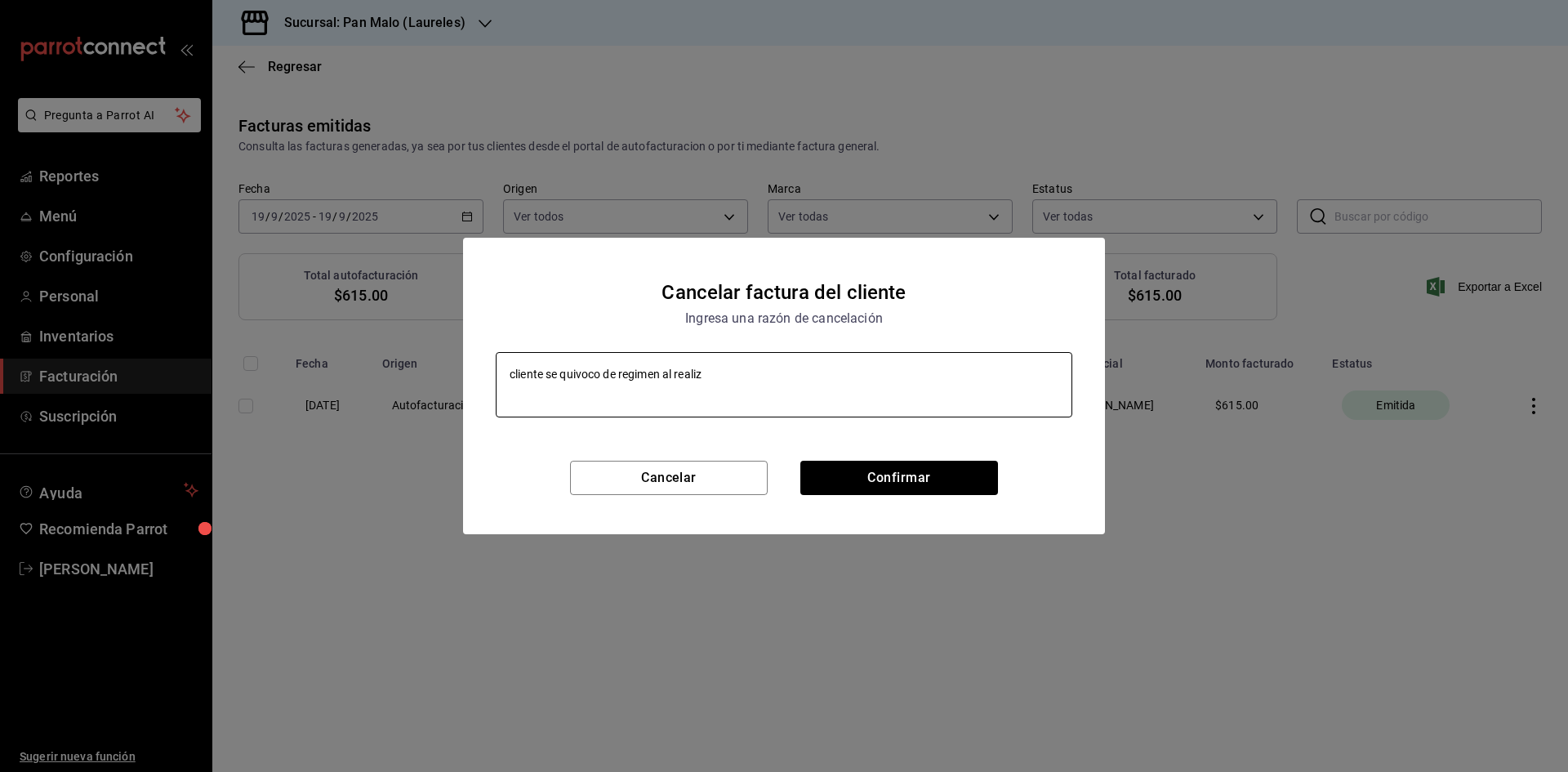
type textarea "cliente se quivoco de regimen al realiza"
type textarea "x"
type textarea "cliente se quivoco de regimen al realizar"
type textarea "x"
type textarea "cliente se quivoco de regimen al realizar"
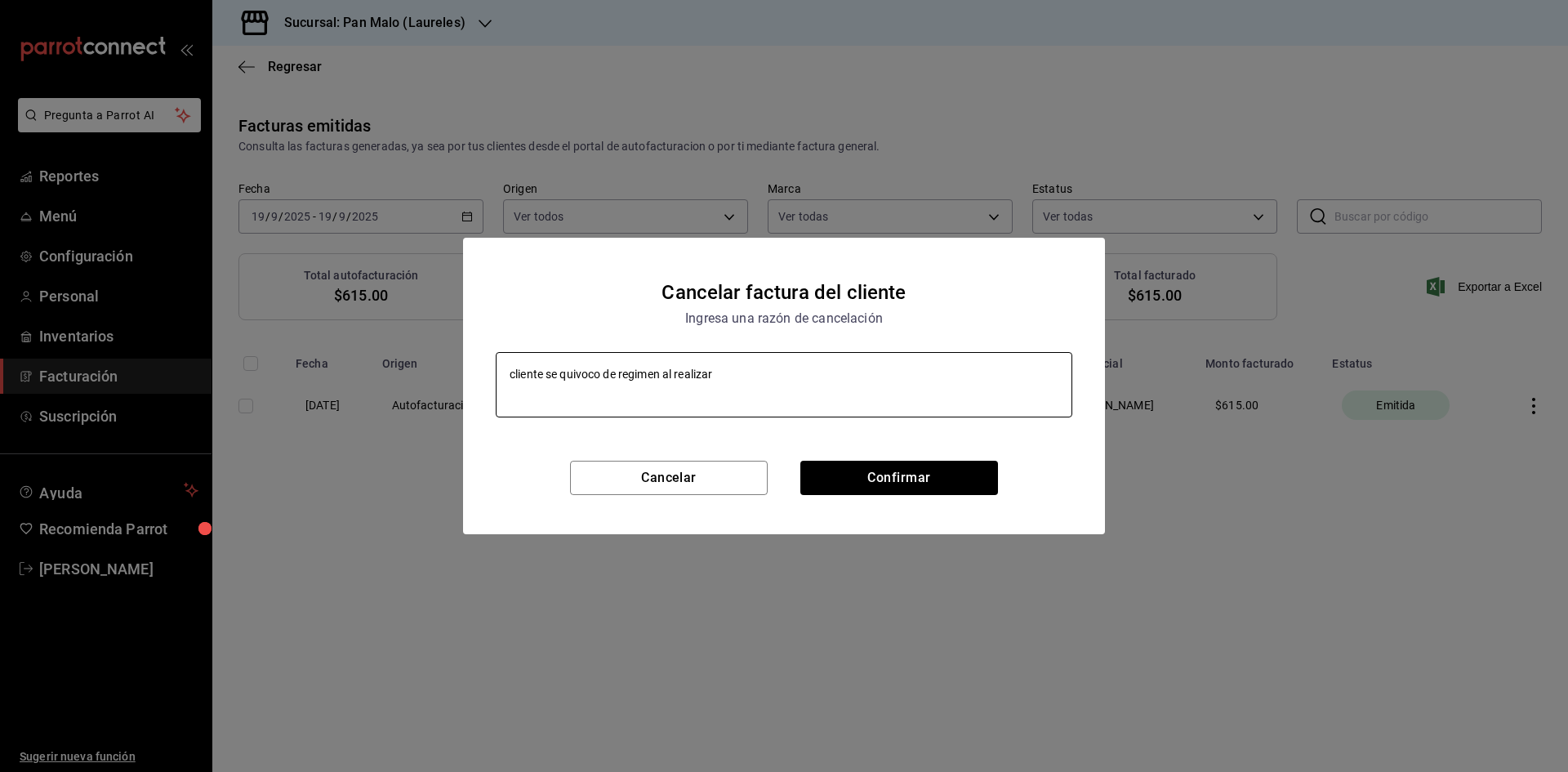
type textarea "x"
type textarea "cliente se quivoco de regimen al realizar l"
type textarea "x"
type textarea "cliente se quivoco de regimen al realizar la"
type textarea "x"
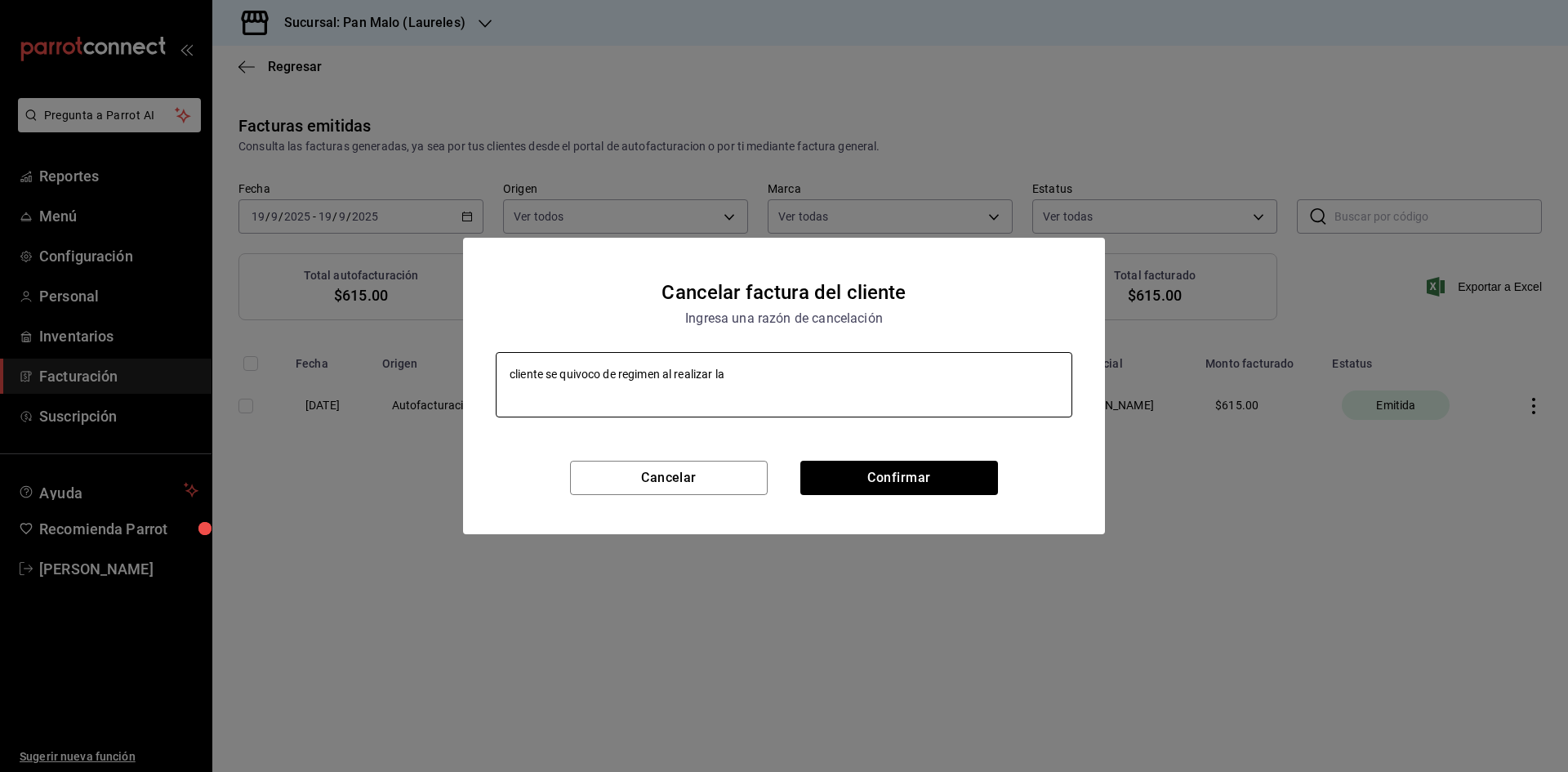
type textarea "cliente se quivoco de regimen al realizar la"
type textarea "x"
type textarea "cliente se quivoco de regimen al realizar la a"
type textarea "x"
type textarea "cliente se quivoco de regimen al realizar la au"
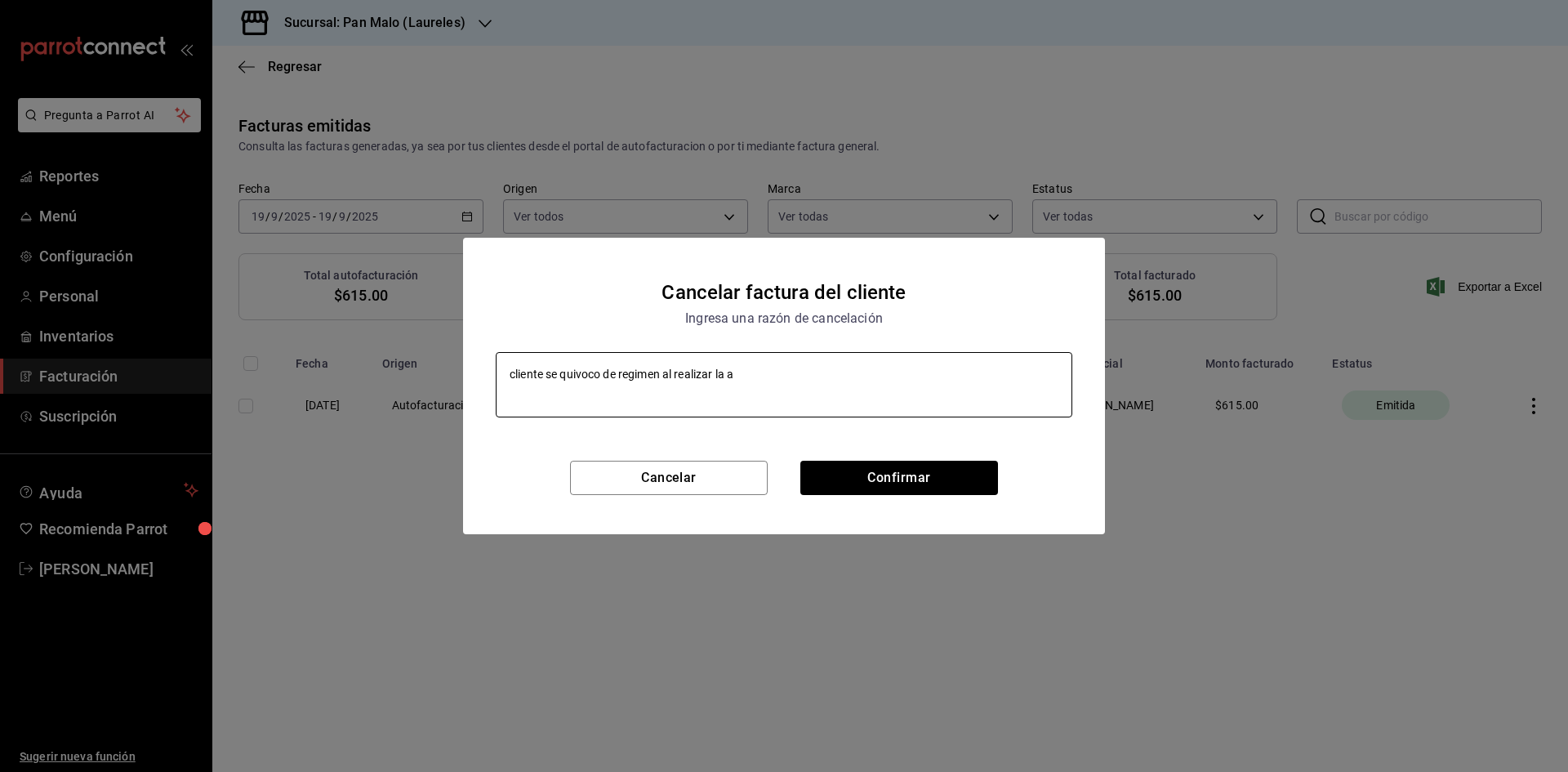
type textarea "x"
type textarea "cliente se quivoco de regimen al realizar la aut"
type textarea "x"
type textarea "cliente se quivoco de regimen al realizar la auto"
type textarea "x"
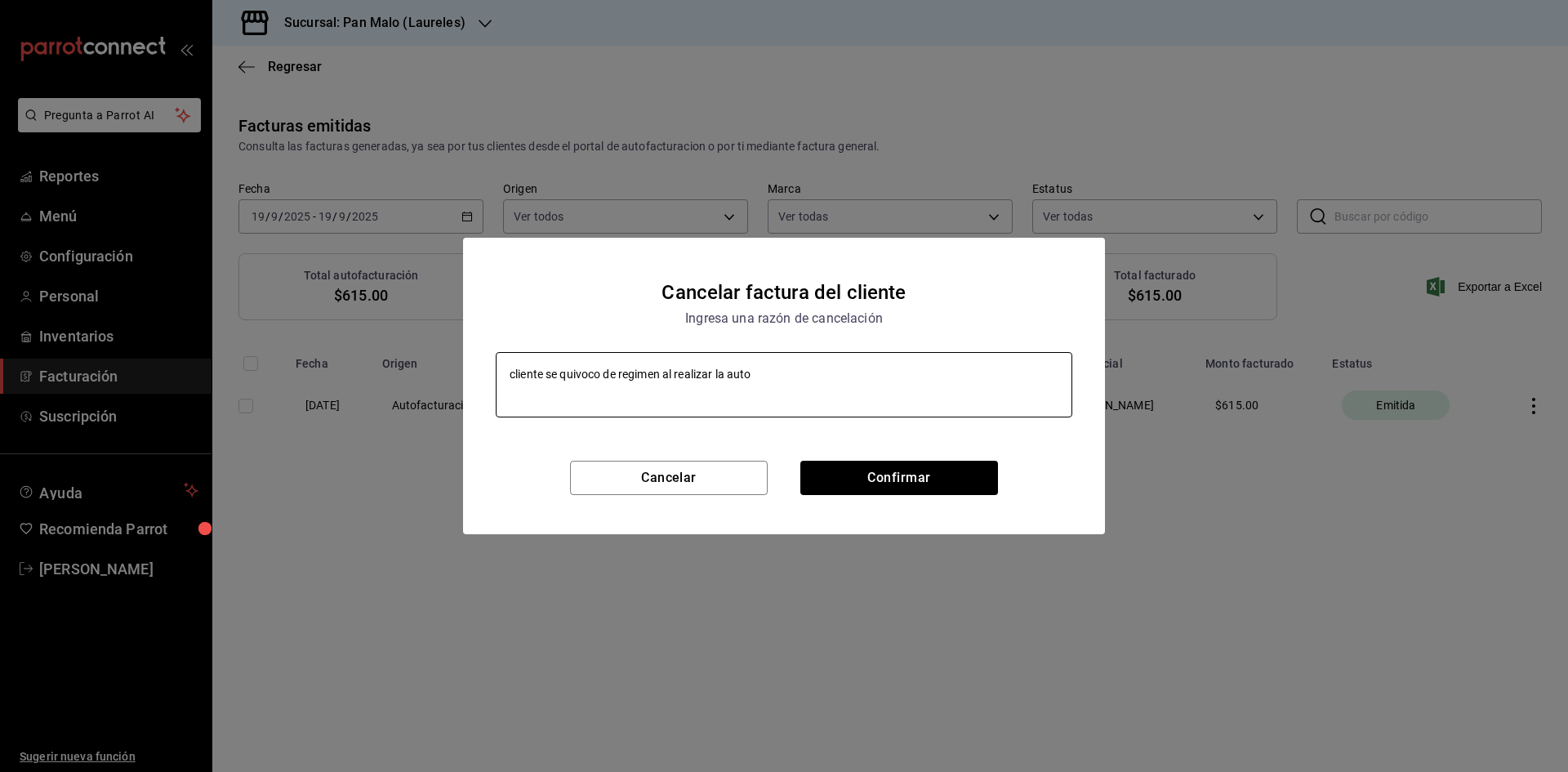
type textarea "cliente se quivoco de regimen al realizar la autof"
type textarea "x"
type textarea "cliente se quivoco de regimen al realizar la autofa"
type textarea "x"
type textarea "cliente se quivoco de regimen al realizar la autofac"
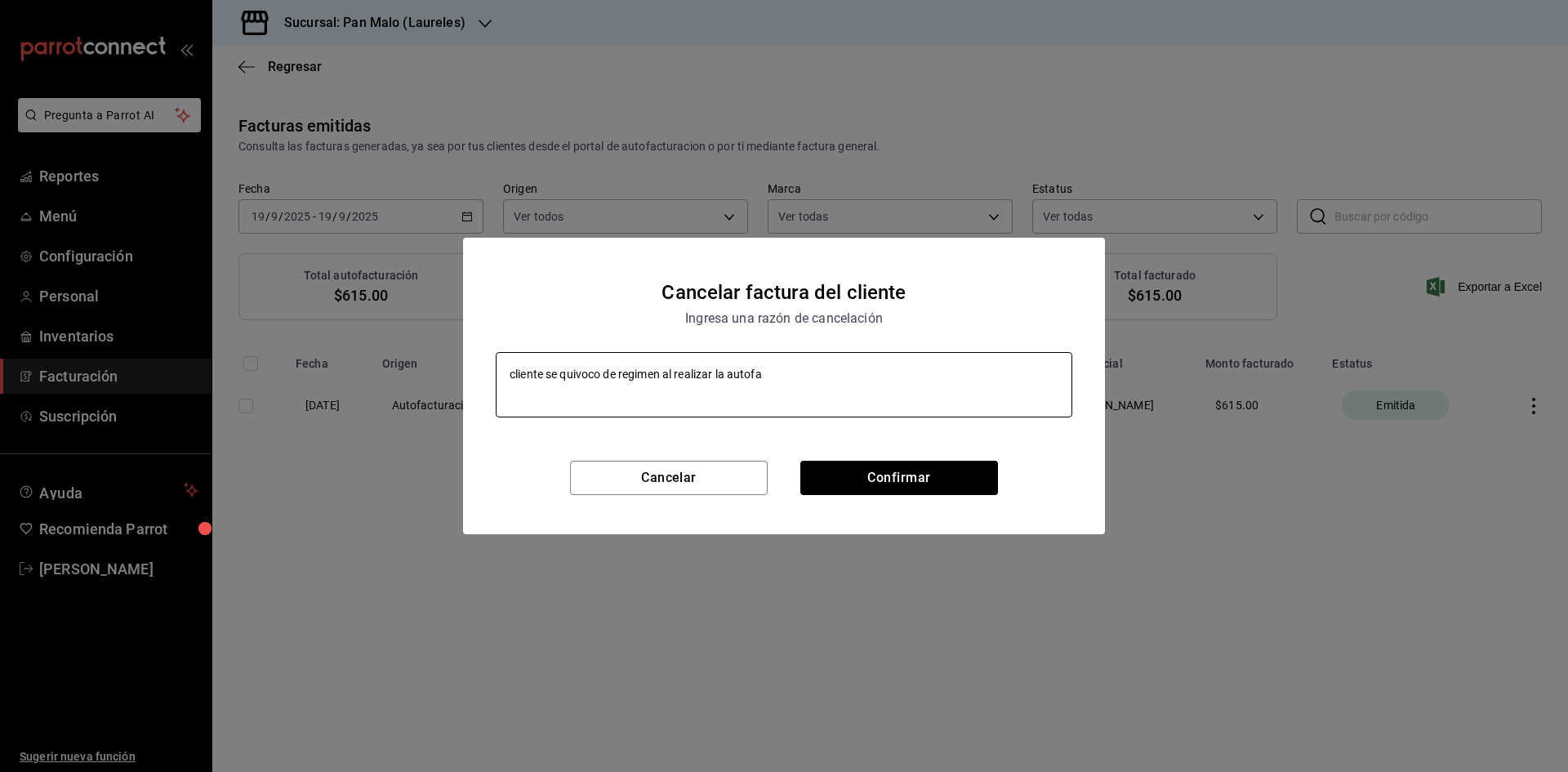
type textarea "x"
type textarea "cliente se quivoco de regimen al realizar la autofact"
type textarea "x"
type textarea "cliente se quivoco de regimen al realizar la autofactu"
type textarea "x"
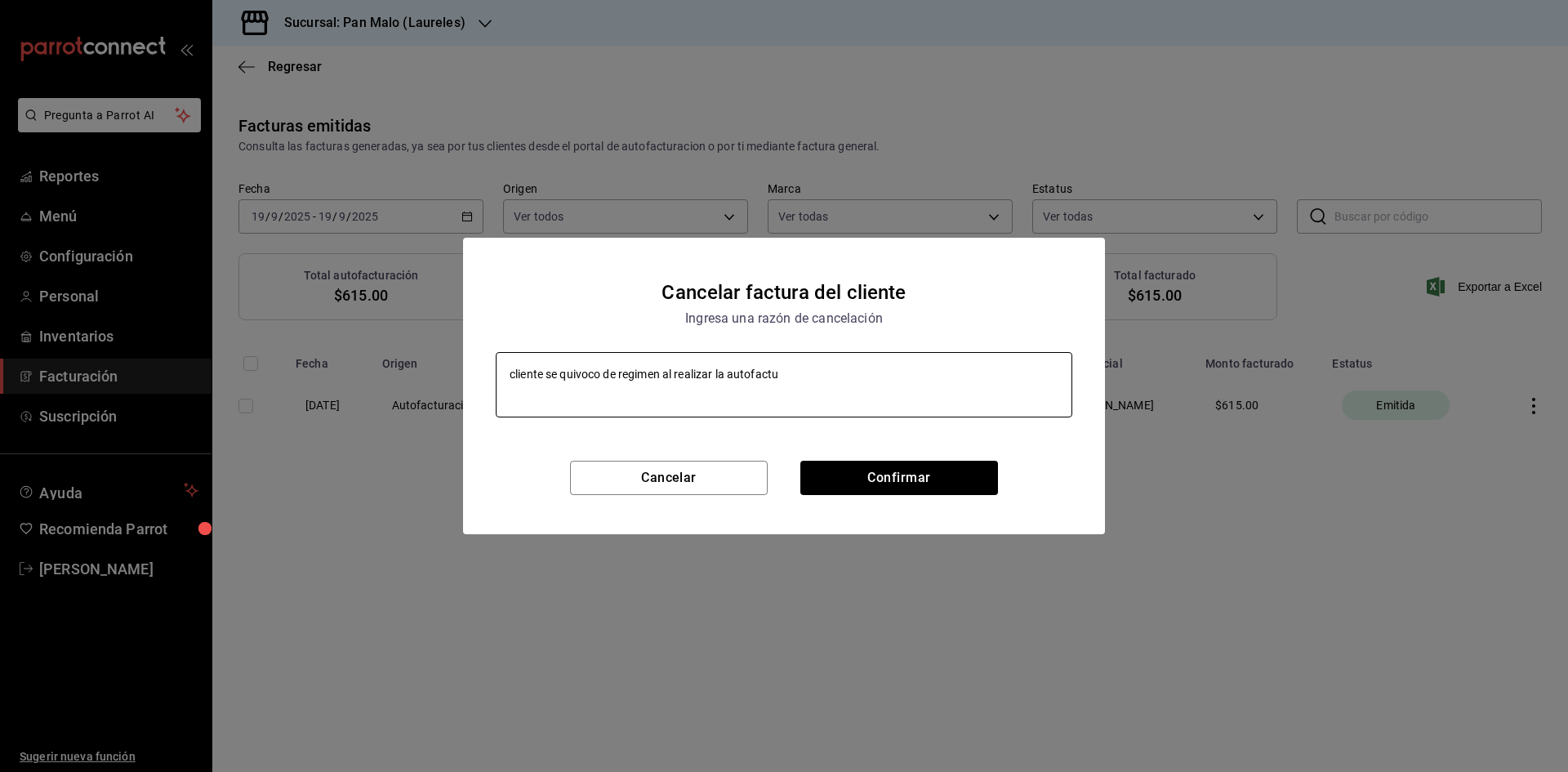
type textarea "cliente se quivoco de regimen al realizar la autofactur"
type textarea "x"
type textarea "cliente se quivoco de regimen al realizar la autofactura"
type textarea "x"
type textarea "cliente se quivoco de regimen al realizar la autofacturac"
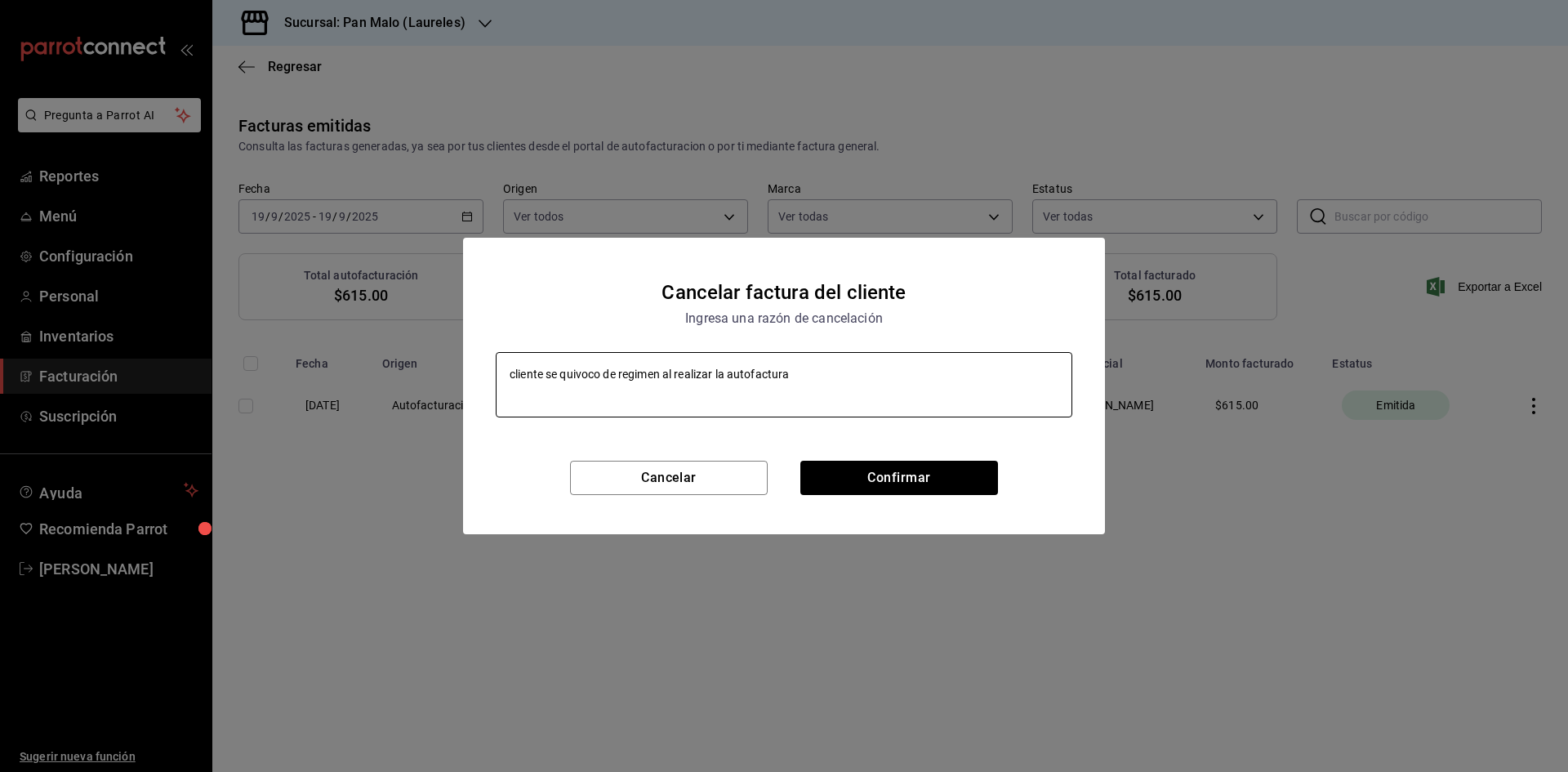
type textarea "x"
type textarea "cliente se quivoco de regimen al realizar la autofacturaci"
type textarea "x"
type textarea "cliente se quivoco de regimen al realizar la autofacturacio"
type textarea "x"
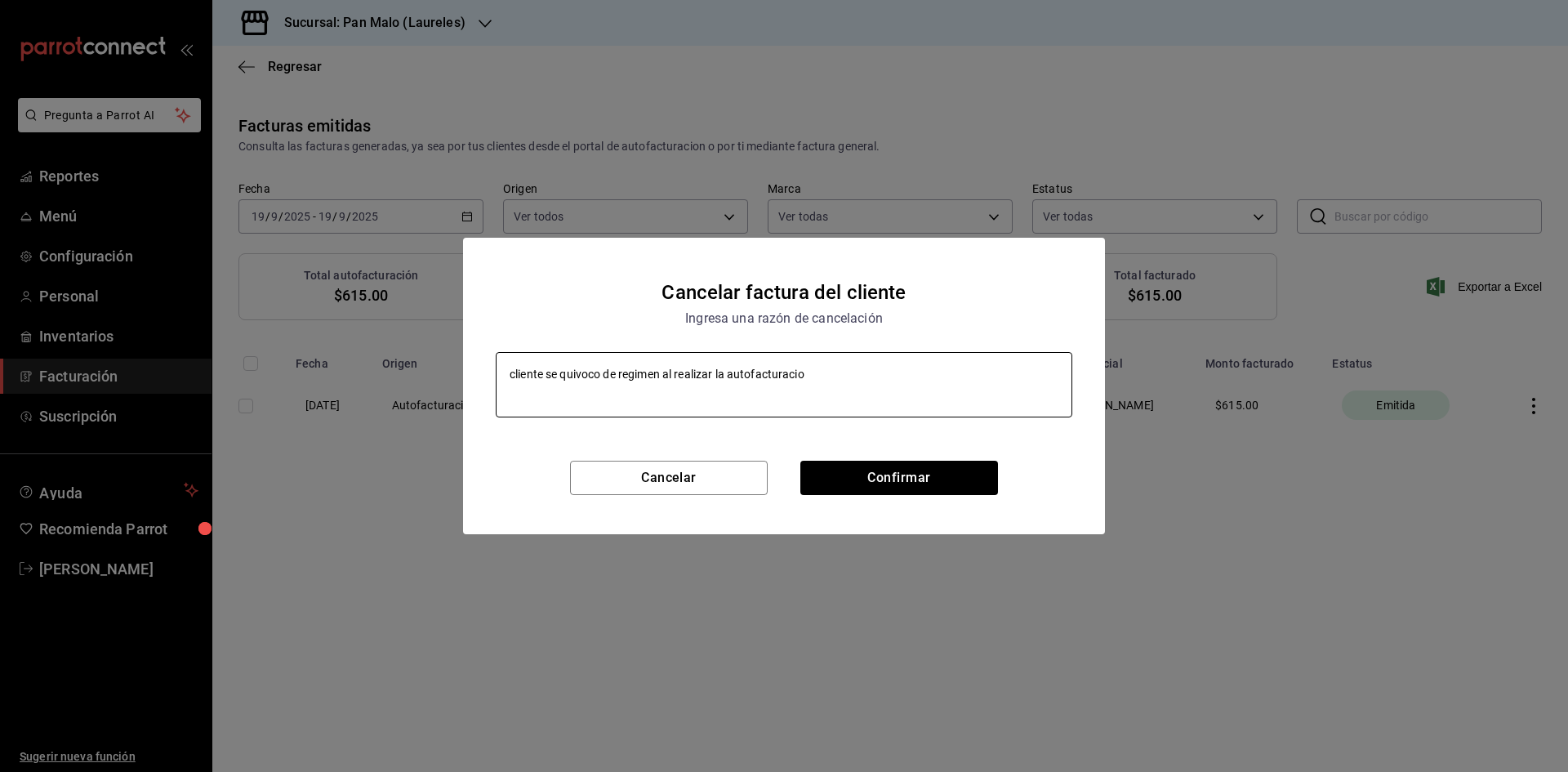
type textarea "cliente se quivoco de regimen al realizar la autofacturacion"
type textarea "x"
type textarea "cliente se quivoco de regimen al realizar la autofacturacion"
click at [894, 482] on button "Confirmar" at bounding box center [899, 478] width 198 height 35
type textarea "x"
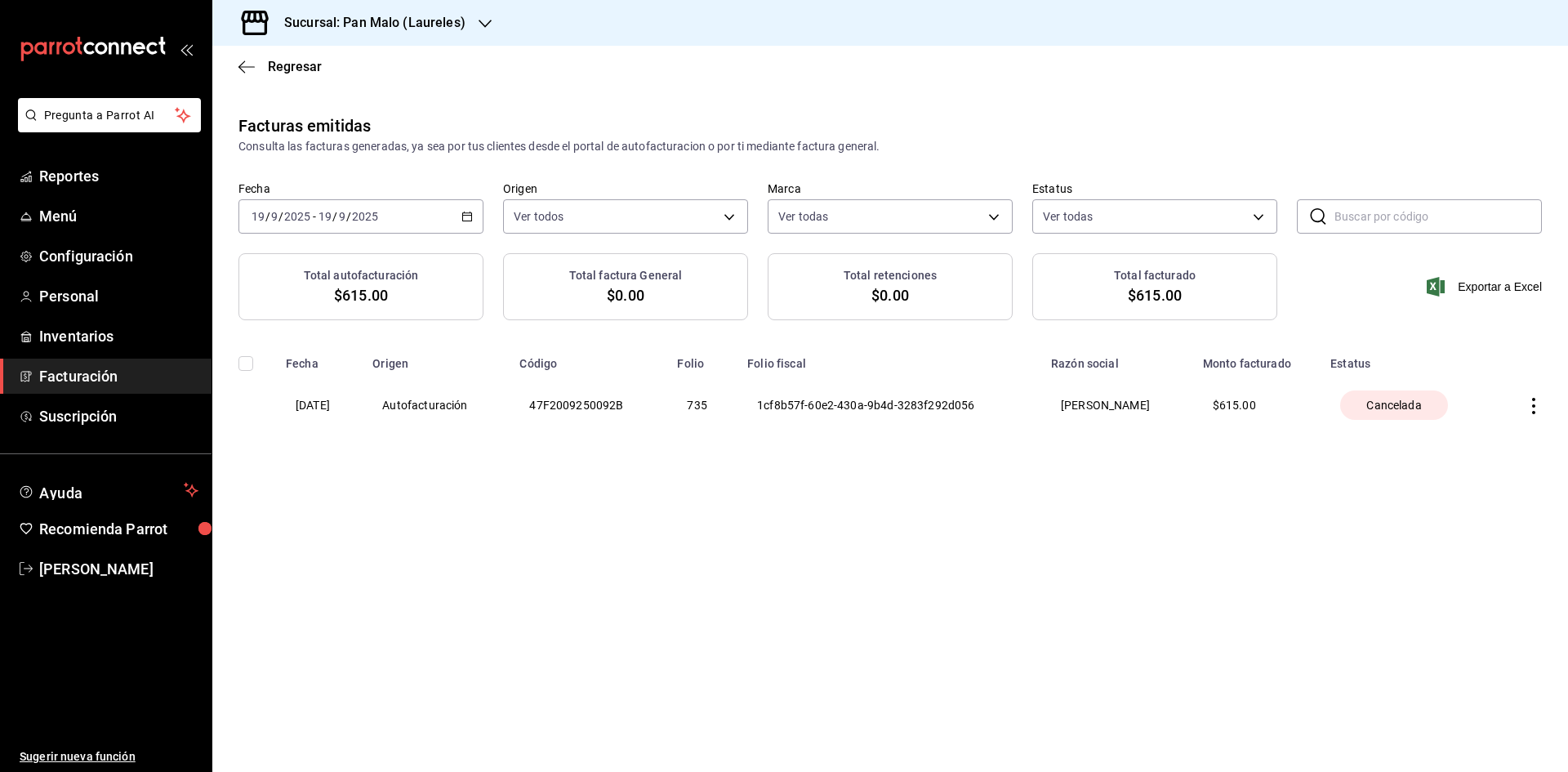
click at [1540, 409] on icon "button" at bounding box center [1533, 405] width 16 height 16
click at [1108, 490] on div at bounding box center [784, 386] width 1568 height 772
click at [109, 174] on span "Reportes" at bounding box center [118, 176] width 159 height 22
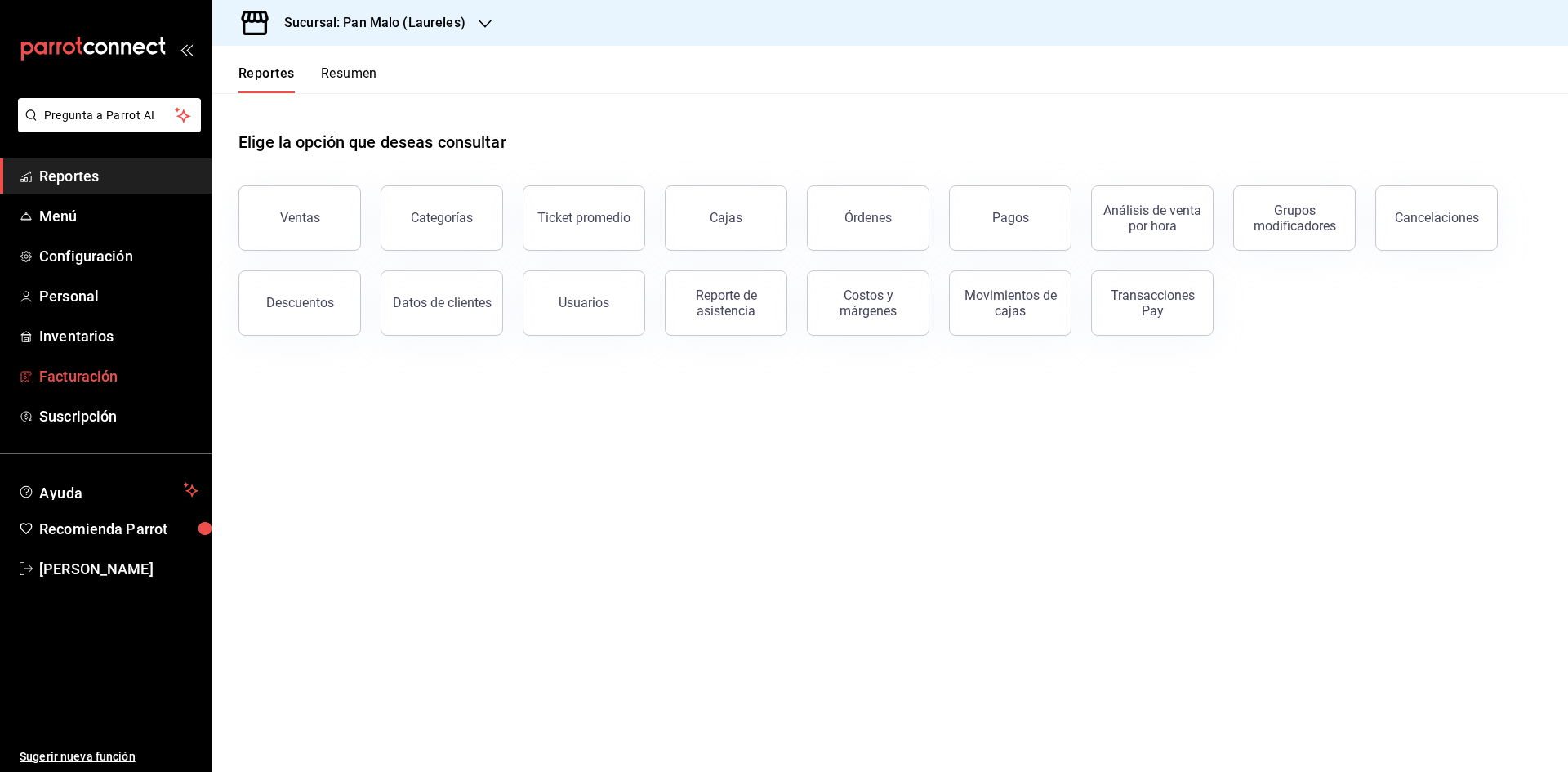
click at [143, 373] on span "Facturación" at bounding box center [118, 376] width 159 height 22
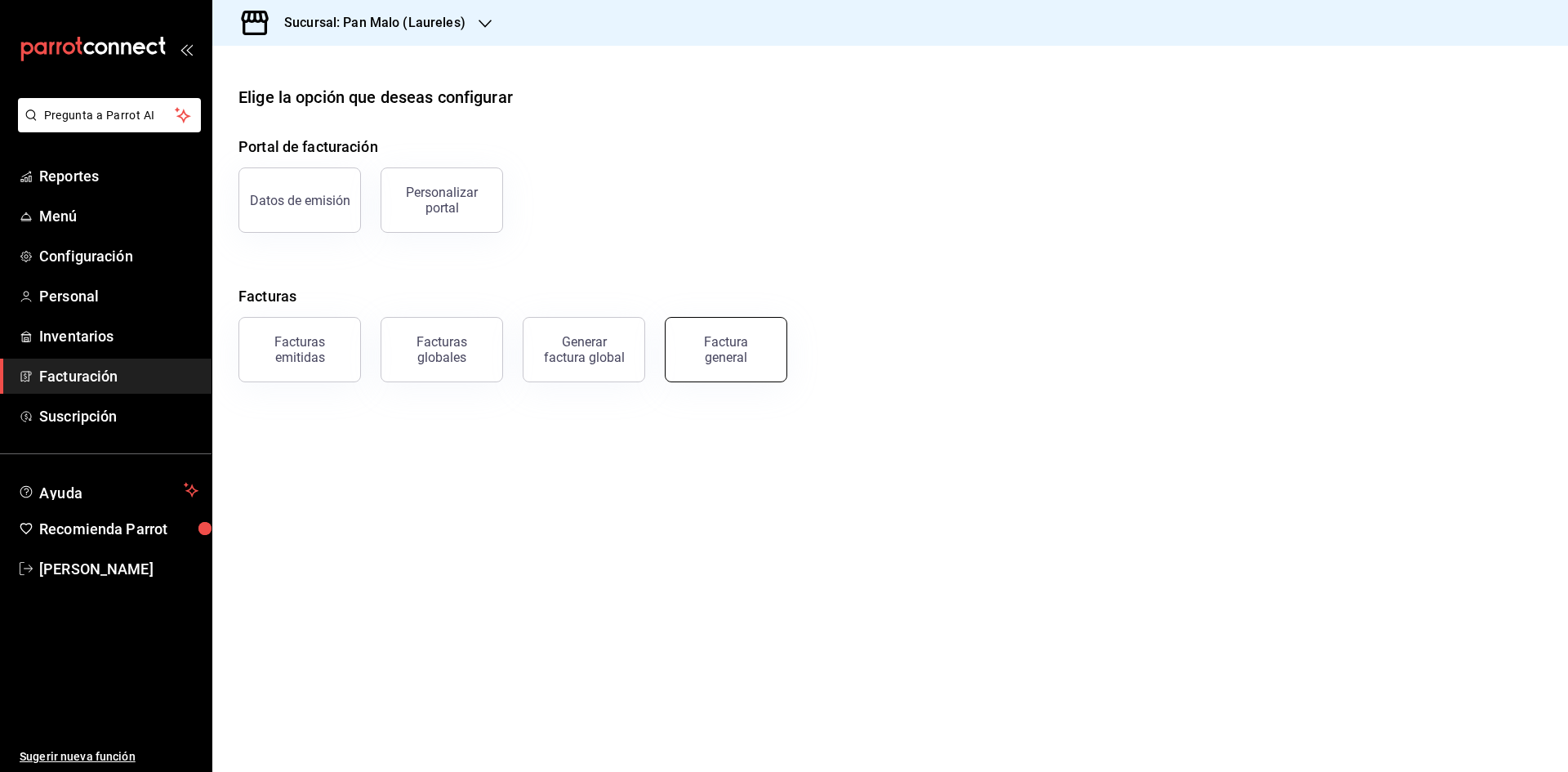
click at [686, 341] on button "Factura general" at bounding box center [726, 350] width 123 height 66
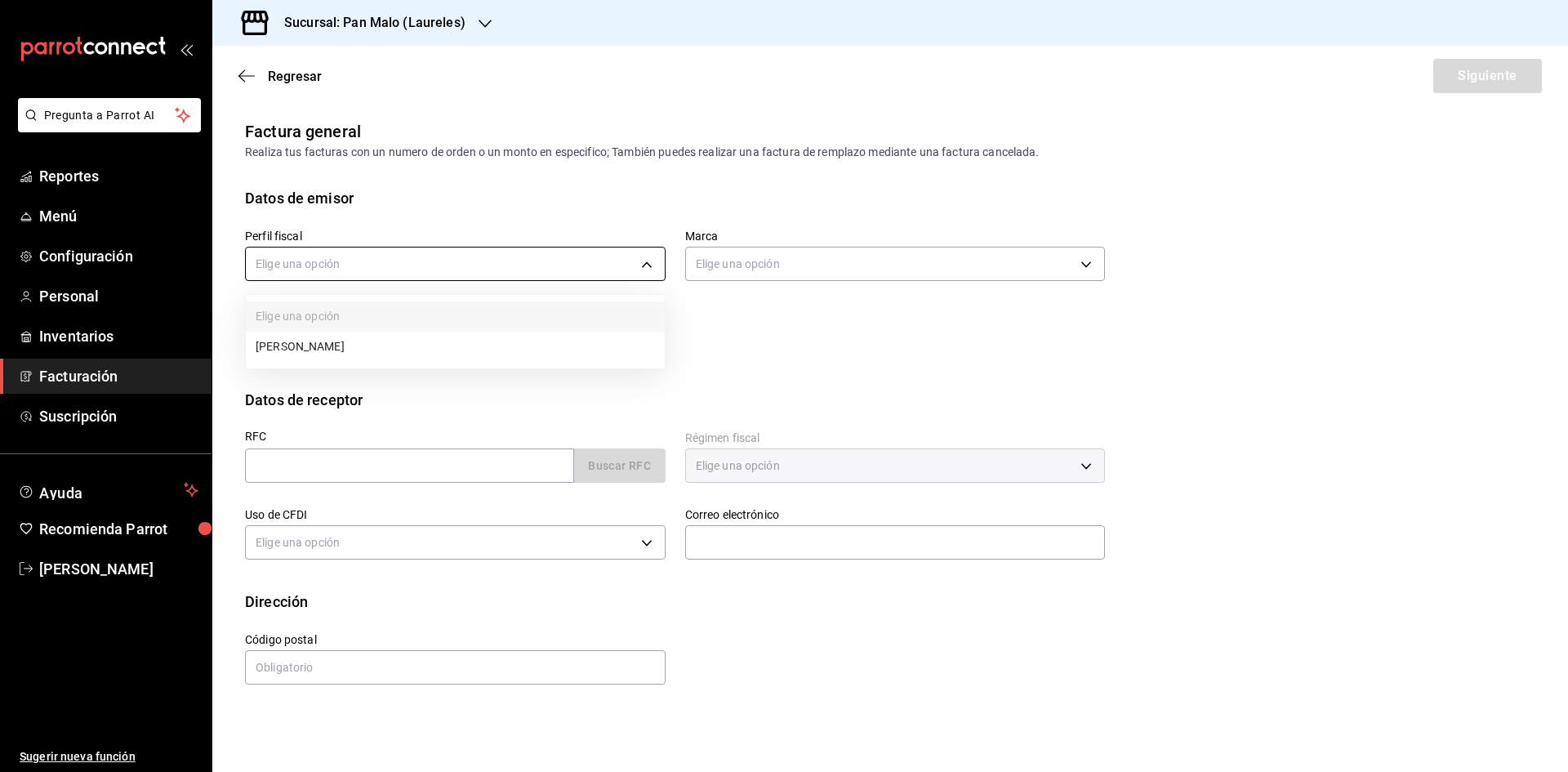
click at [645, 265] on body "Pregunta a Parrot AI Reportes Menú Configuración Personal Inventarios Facturaci…" at bounding box center [784, 386] width 1568 height 772
click at [550, 345] on li "[PERSON_NAME]" at bounding box center [455, 347] width 419 height 30
type input "44414c7d-57f7-4487-90ab-5ad9d07ed7d4"
type input "f06aabe6-618c-447d-9268-685567b964da"
click at [525, 464] on input "text" at bounding box center [409, 466] width 329 height 35
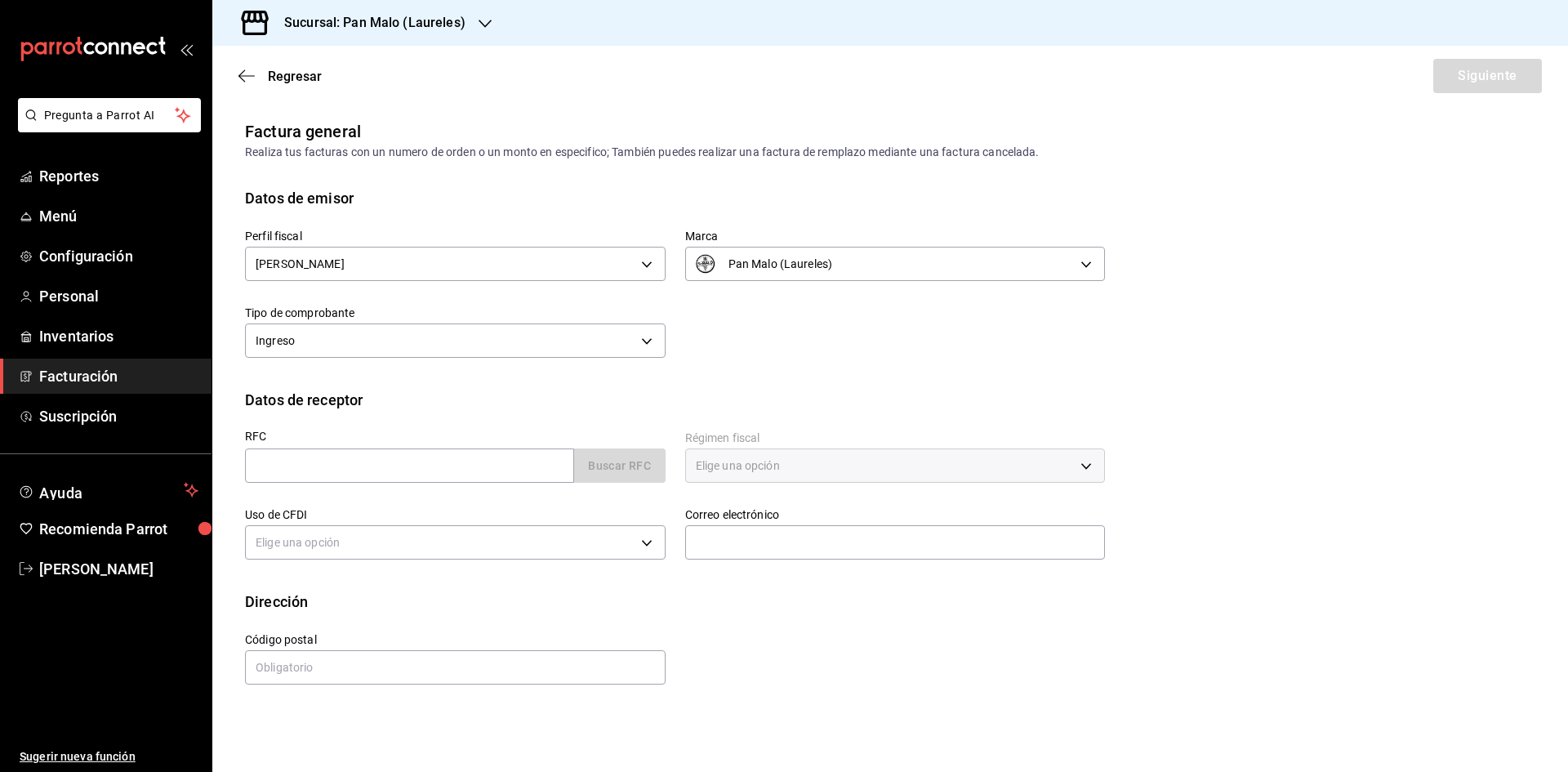
click at [125, 378] on span "Facturación" at bounding box center [118, 376] width 159 height 22
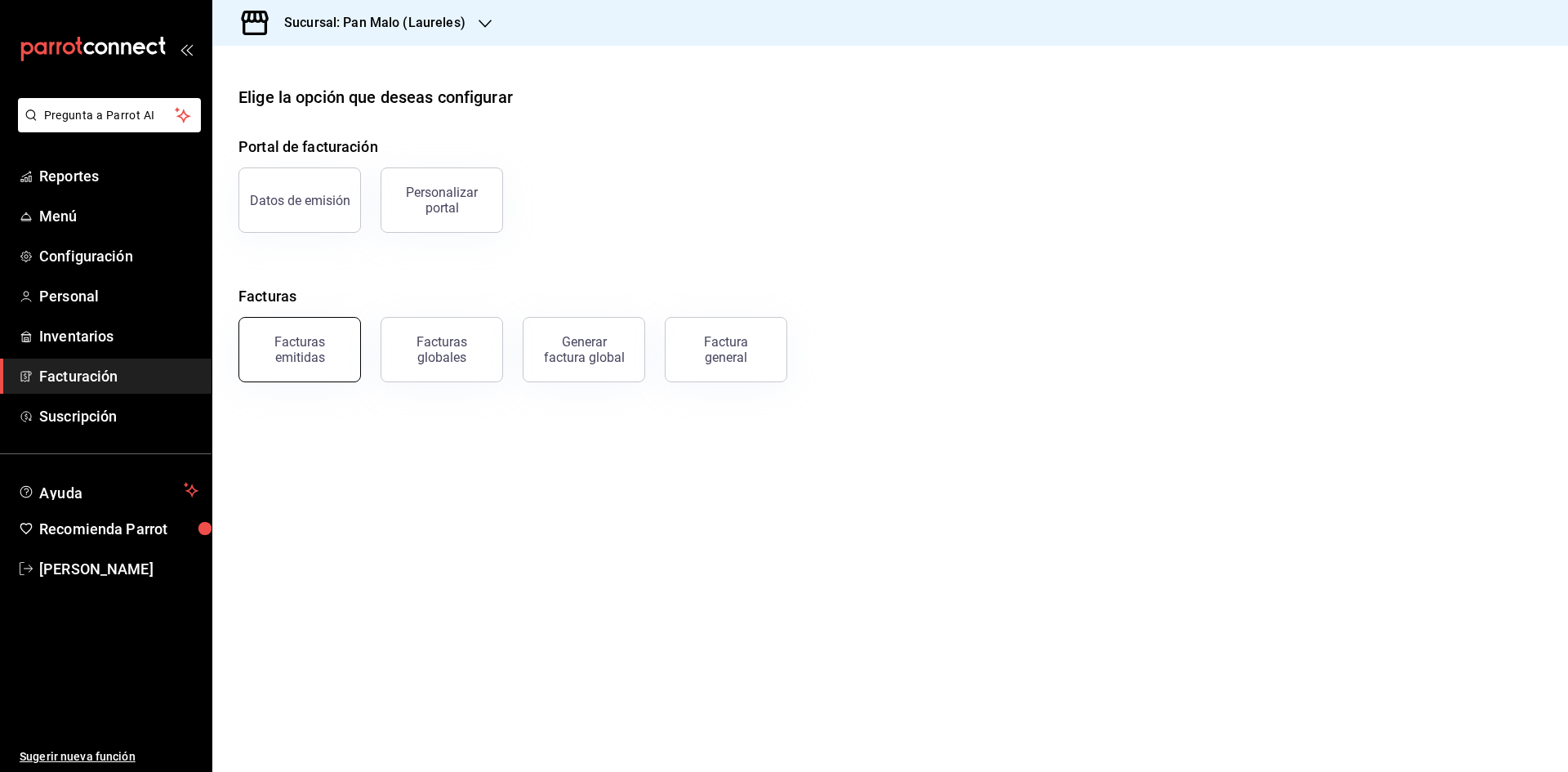
click at [350, 341] on button "Facturas emitidas" at bounding box center [300, 350] width 123 height 66
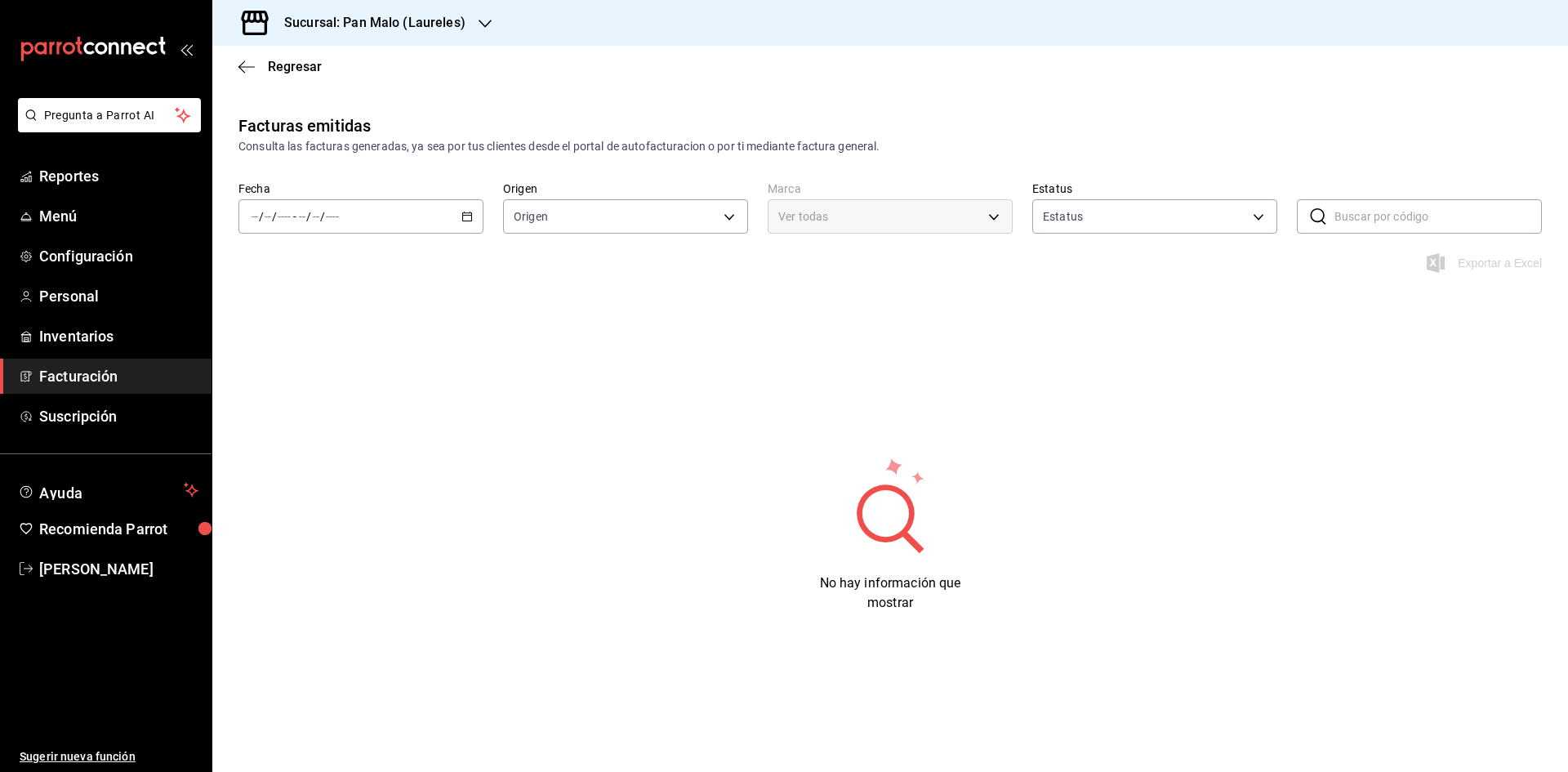
type input "ORDER_INVOICE,GENERAL_INVOICE"
type input "ACTIVE,PENDING_CANCELLATION,CANCELLED,PRE_CANCELLED"
type input "f06aabe6-618c-447d-9268-685567b964da"
click at [473, 211] on div "/ / - / /" at bounding box center [360, 217] width 245 height 35
click at [309, 459] on li "Rango de fechas" at bounding box center [316, 450] width 153 height 37
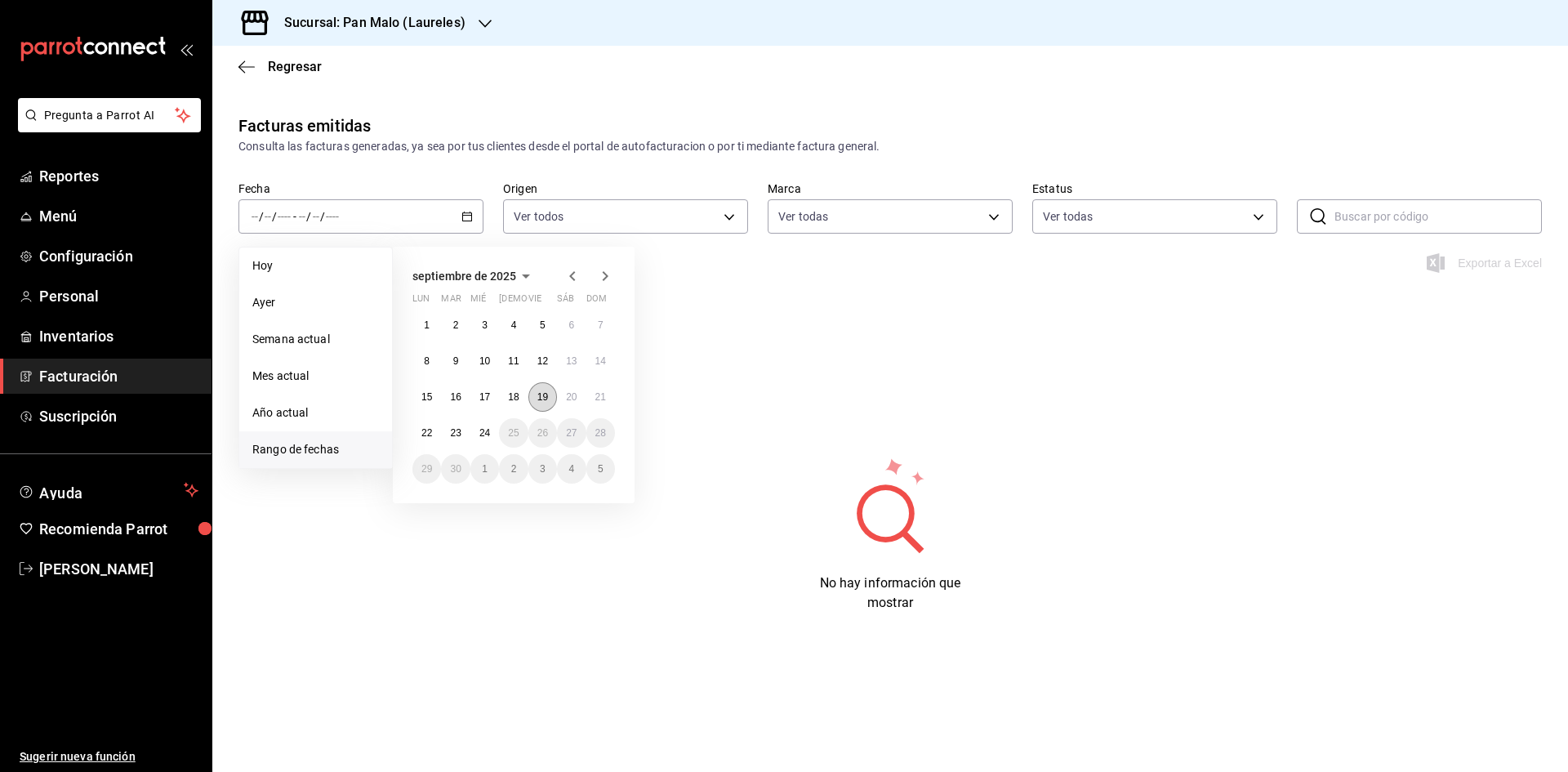
click at [534, 392] on button "19" at bounding box center [542, 397] width 29 height 29
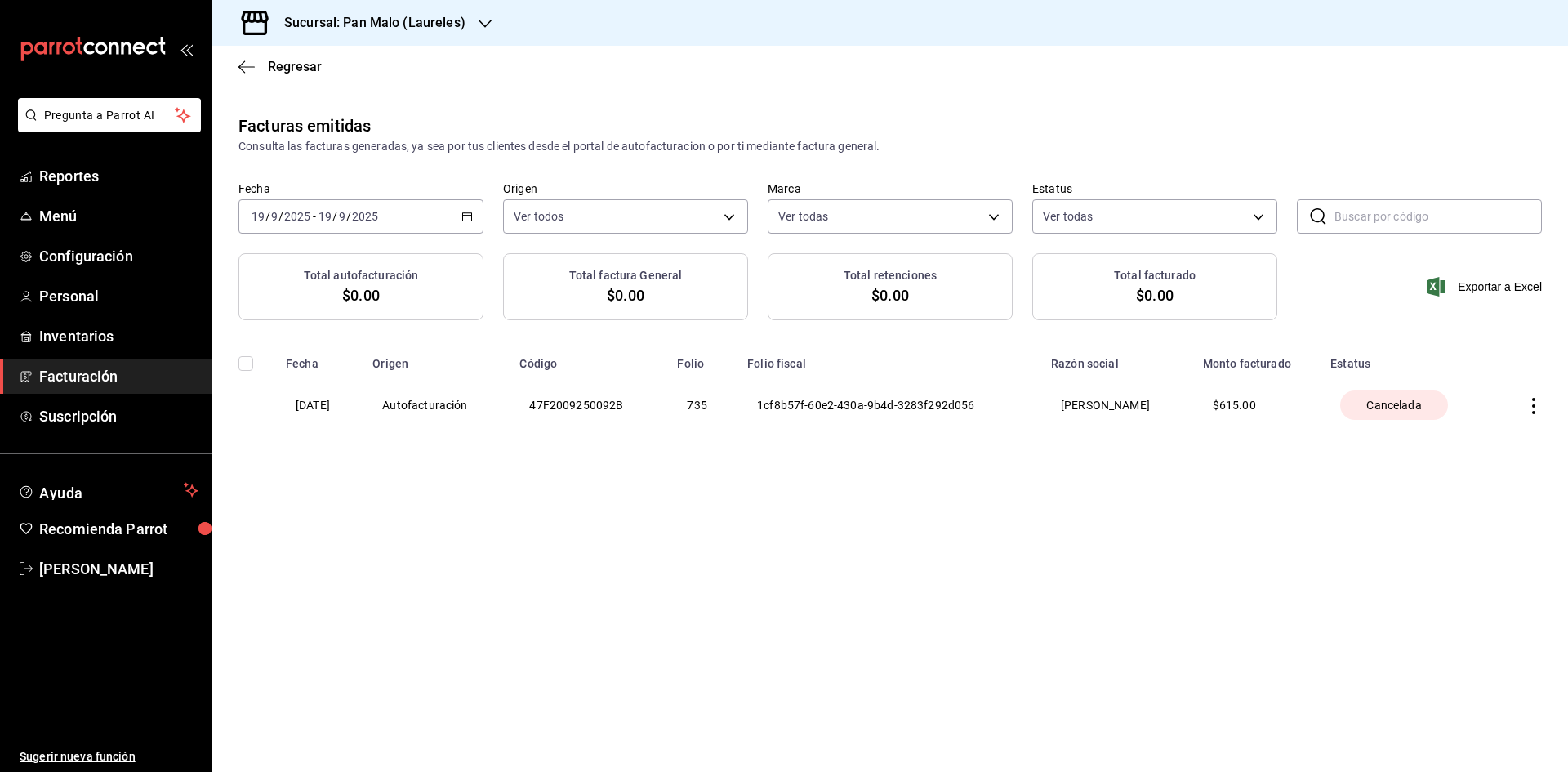
click at [1417, 395] on div "Cancelada" at bounding box center [1393, 405] width 108 height 29
click at [1543, 401] on th at bounding box center [1531, 405] width 73 height 68
click at [1532, 401] on icon "button" at bounding box center [1533, 405] width 16 height 16
click at [1493, 450] on div "Descargar XML factura cancelada" at bounding box center [1436, 447] width 172 height 13
click at [1531, 406] on icon "button" at bounding box center [1533, 405] width 16 height 16
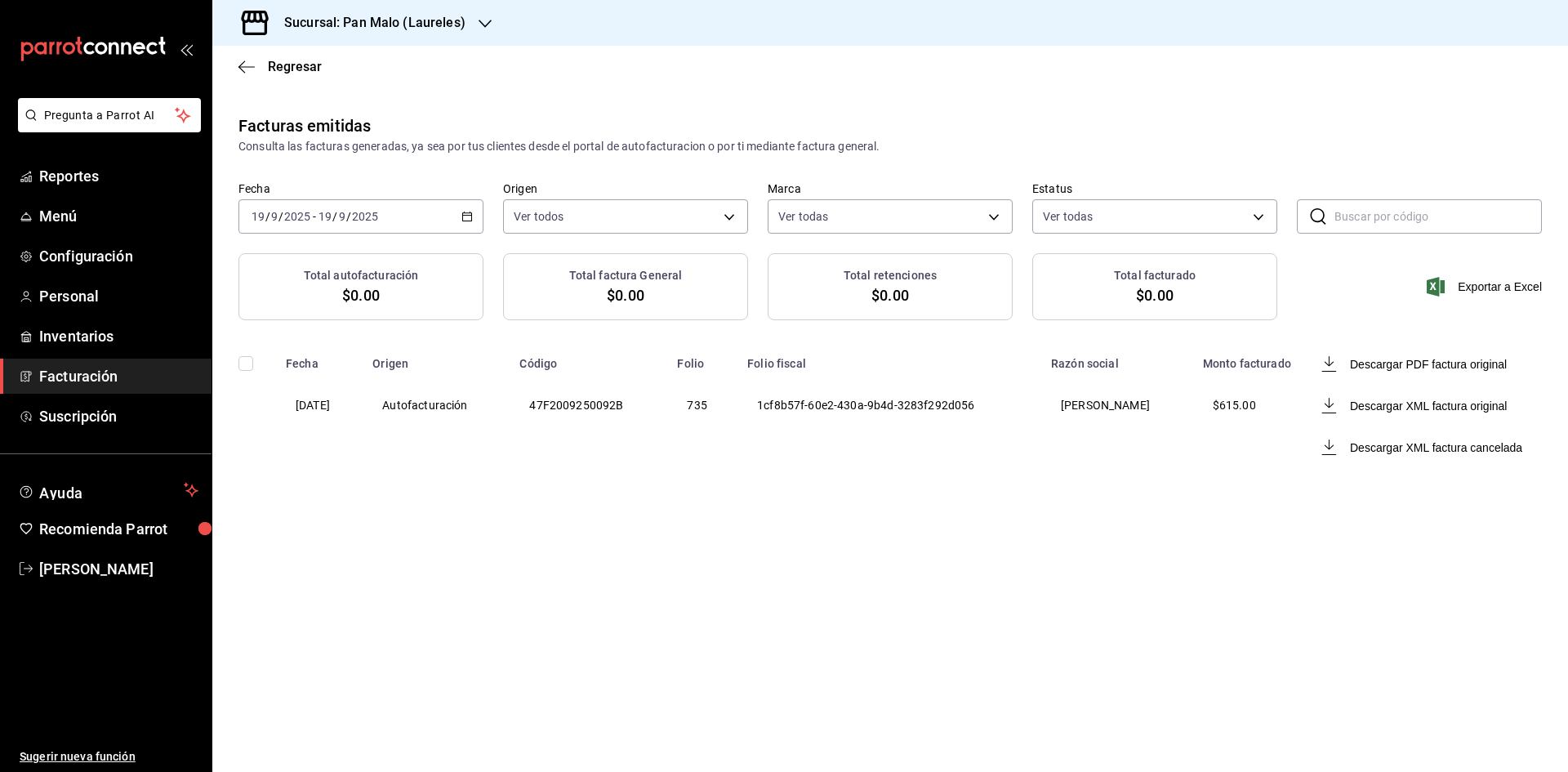
click at [1095, 443] on div at bounding box center [784, 386] width 1568 height 772
click at [130, 374] on span "Facturación" at bounding box center [118, 376] width 159 height 22
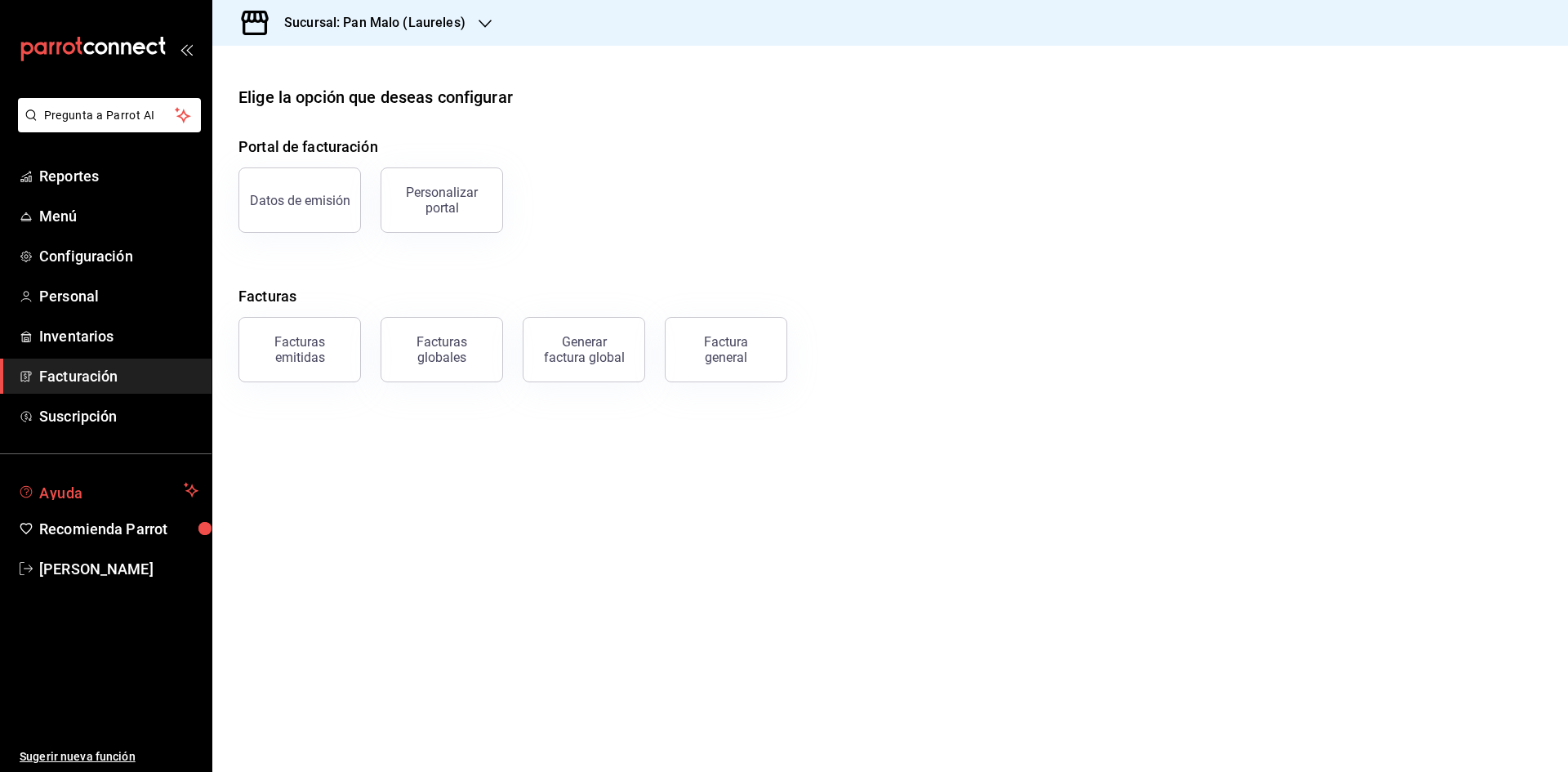
click at [140, 492] on span "Ayuda" at bounding box center [108, 489] width 138 height 20
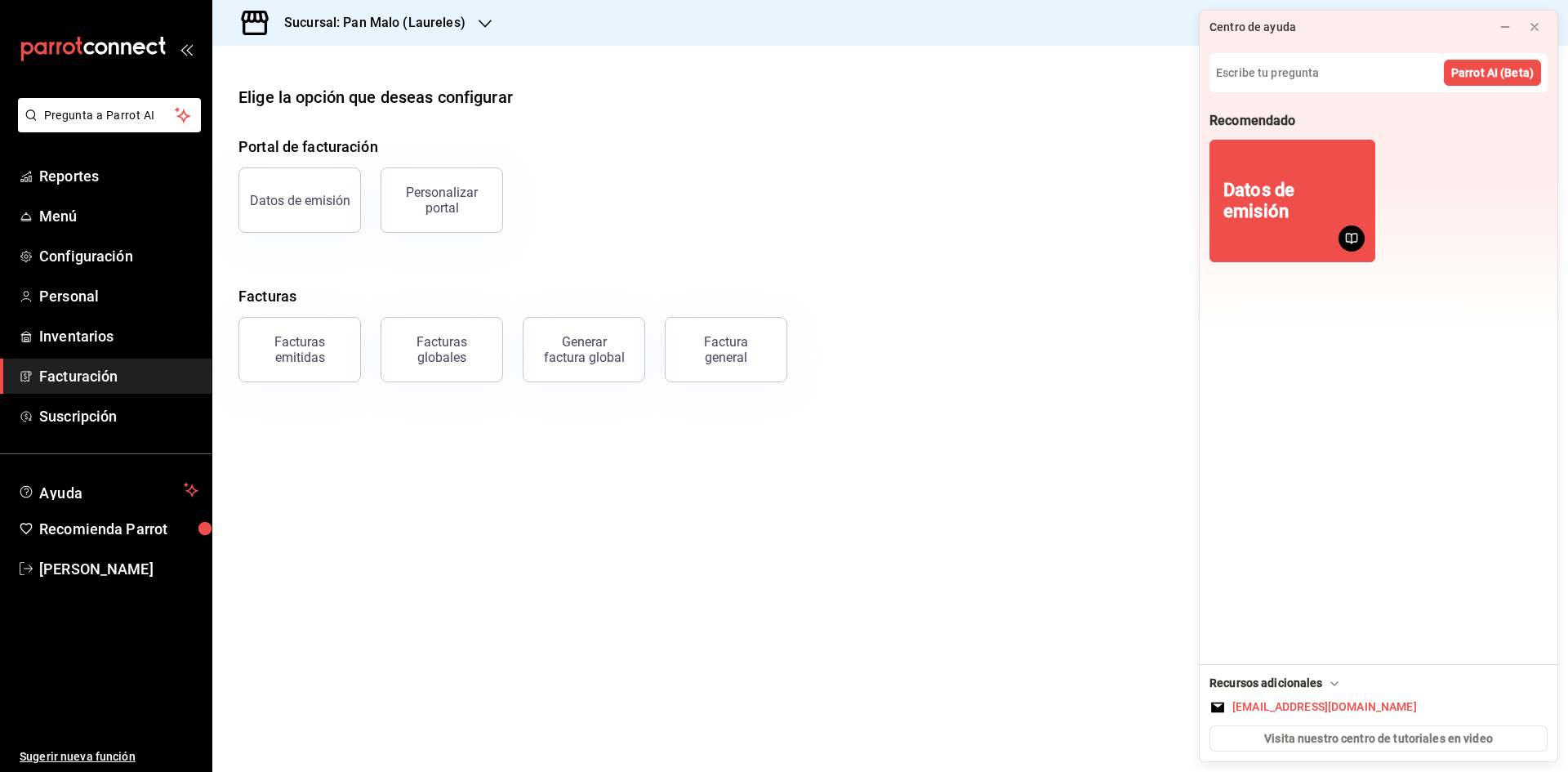
click at [1330, 682] on icon at bounding box center [1334, 683] width 13 height 13
click at [1316, 710] on div "Recursos adicionales" at bounding box center [1276, 707] width 133 height 17
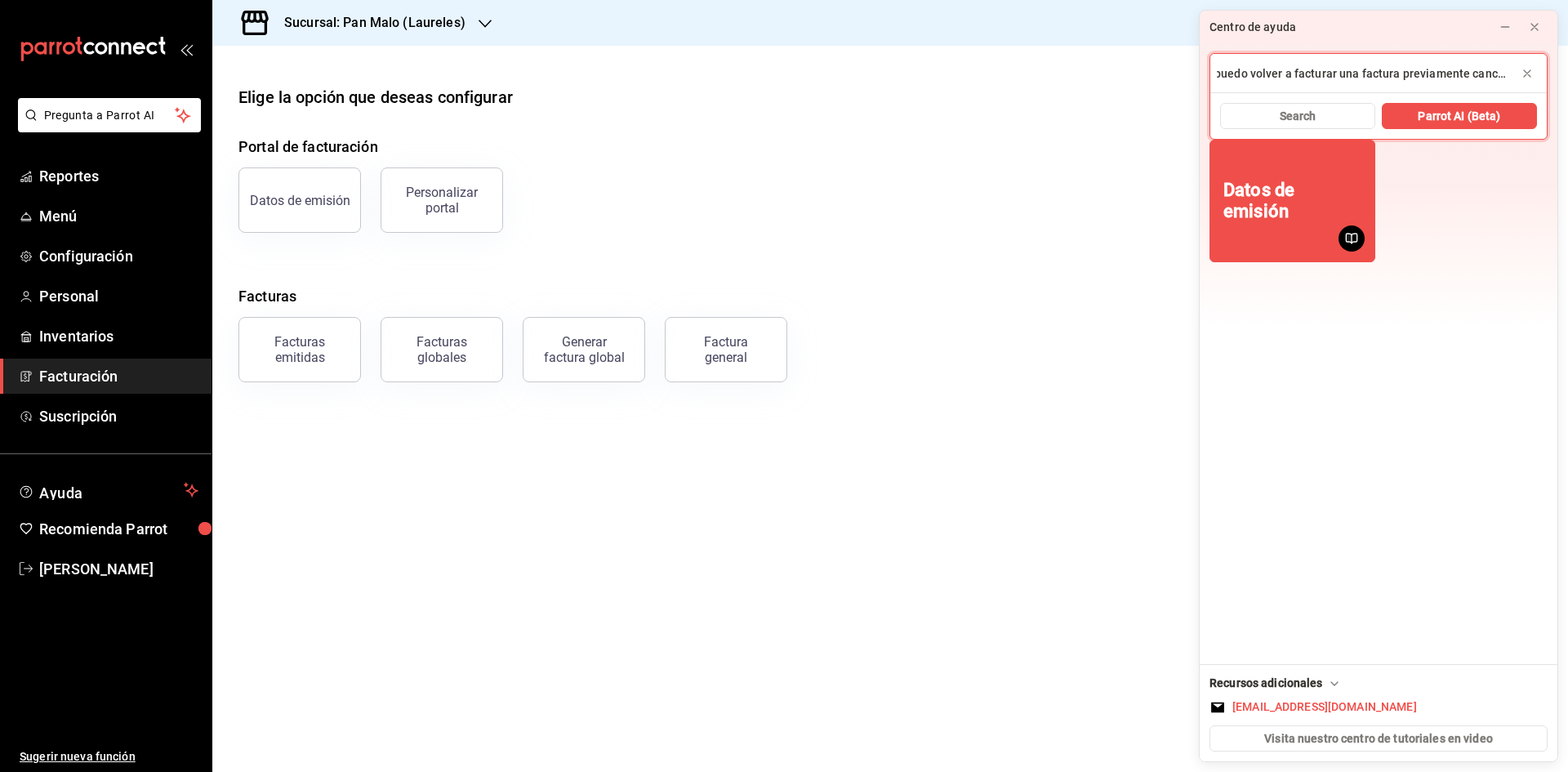
scroll to position [0, 12]
type input "puedo volver a facturar una factura previamente cancelada"
click at [1344, 119] on button "Search" at bounding box center [1297, 116] width 155 height 26
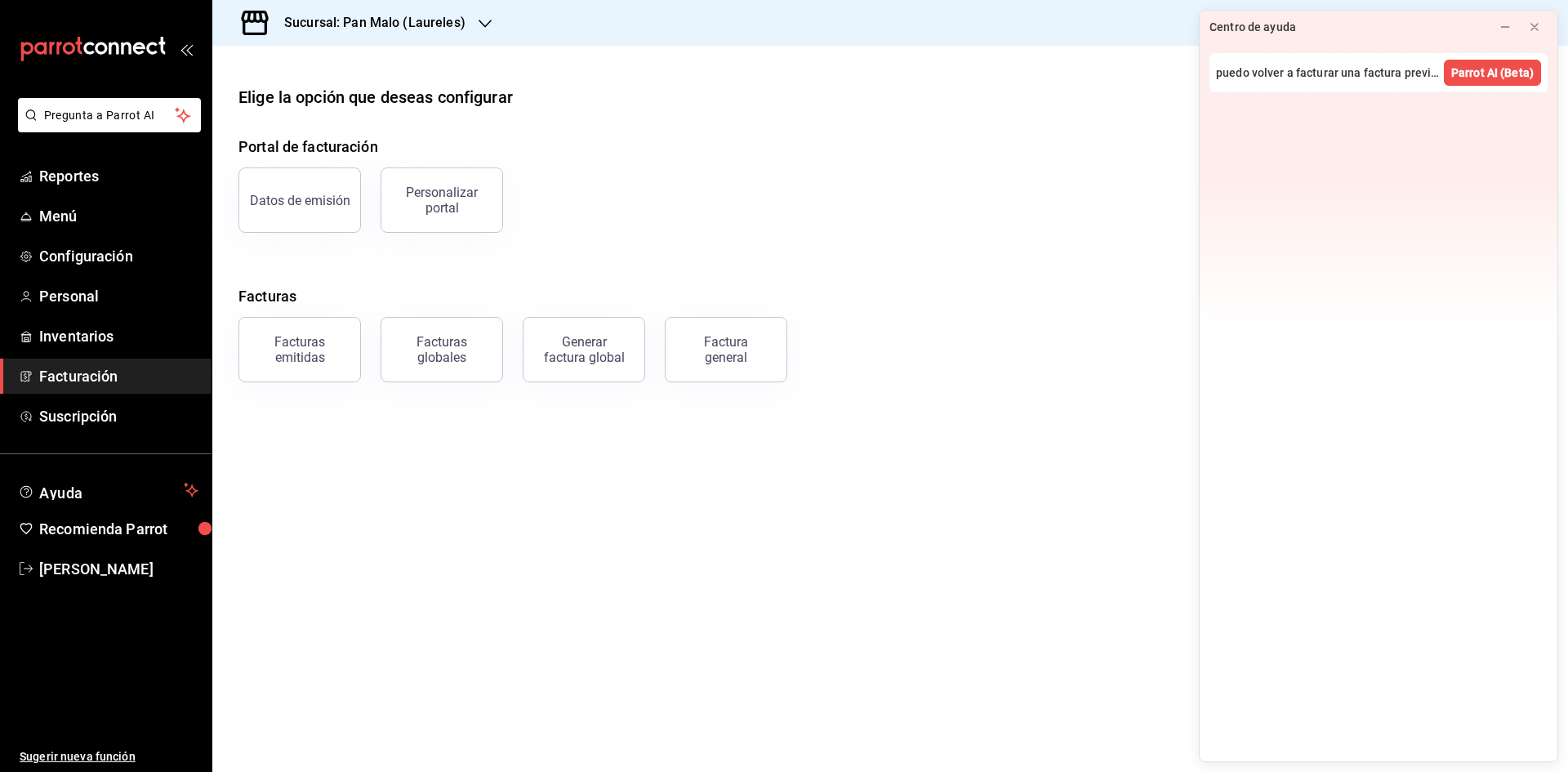
click at [1296, 159] on div "puedo volver a facturar una factura previamente cancelada Parrot AI (Beta)" at bounding box center [1379, 402] width 358 height 718
click at [1472, 74] on span "Parrot AI (Beta)" at bounding box center [1492, 73] width 82 height 17
click at [682, 68] on div at bounding box center [890, 59] width 1355 height 26
click at [1528, 25] on icon at bounding box center [1534, 27] width 13 height 13
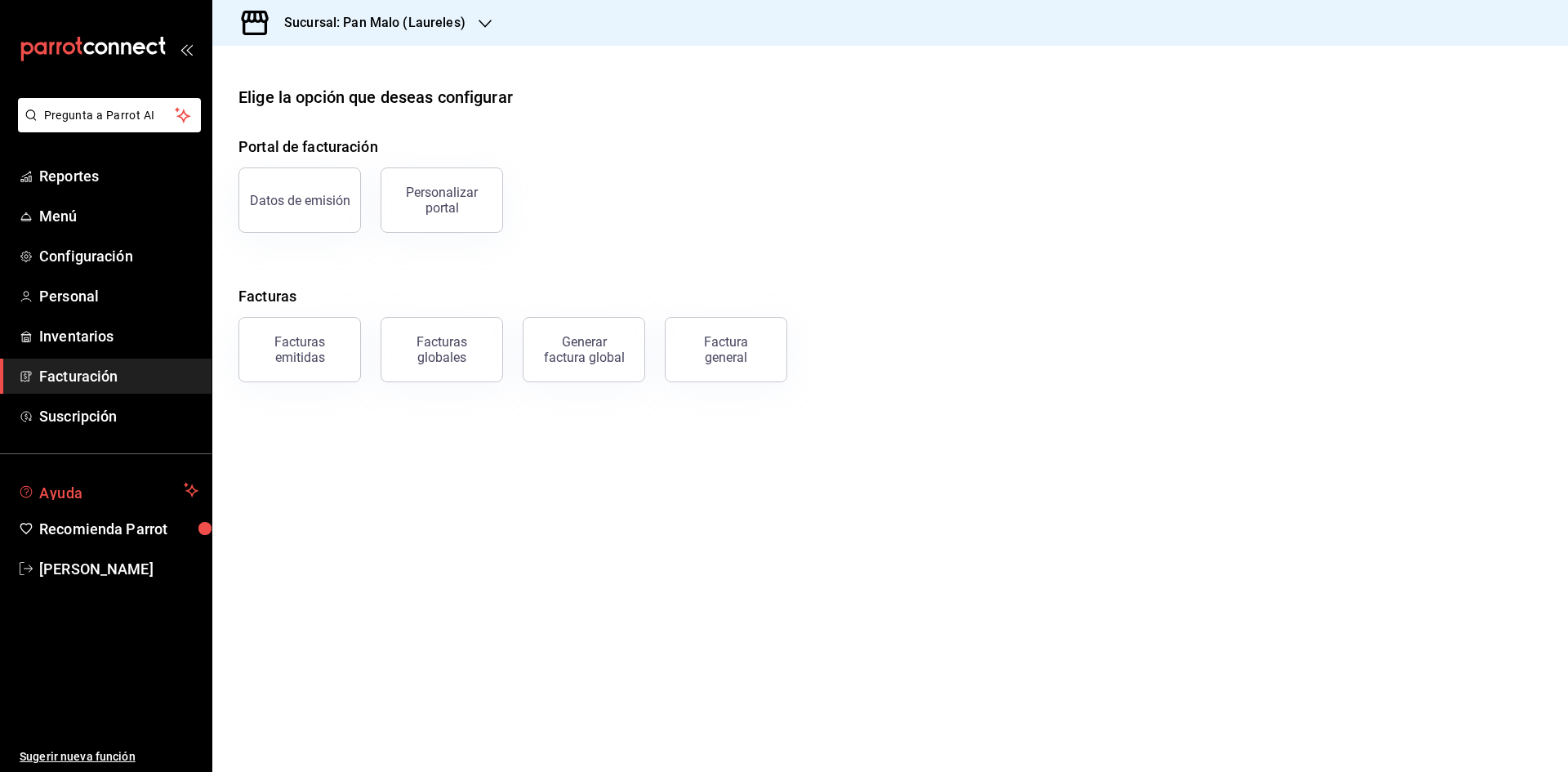
click at [78, 488] on span "Ayuda" at bounding box center [108, 489] width 138 height 20
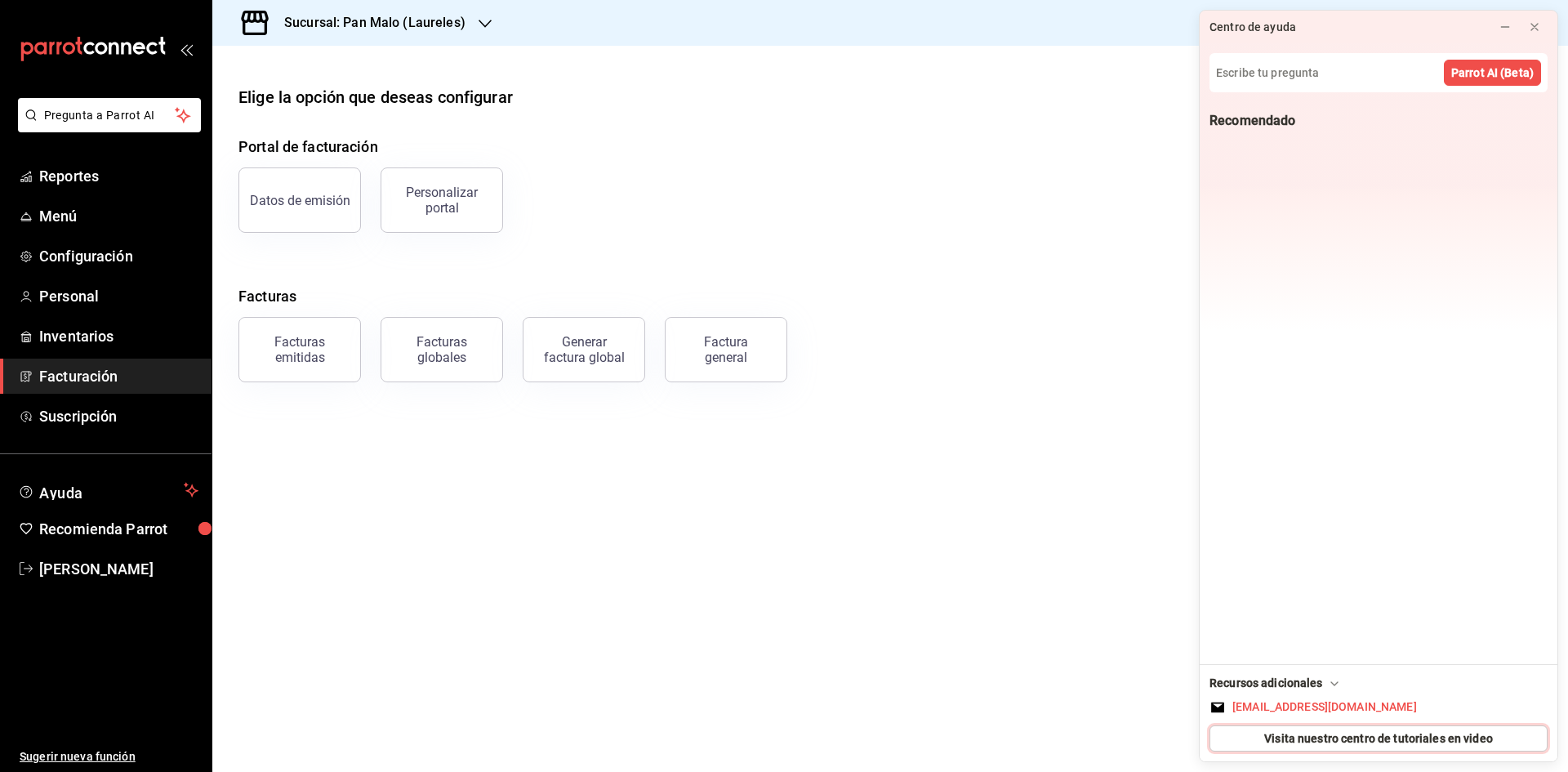
click at [1290, 732] on span "Visita nuestro centro de tutoriales en video" at bounding box center [1378, 739] width 229 height 17
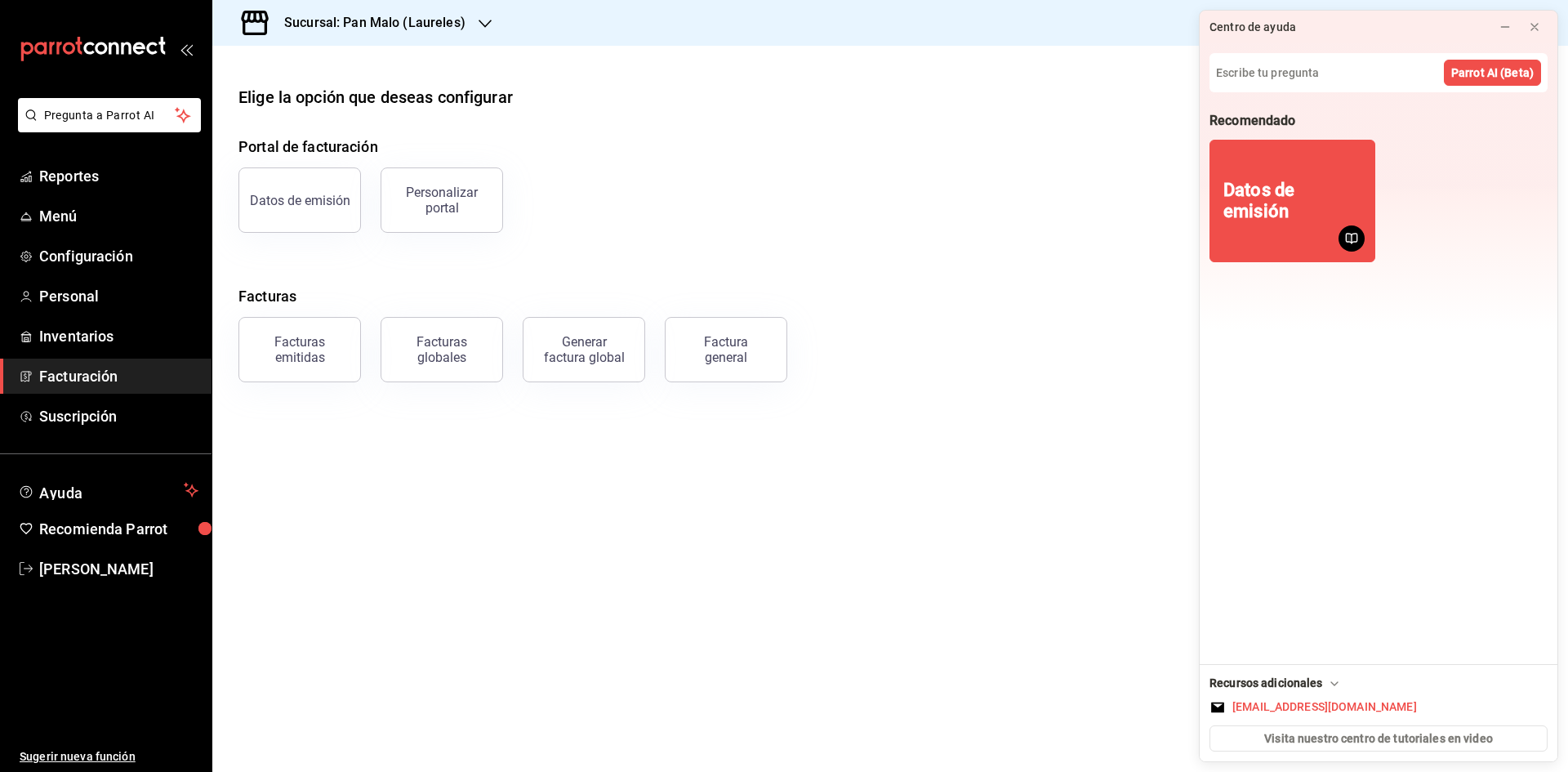
click at [875, 592] on main "Elige la opción que deseas configurar Portal de facturación Datos de emisión Pe…" at bounding box center [890, 409] width 1355 height 726
click at [328, 336] on div "Facturas emitidas" at bounding box center [299, 349] width 101 height 31
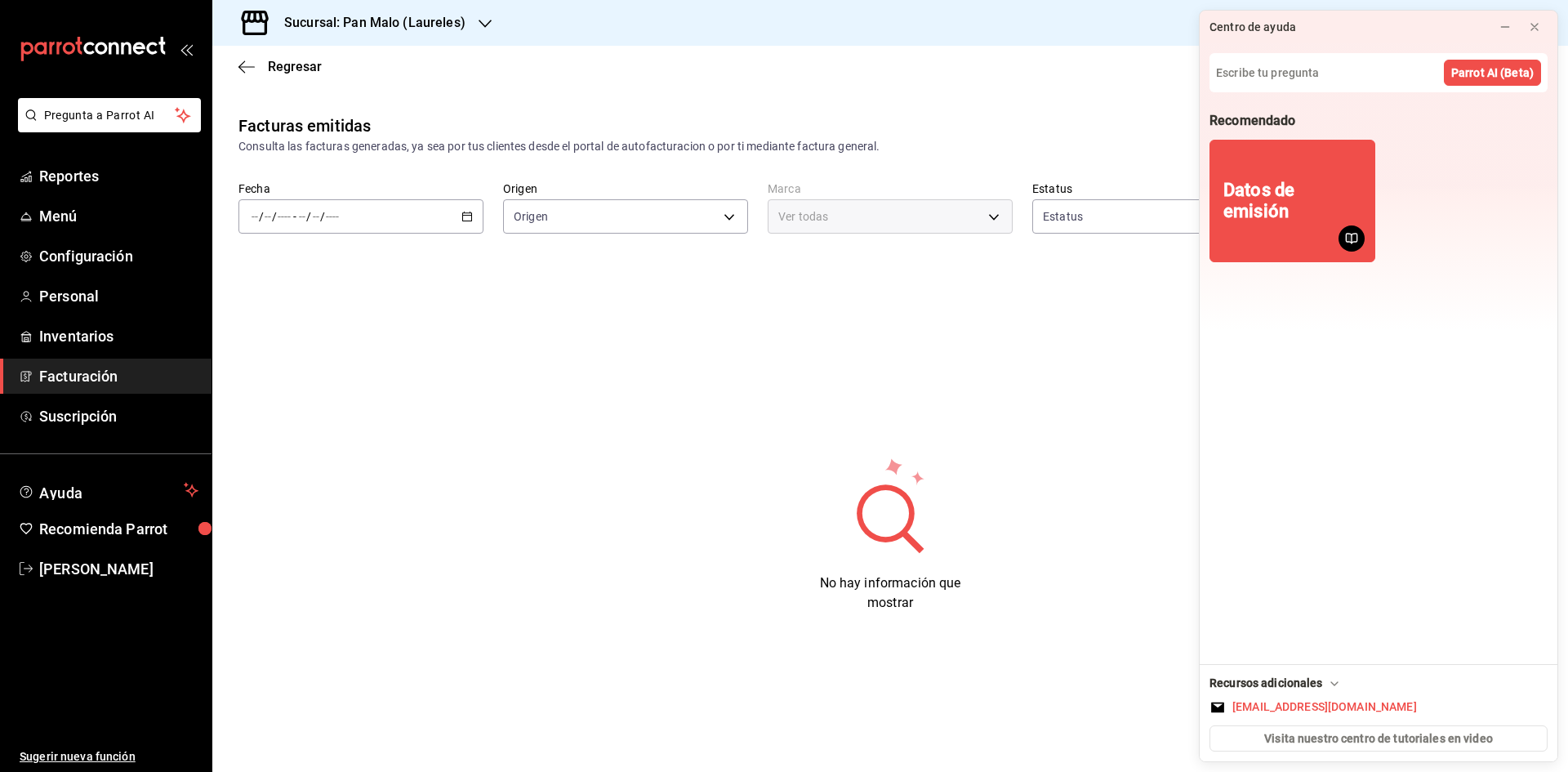
type input "ORDER_INVOICE,GENERAL_INVOICE"
type input "ACTIVE,PENDING_CANCELLATION,CANCELLED,PRE_CANCELLED"
type input "f06aabe6-618c-447d-9268-685567b964da"
drag, startPoint x: 1533, startPoint y: 30, endPoint x: 688, endPoint y: 122, distance: 850.0
click at [1531, 29] on icon at bounding box center [1534, 27] width 13 height 13
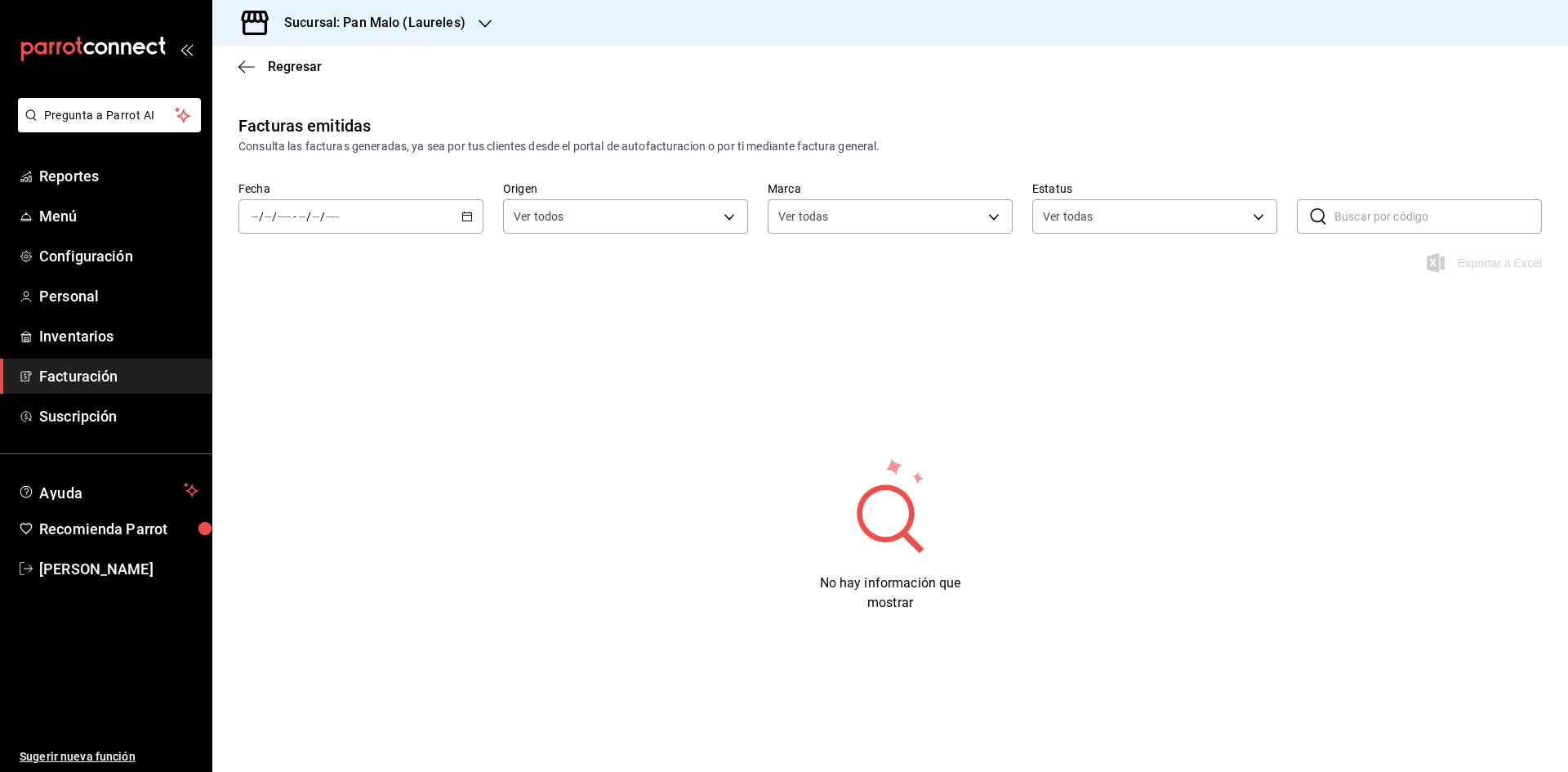
click at [479, 214] on div "/ / - / /" at bounding box center [360, 217] width 245 height 35
click at [288, 452] on span "Rango de fechas" at bounding box center [316, 450] width 126 height 17
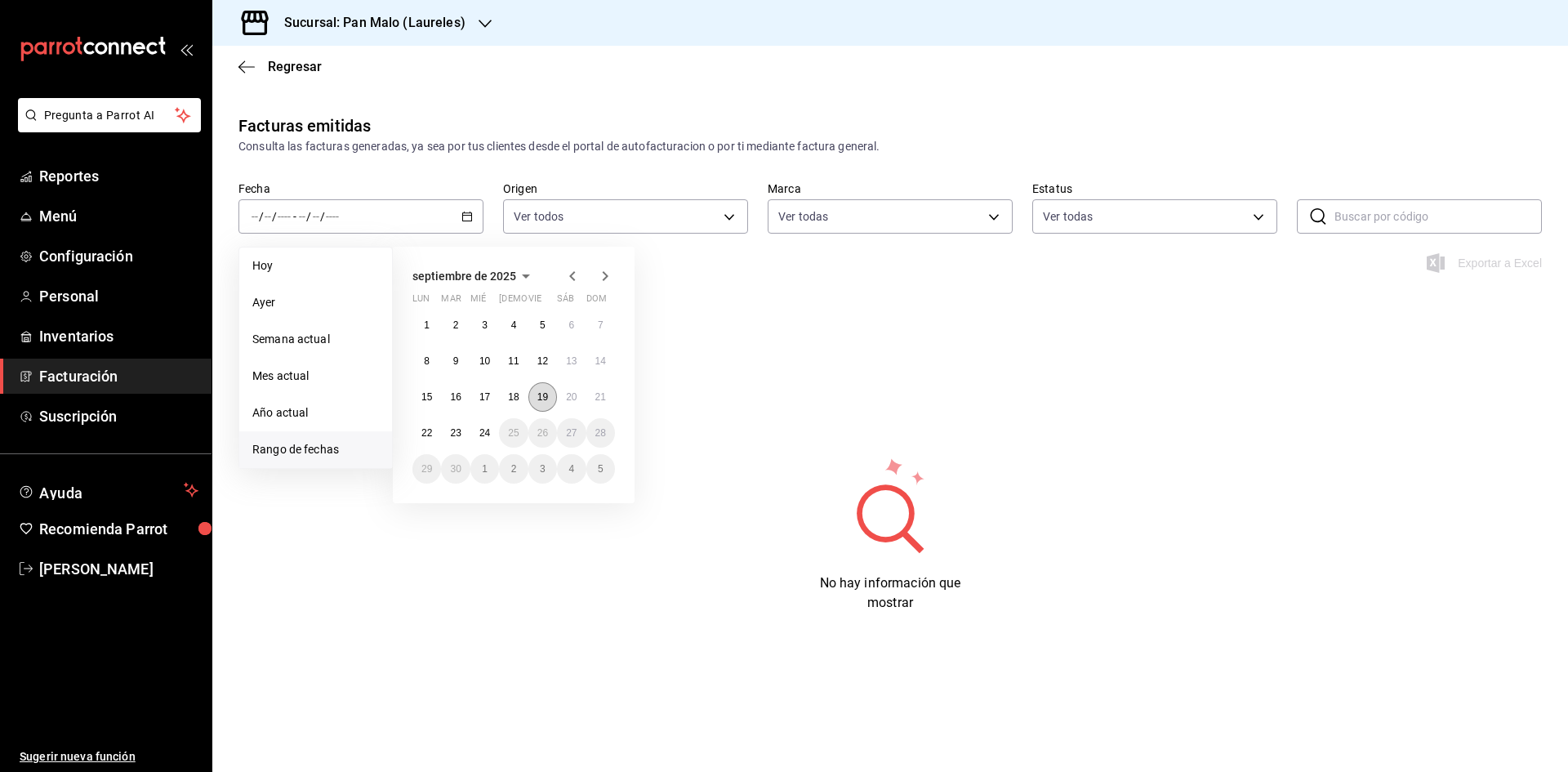
click at [543, 403] on button "19" at bounding box center [542, 397] width 29 height 29
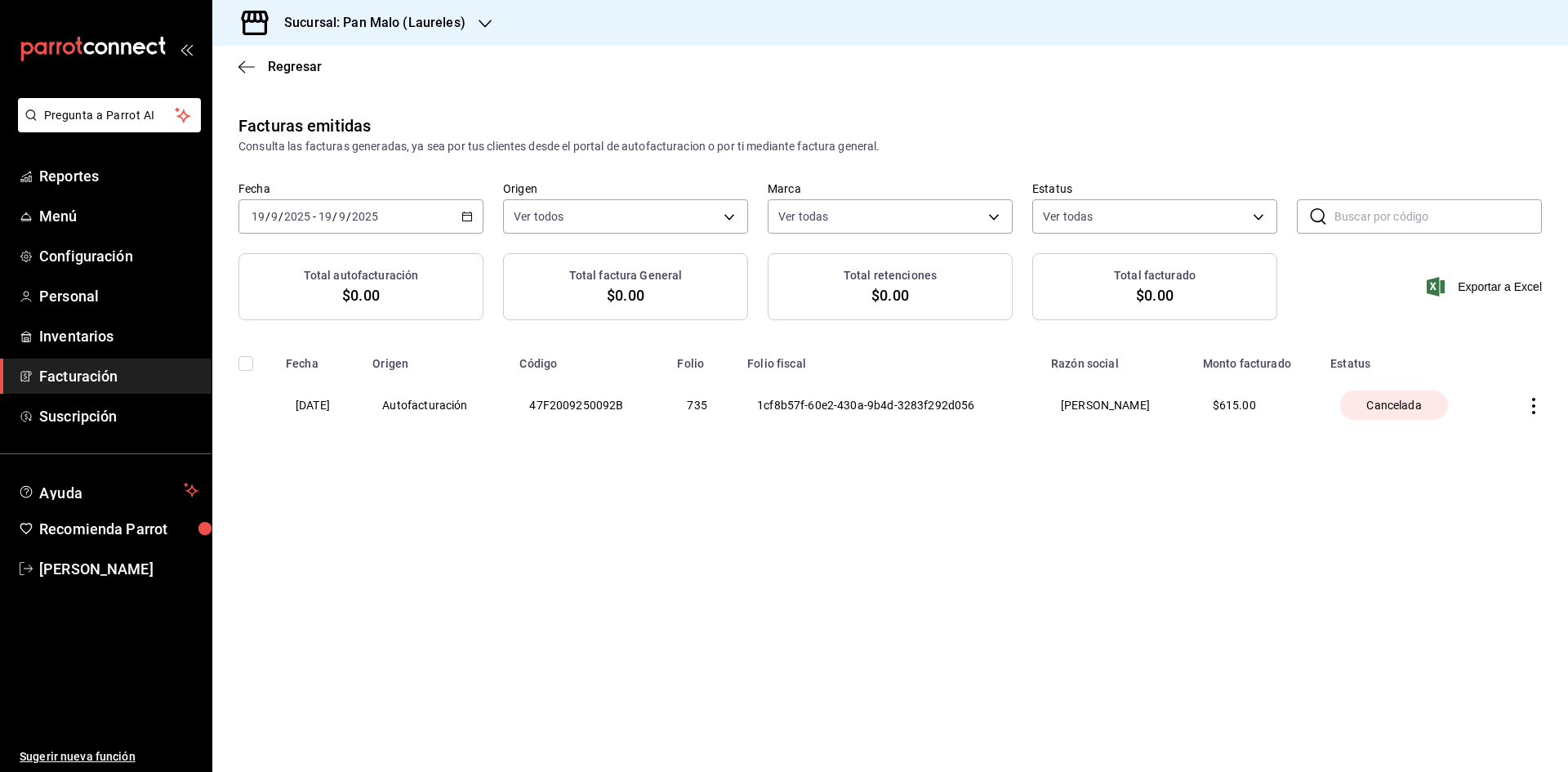
click at [1531, 407] on icon "button" at bounding box center [1533, 405] width 16 height 16
click at [1461, 509] on div at bounding box center [784, 386] width 1568 height 772
click at [1533, 410] on icon "button" at bounding box center [1533, 405] width 16 height 16
click at [1455, 518] on div at bounding box center [784, 386] width 1568 height 772
click at [150, 382] on span "Facturación" at bounding box center [118, 376] width 159 height 22
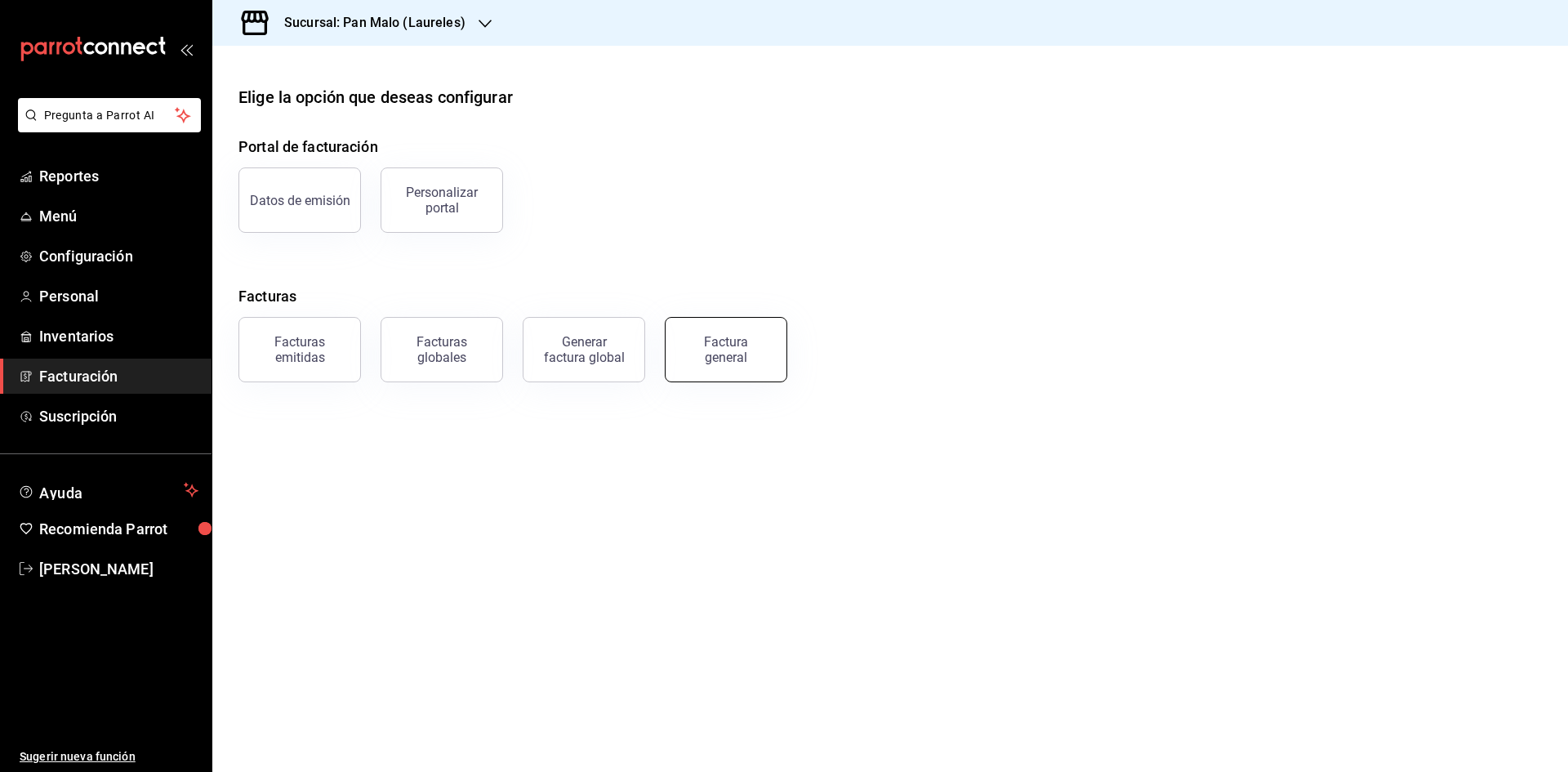
click at [742, 372] on button "Factura general" at bounding box center [726, 350] width 123 height 66
